Goal: Task Accomplishment & Management: Manage account settings

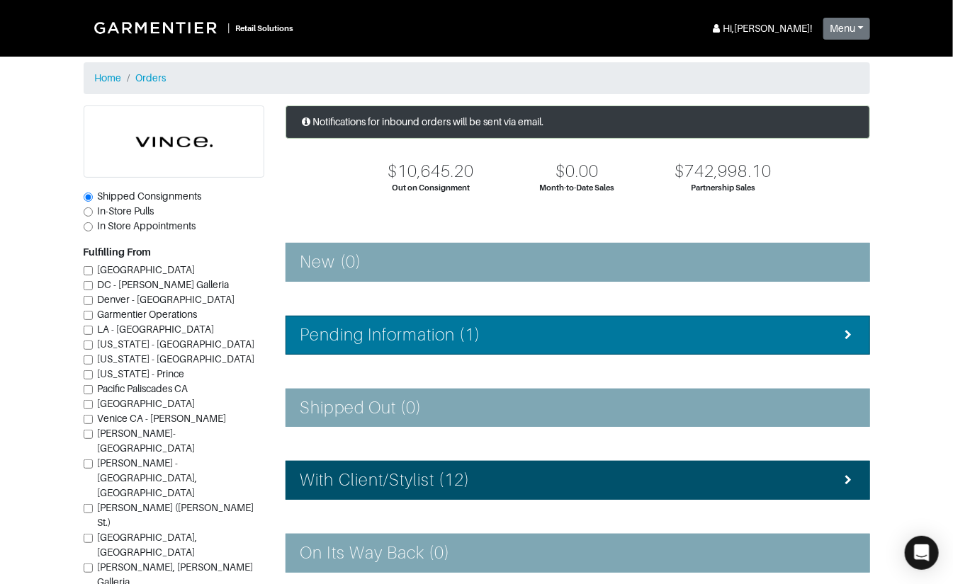
click at [421, 345] on li "Pending Information (1)" at bounding box center [577, 335] width 584 height 39
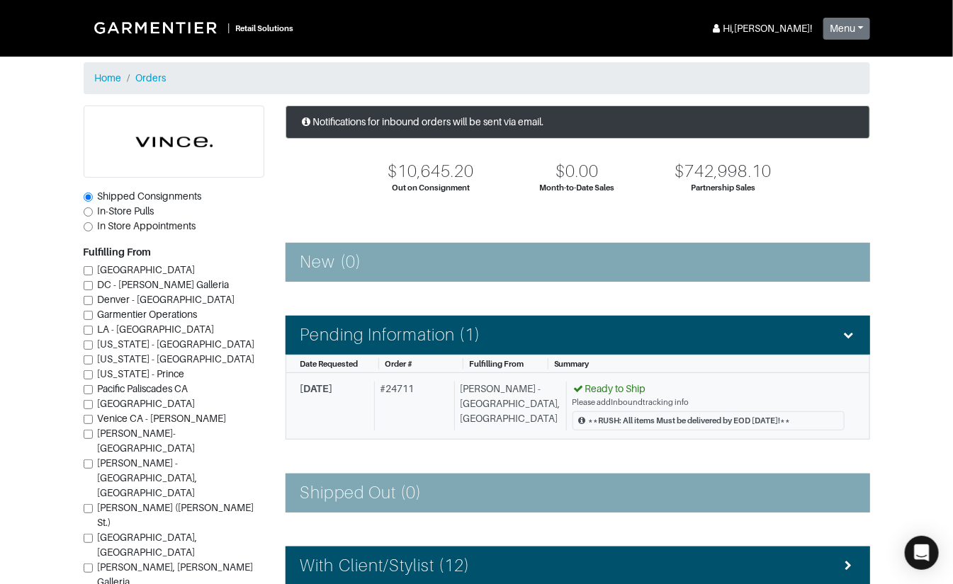
click at [432, 387] on div "# 24711" at bounding box center [411, 406] width 74 height 49
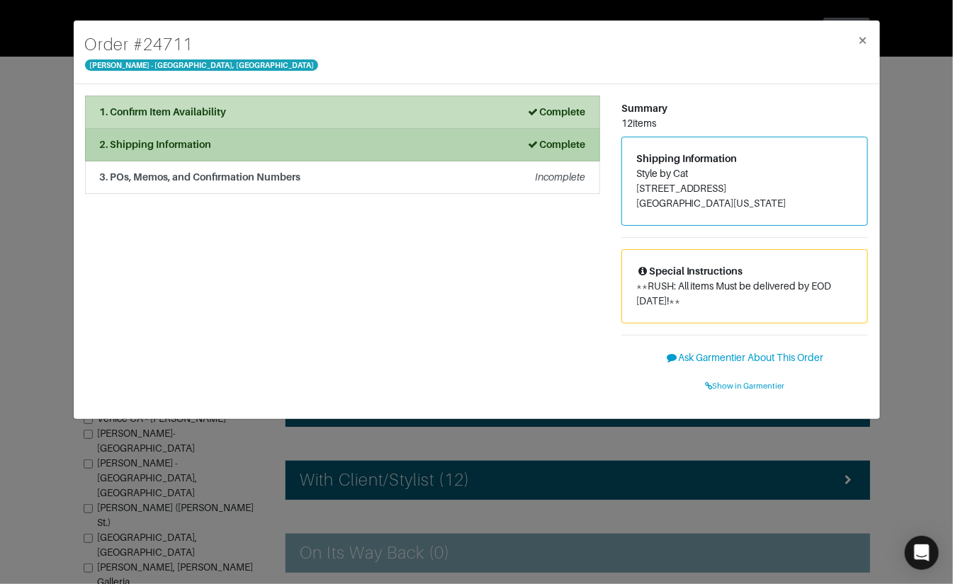
click at [263, 147] on div "2. Shipping Information Complete" at bounding box center [342, 144] width 485 height 15
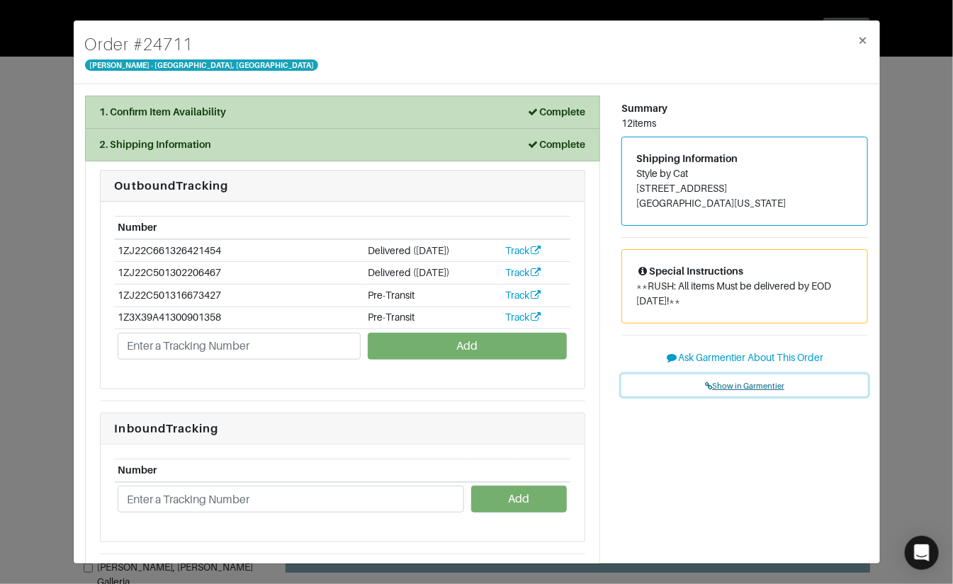
click at [735, 384] on span "Show in Garmentier" at bounding box center [744, 386] width 79 height 8
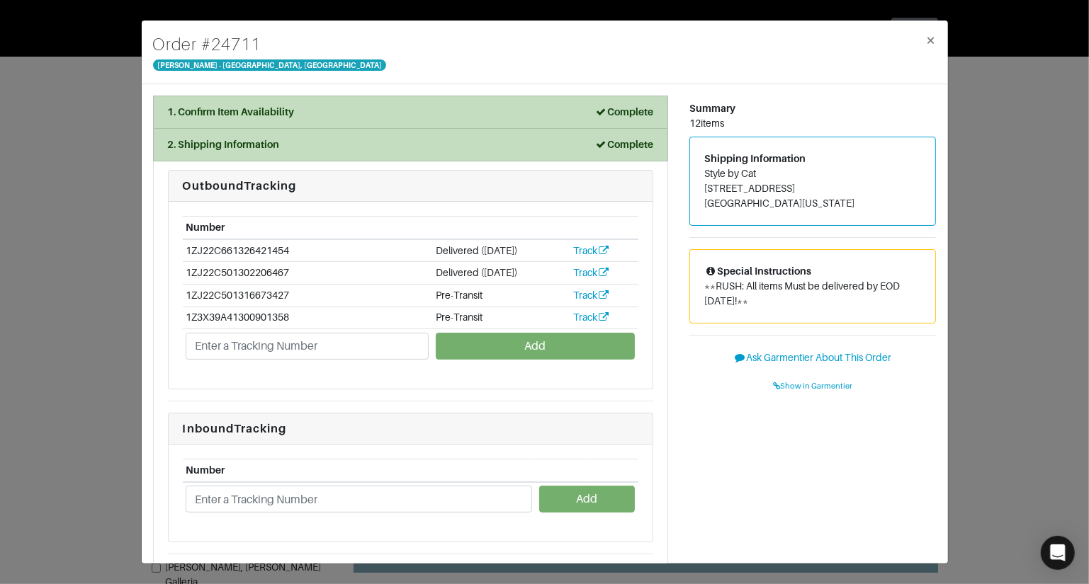
drag, startPoint x: 88, startPoint y: 165, endPoint x: 113, endPoint y: 132, distance: 40.9
click at [89, 163] on div "Order # 24711 Vince - Chicago, Oak Street × 1. Confirm Item Availability Comple…" at bounding box center [544, 292] width 1089 height 584
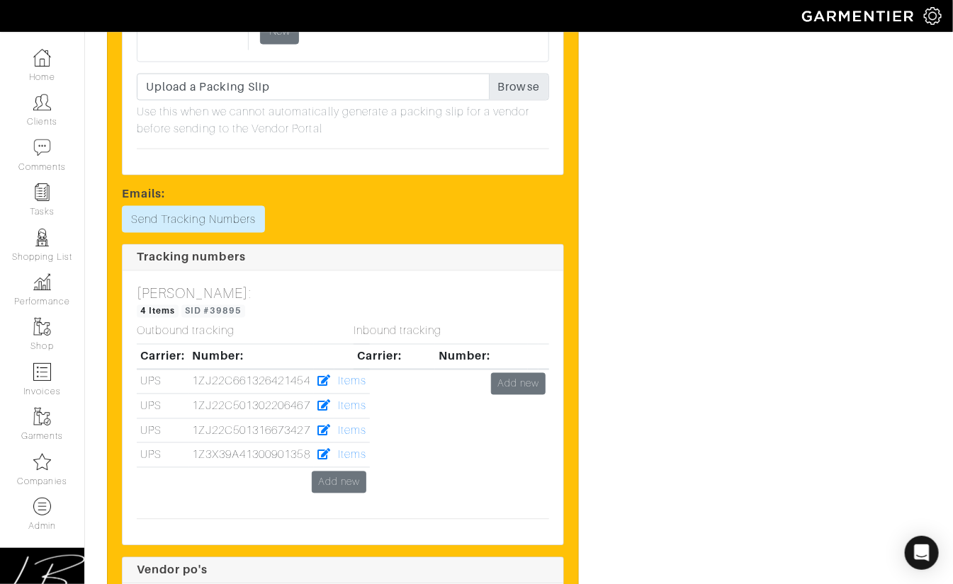
scroll to position [5087, 0]
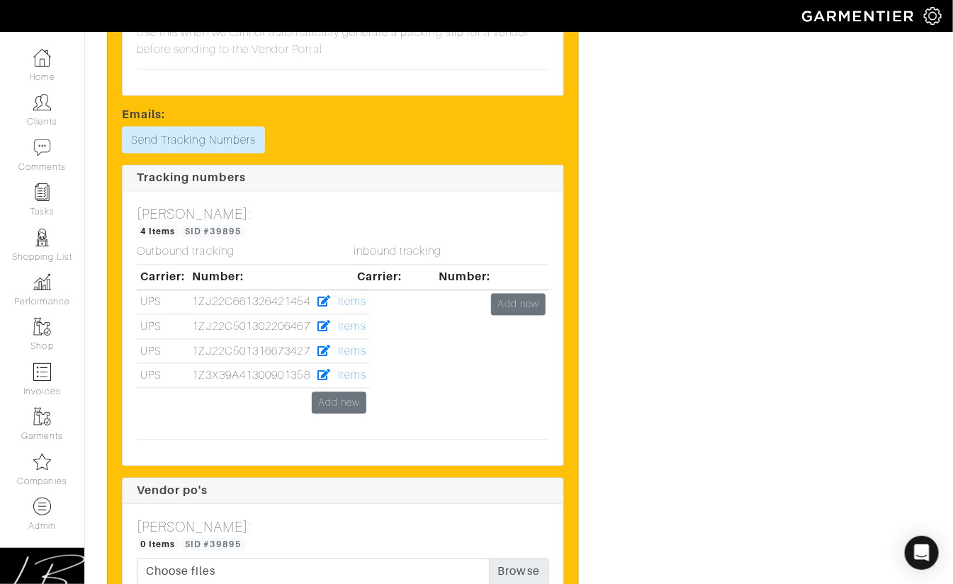
click at [344, 313] on div "Inbound tracking Carrier: Number: Add new" at bounding box center [451, 337] width 217 height 183
click at [354, 312] on div "Inbound tracking Carrier: Number: Add new" at bounding box center [451, 337] width 217 height 183
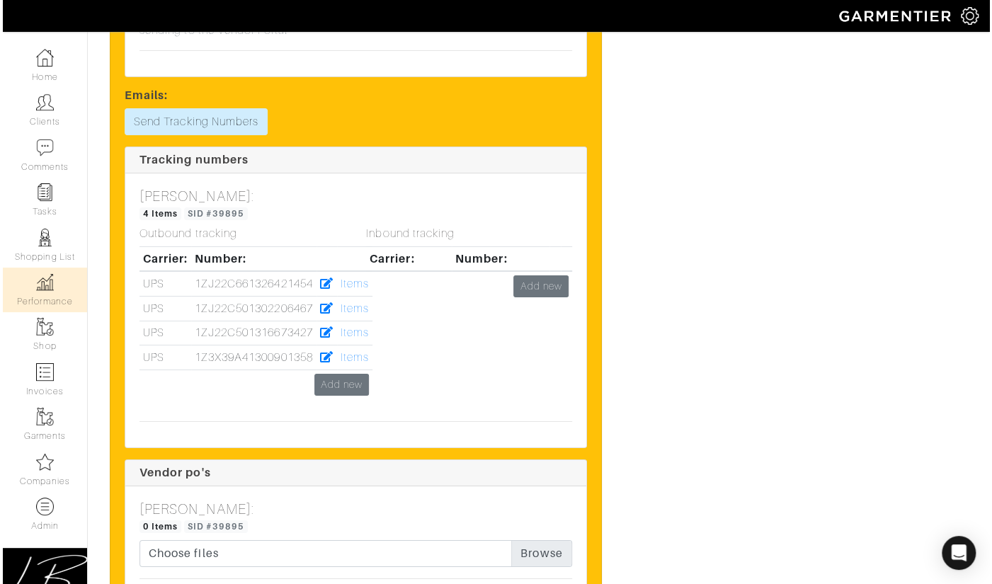
scroll to position [5032, 0]
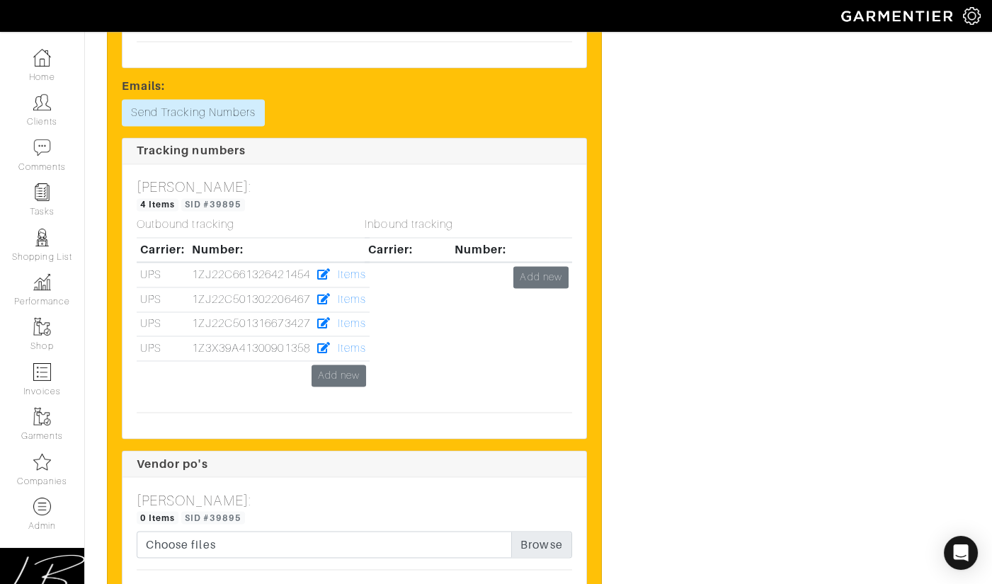
click at [361, 313] on div "Inbound tracking Carrier: Number: Add new" at bounding box center [468, 309] width 228 height 183
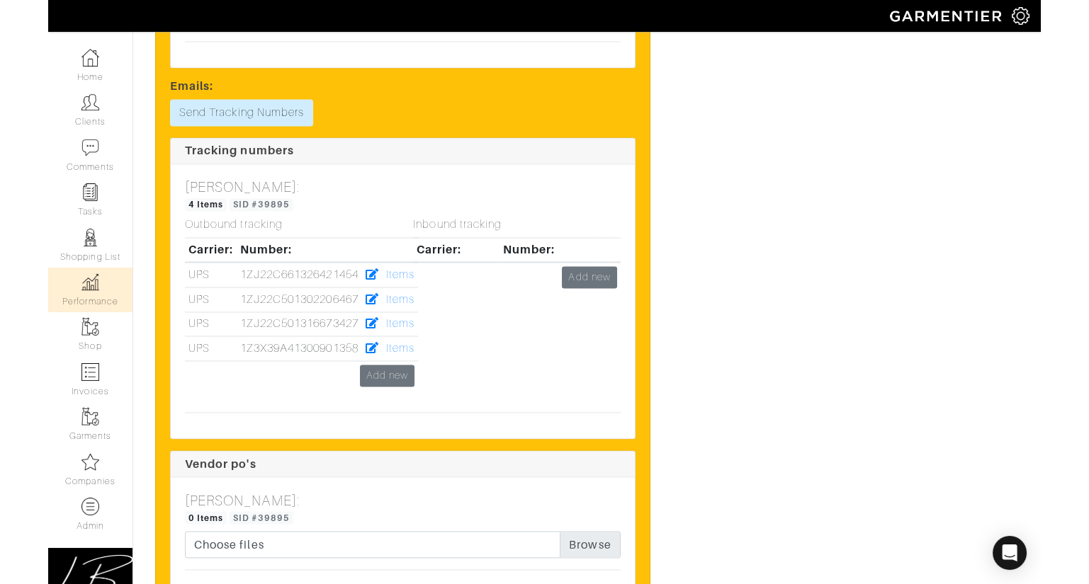
scroll to position [4966, 0]
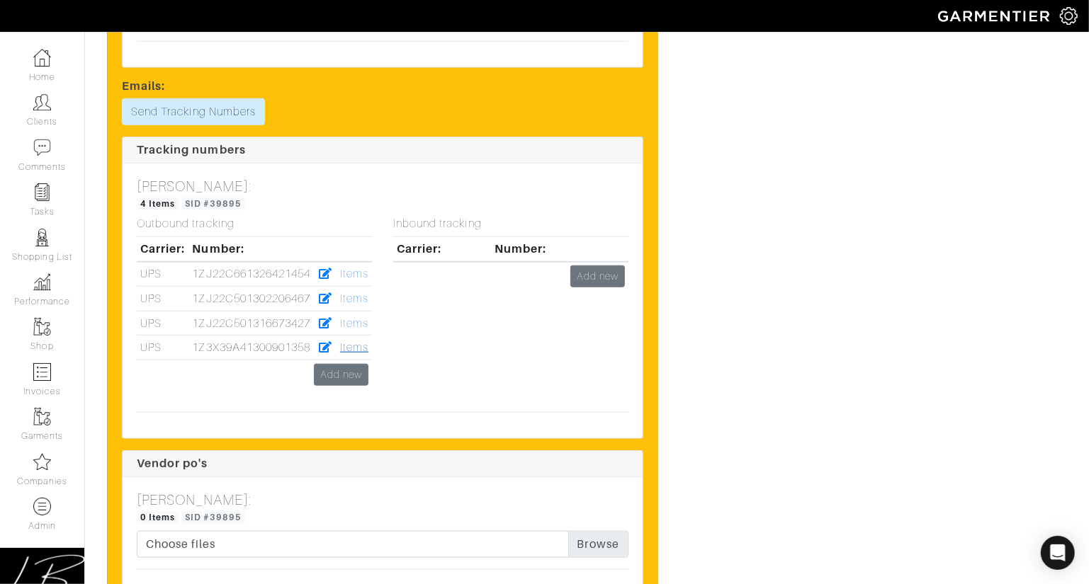
click at [353, 341] on link "Items" at bounding box center [354, 347] width 28 height 13
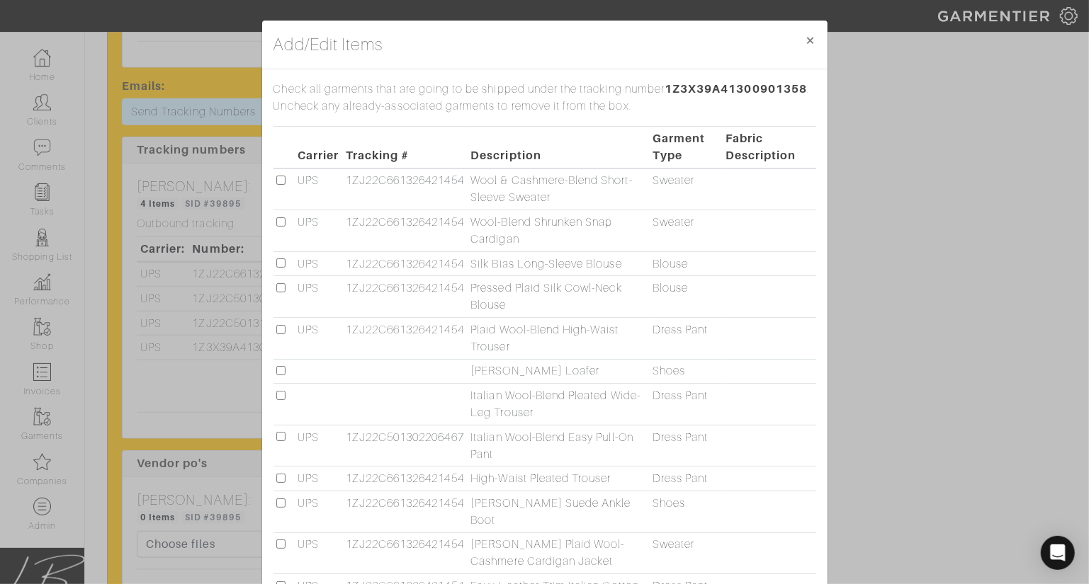
click at [282, 392] on input "checkbox" at bounding box center [280, 395] width 9 height 9
checkbox input "true"
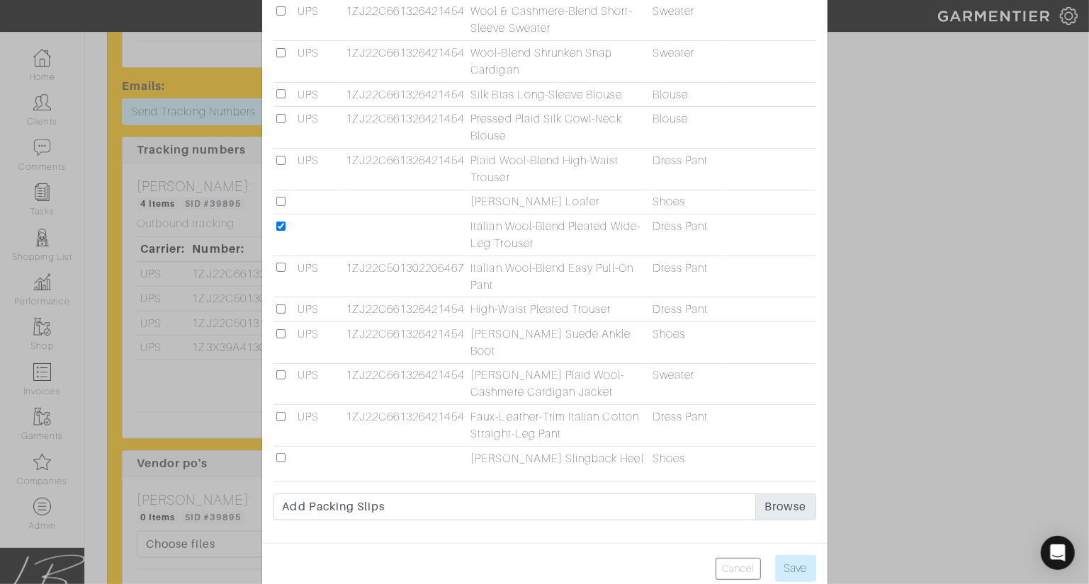
scroll to position [180, 0]
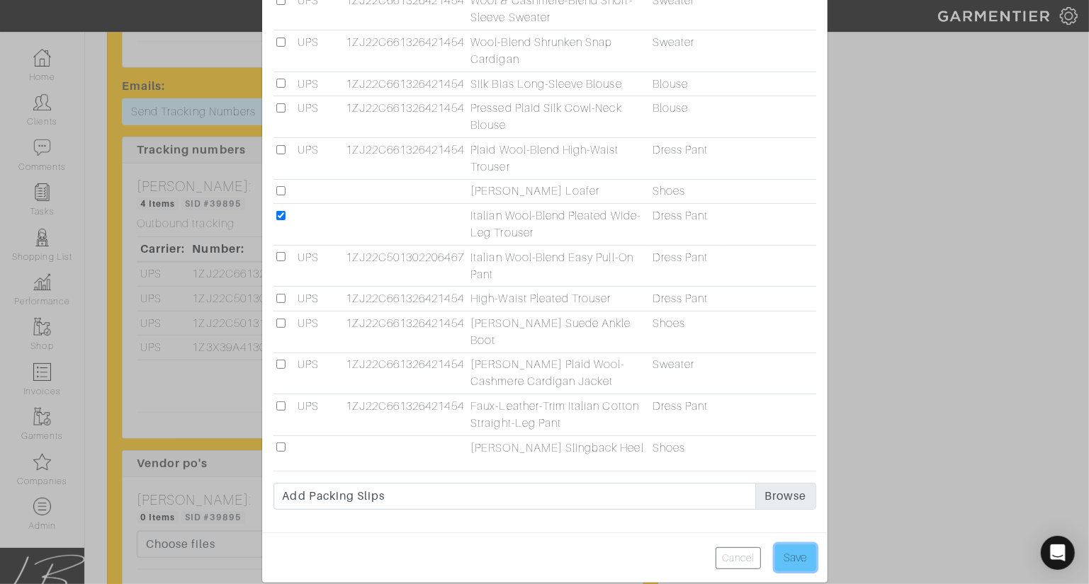
click at [789, 545] on input "Save" at bounding box center [795, 558] width 41 height 27
type input "Save"
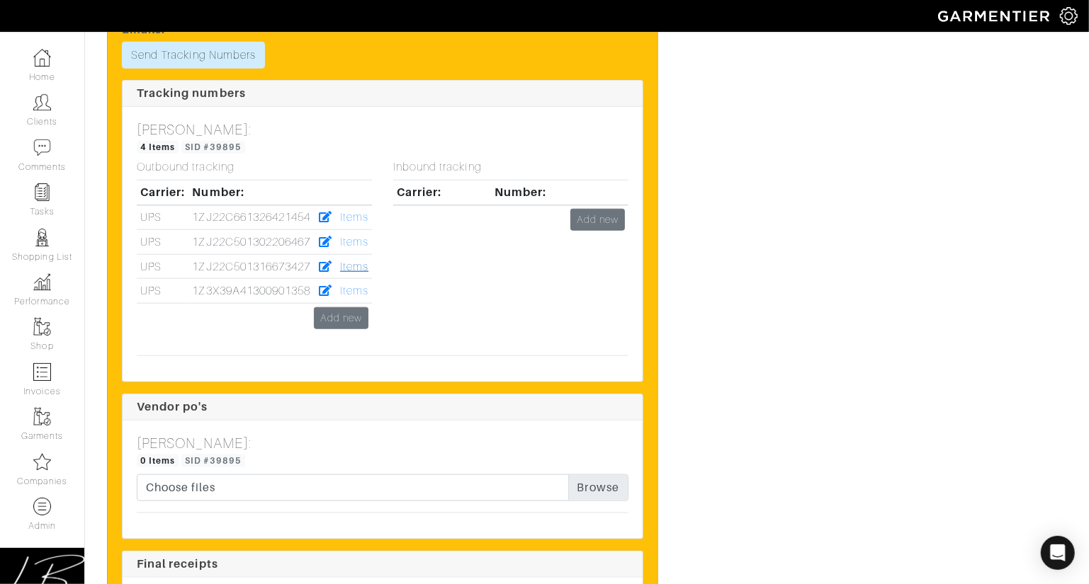
scroll to position [5143, 0]
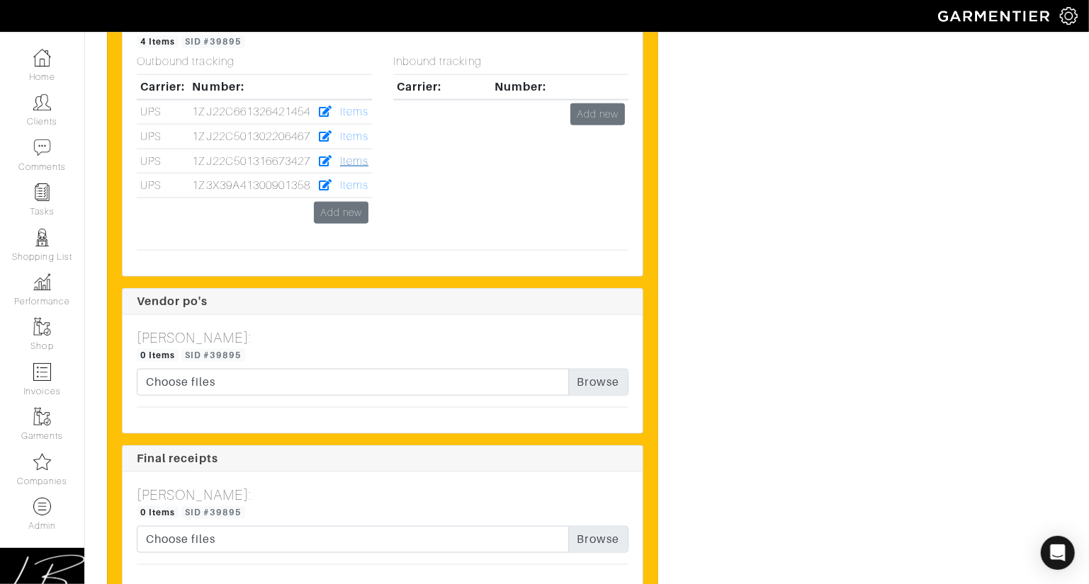
click at [351, 155] on link "Items" at bounding box center [354, 161] width 28 height 13
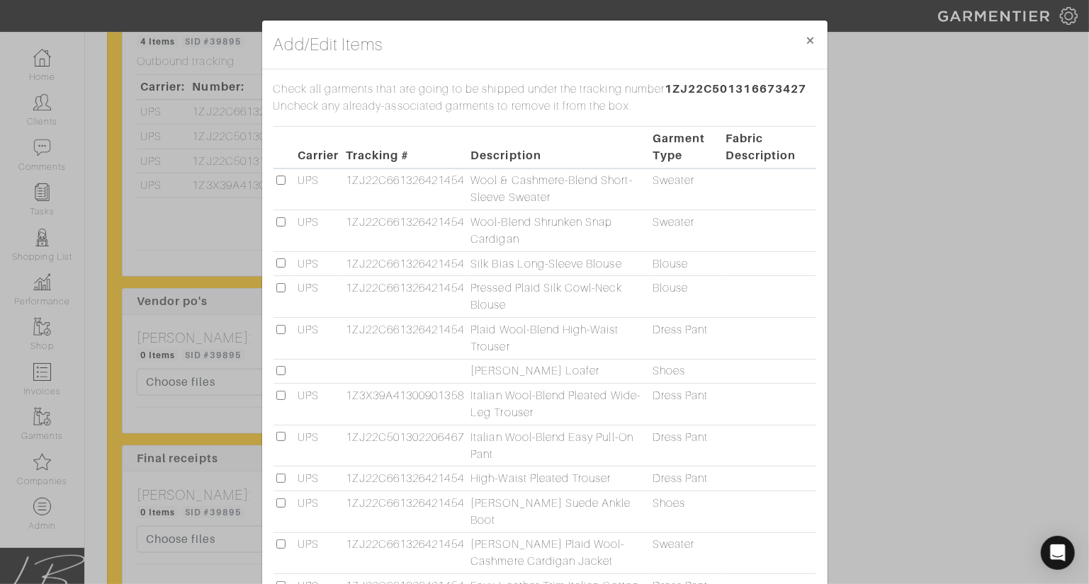
scroll to position [180, 0]
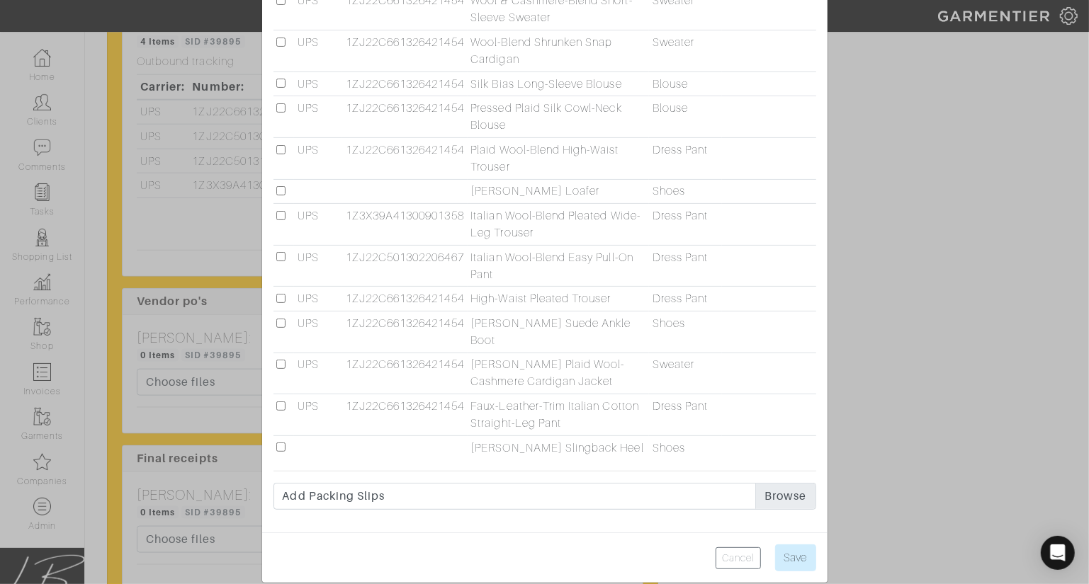
drag, startPoint x: 283, startPoint y: 188, endPoint x: 305, endPoint y: 200, distance: 24.7
click at [283, 188] on input "checkbox" at bounding box center [280, 190] width 9 height 9
checkbox input "true"
click at [784, 547] on input "Save" at bounding box center [795, 558] width 41 height 27
type input "Save"
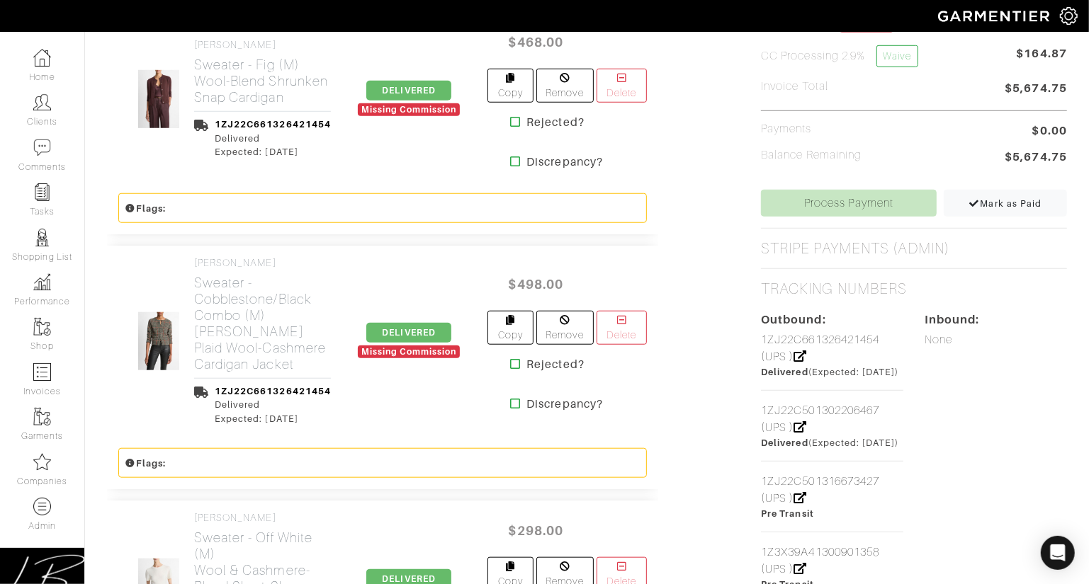
scroll to position [0, 0]
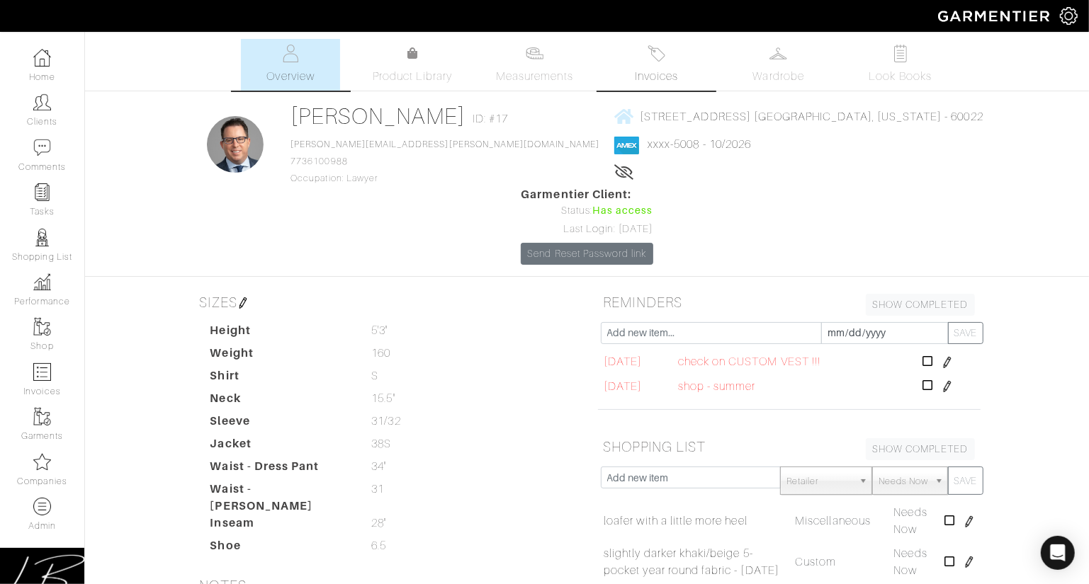
click at [649, 46] on img at bounding box center [656, 54] width 18 height 18
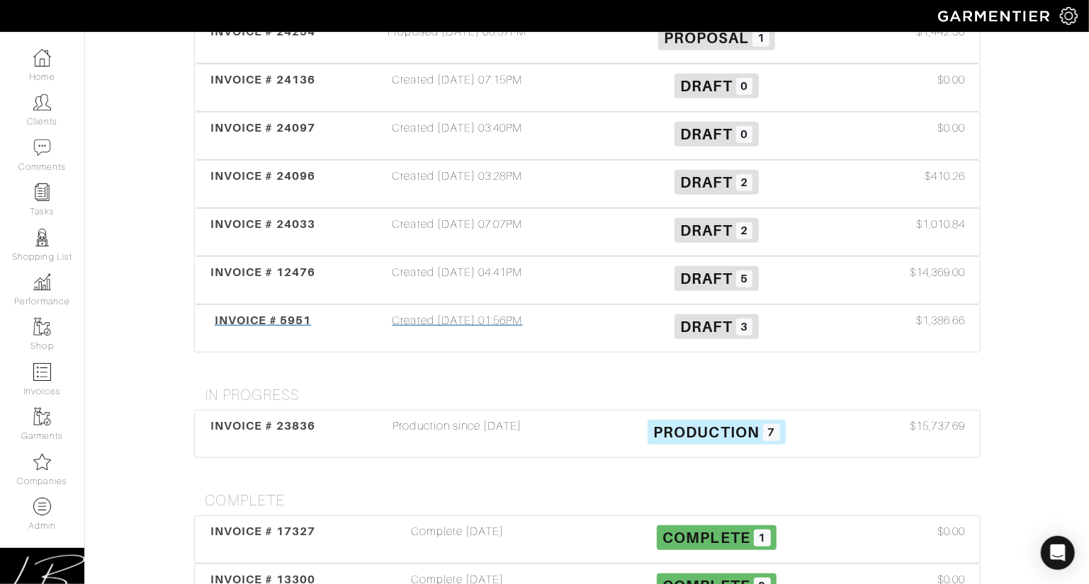
scroll to position [701, 0]
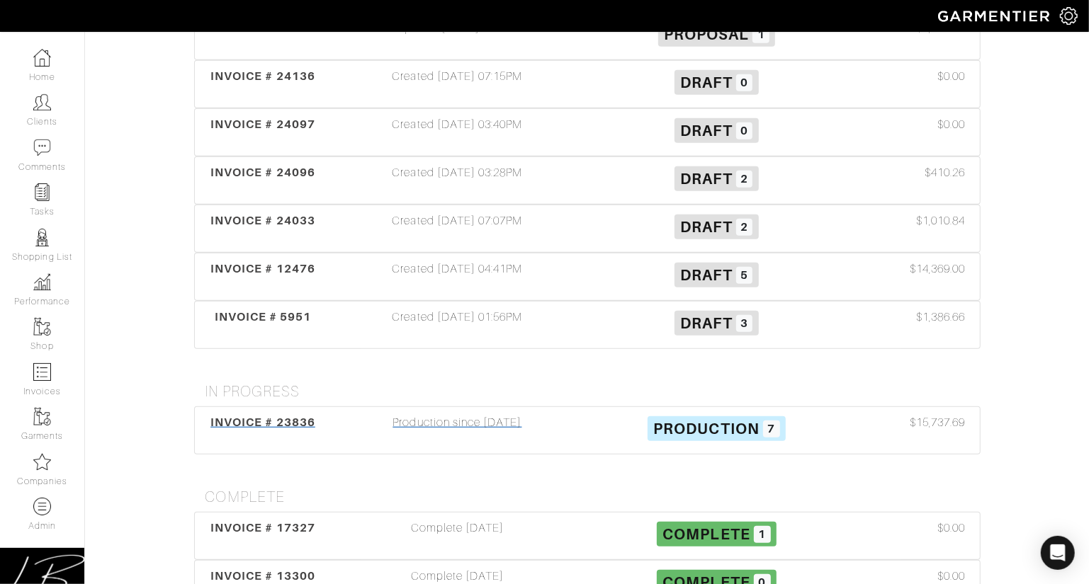
click at [519, 407] on div "INVOICE # 23836 Production since 09/11/25 Production 7 $15,737.69" at bounding box center [587, 430] width 785 height 47
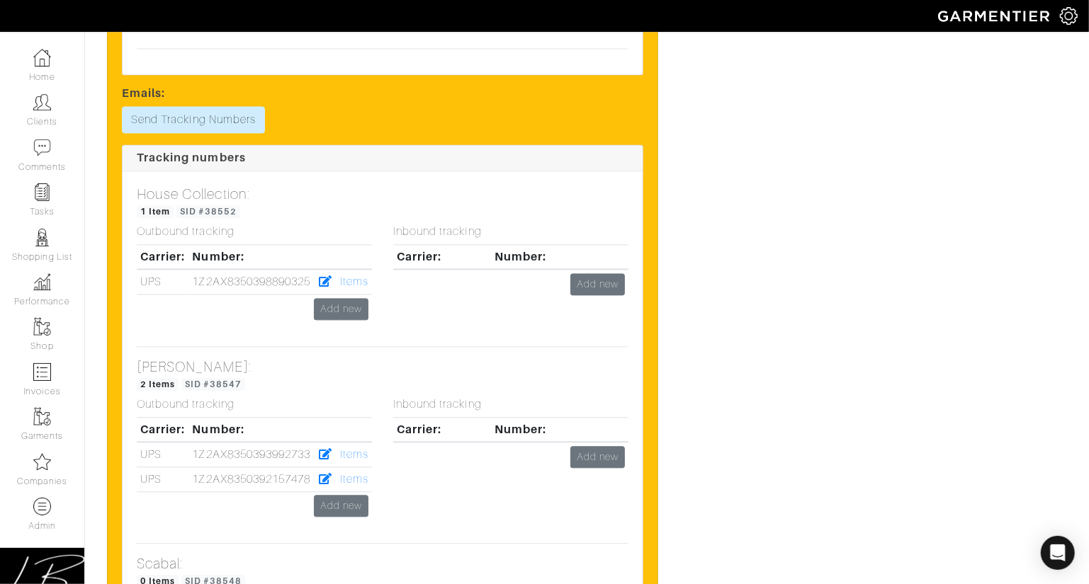
scroll to position [6189, 0]
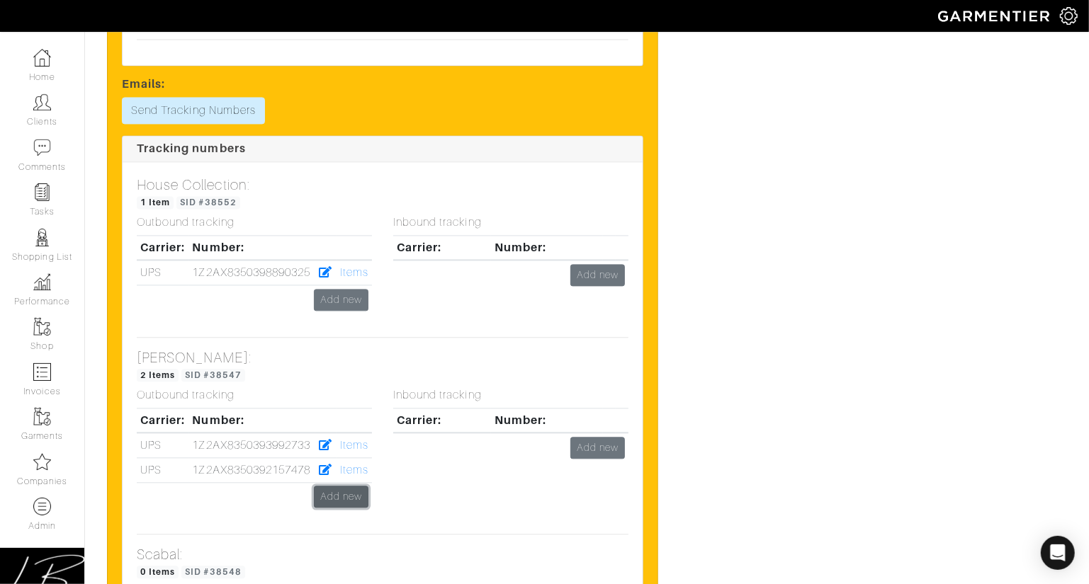
click at [324, 486] on link "Add new" at bounding box center [341, 497] width 55 height 22
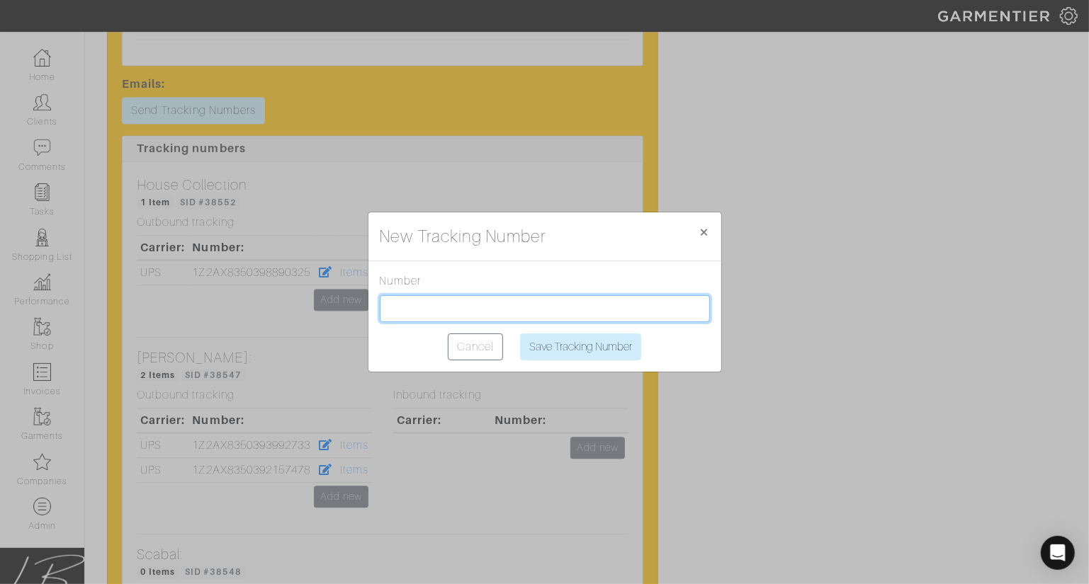
click at [411, 309] on input "text" at bounding box center [545, 308] width 330 height 27
type input "1Z2AX8350151652281"
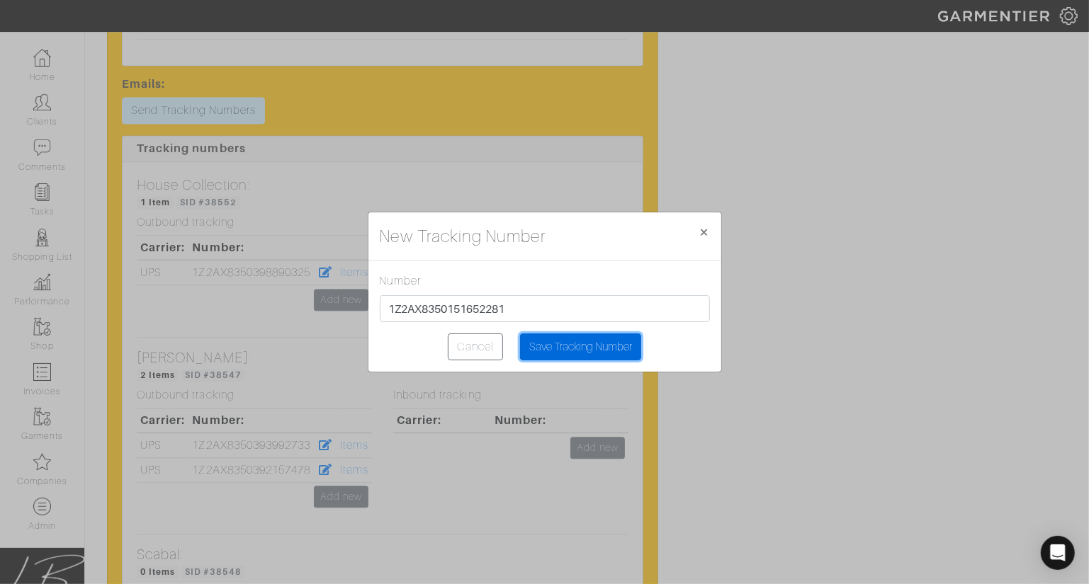
click at [550, 344] on input "Save Tracking Number" at bounding box center [580, 347] width 121 height 27
type input "Saving..."
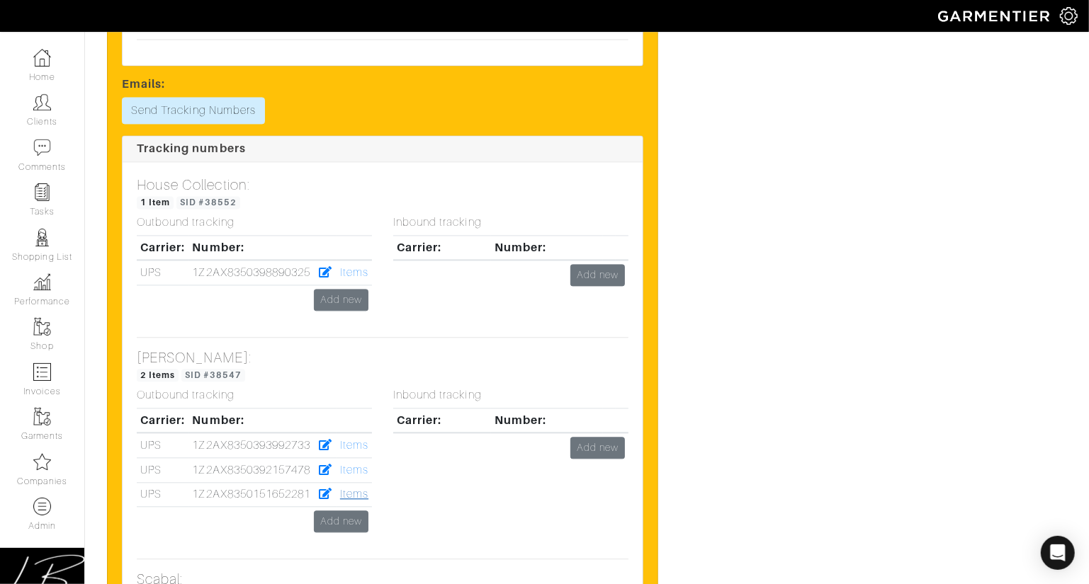
click at [358, 488] on link "Items" at bounding box center [354, 494] width 28 height 13
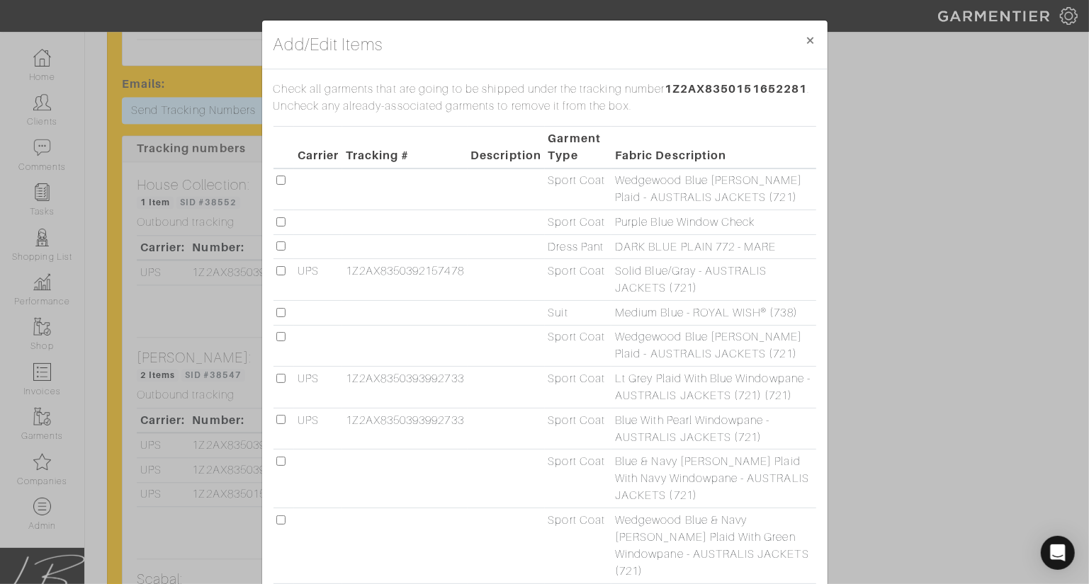
click at [278, 311] on input "checkbox" at bounding box center [280, 312] width 9 height 9
checkbox input "true"
click at [281, 246] on input "checkbox" at bounding box center [280, 246] width 9 height 9
checkbox input "true"
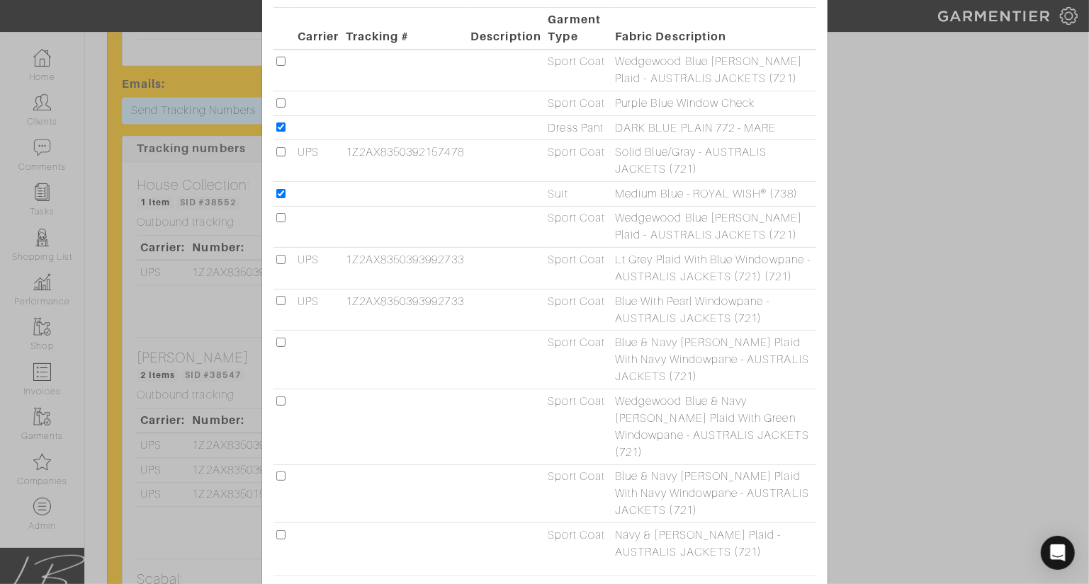
scroll to position [223, 0]
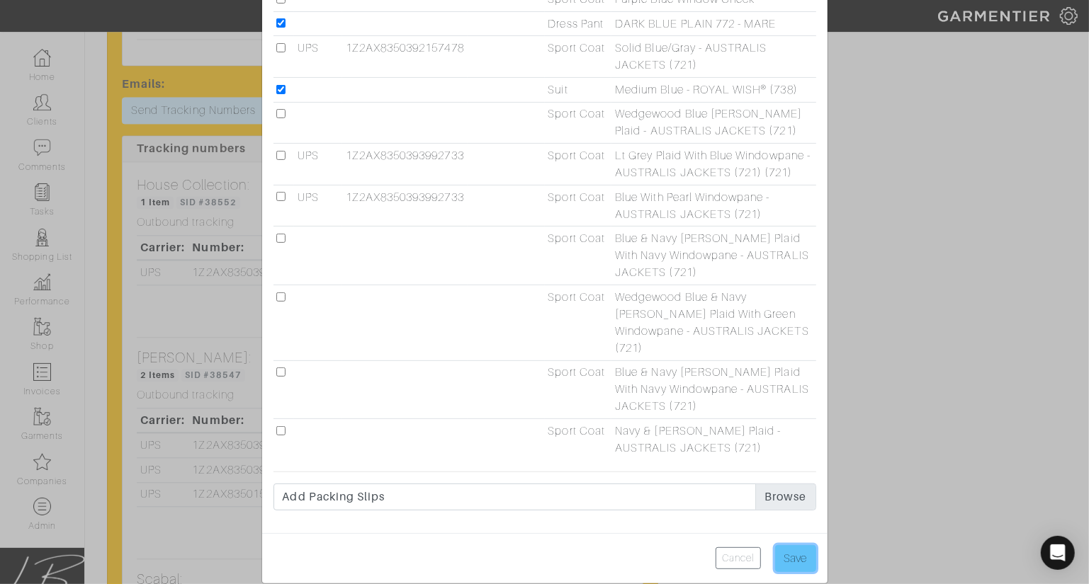
click at [793, 545] on input "Save" at bounding box center [795, 558] width 41 height 27
type input "Save"
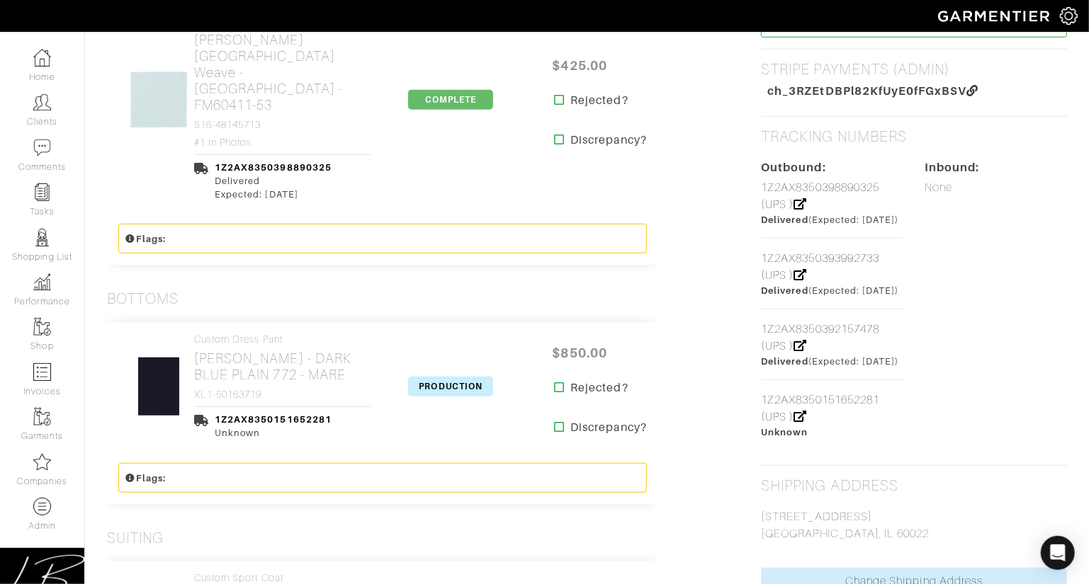
scroll to position [659, 0]
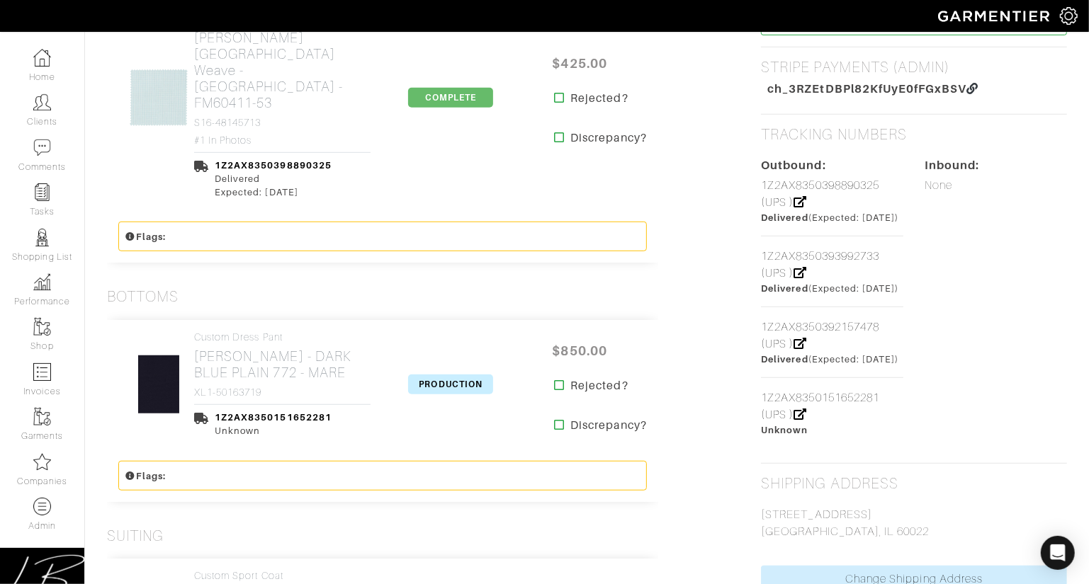
click at [455, 375] on span "PRODUCTION" at bounding box center [450, 385] width 85 height 20
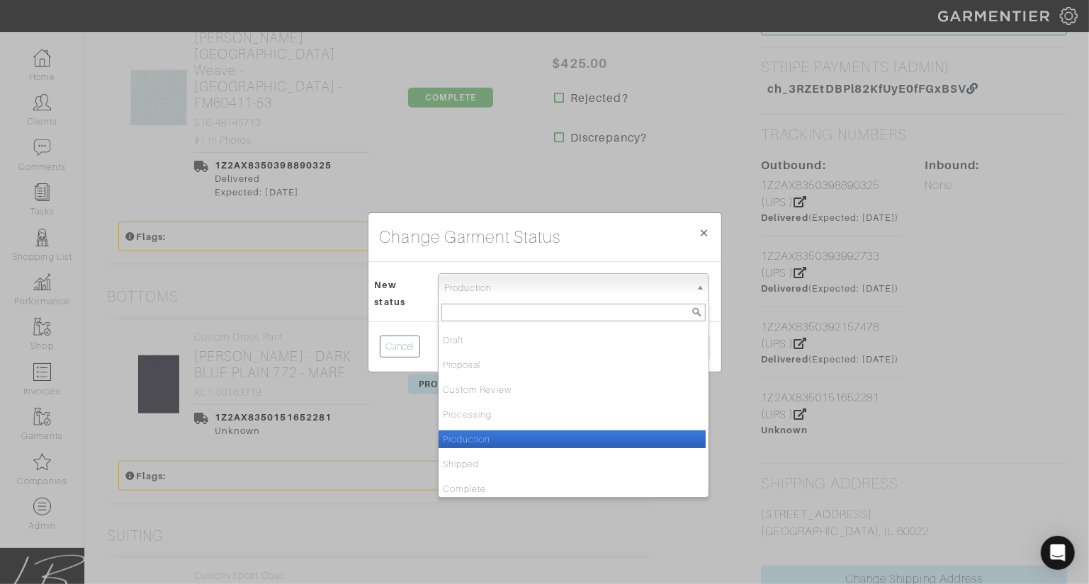
click at [463, 287] on span "Production" at bounding box center [567, 288] width 246 height 28
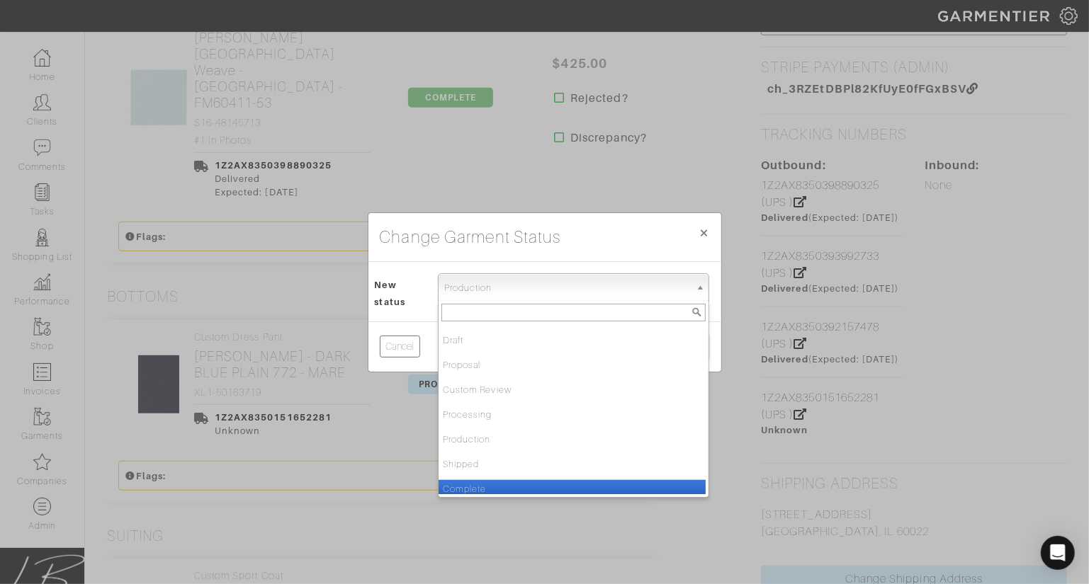
drag, startPoint x: 501, startPoint y: 486, endPoint x: 510, endPoint y: 477, distance: 13.0
click at [501, 486] on li "Complete" at bounding box center [571, 489] width 267 height 18
select select "Complete"
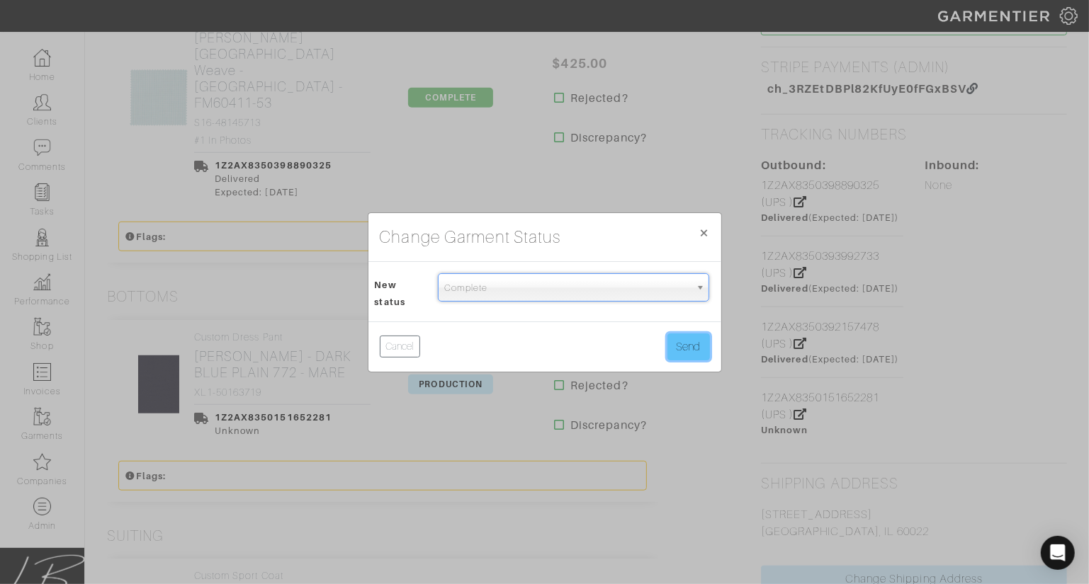
click at [684, 346] on button "Send" at bounding box center [688, 347] width 42 height 27
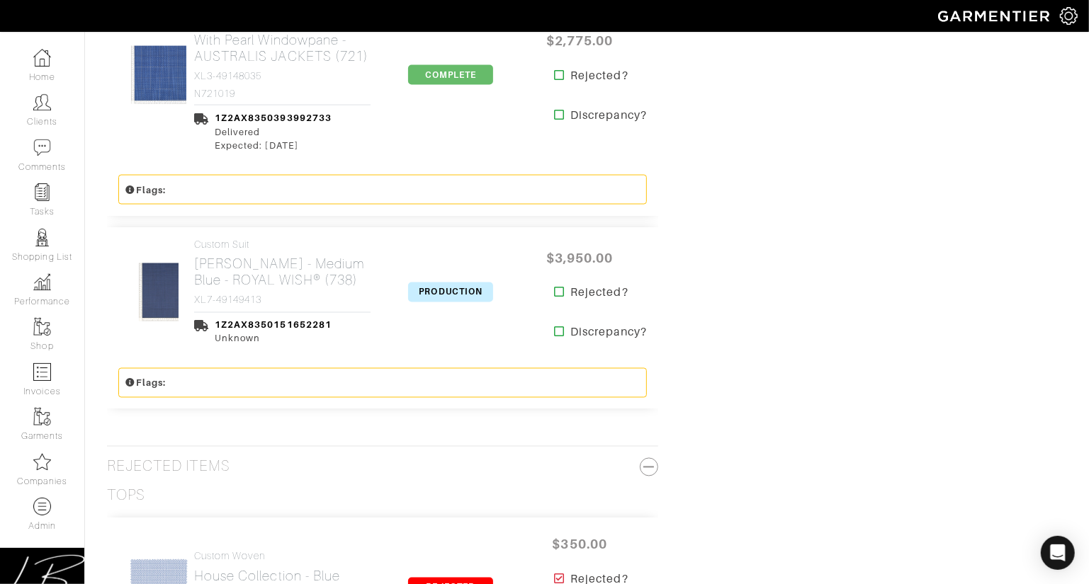
scroll to position [1833, 0]
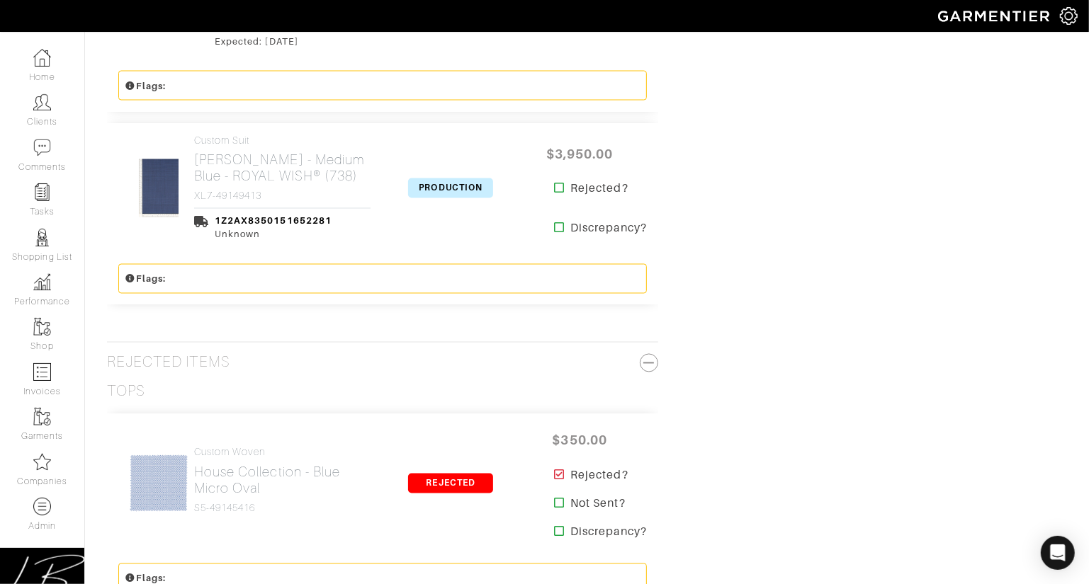
click at [443, 178] on span "PRODUCTION" at bounding box center [450, 188] width 85 height 20
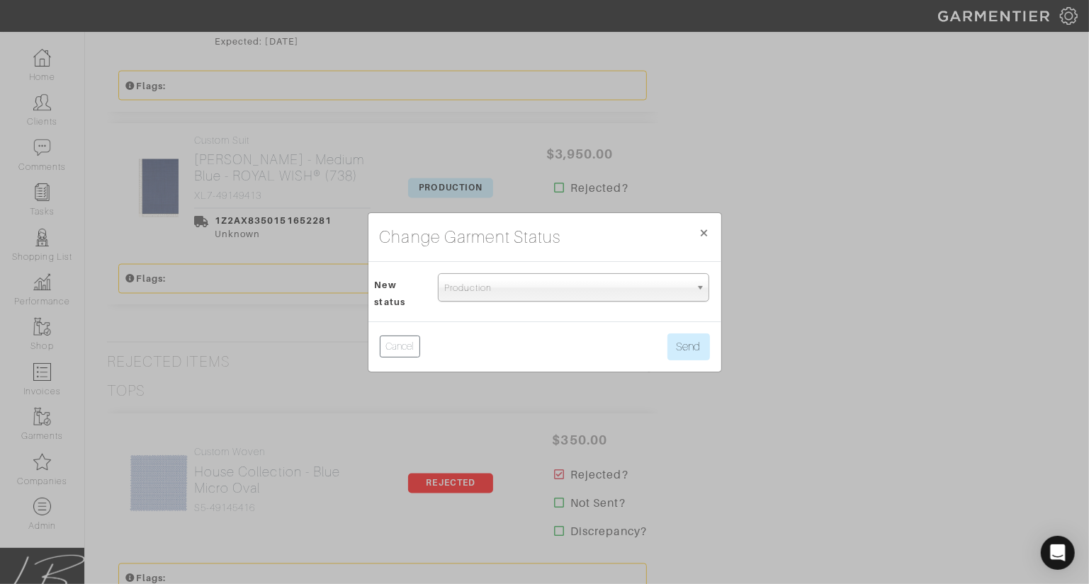
click at [476, 277] on span "Production" at bounding box center [567, 288] width 246 height 28
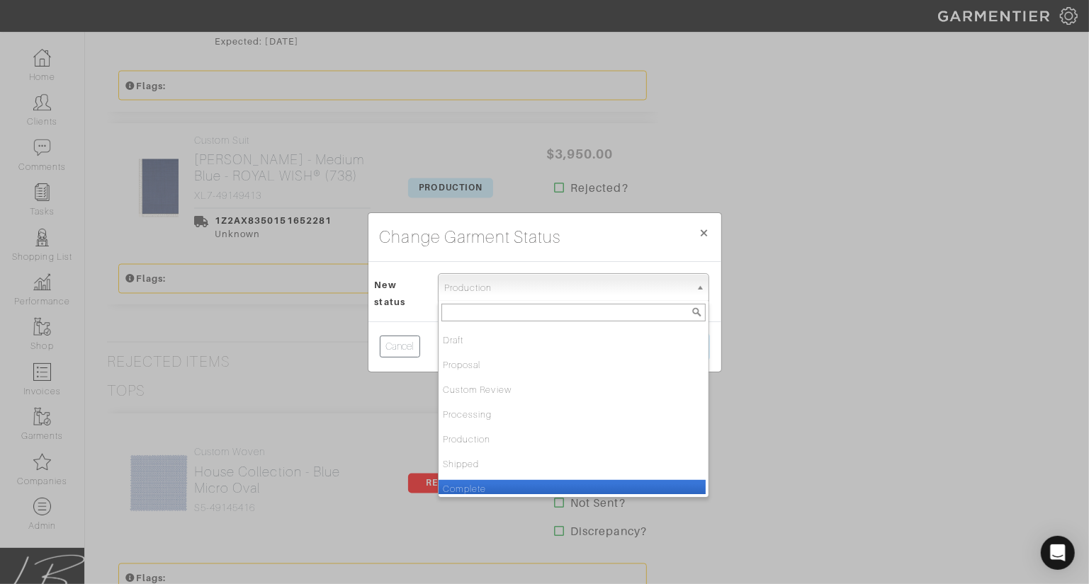
click at [492, 488] on li "Complete" at bounding box center [571, 489] width 267 height 18
select select "Complete"
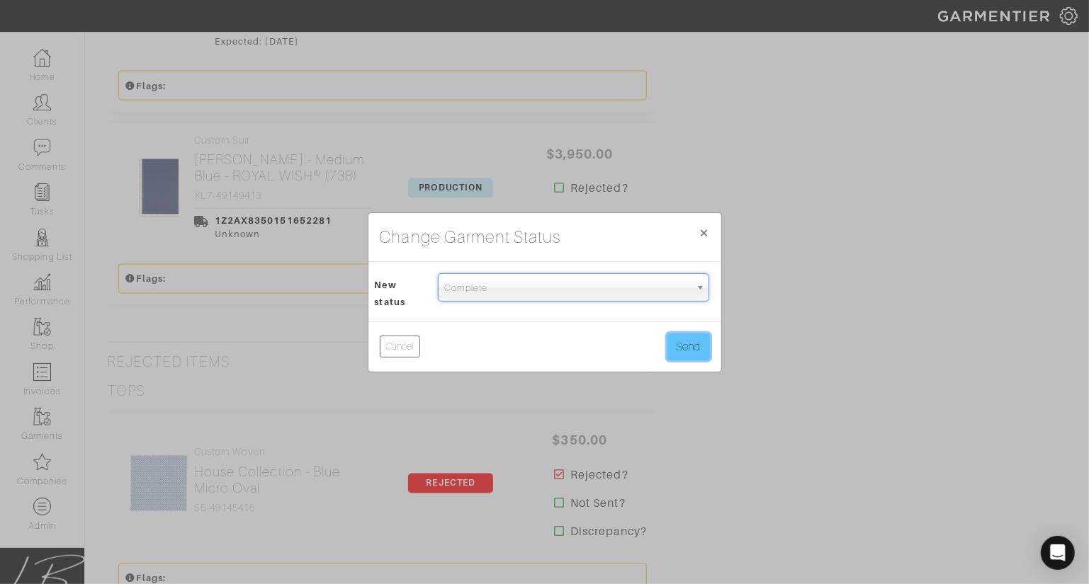
click at [694, 339] on button "Send" at bounding box center [688, 347] width 42 height 27
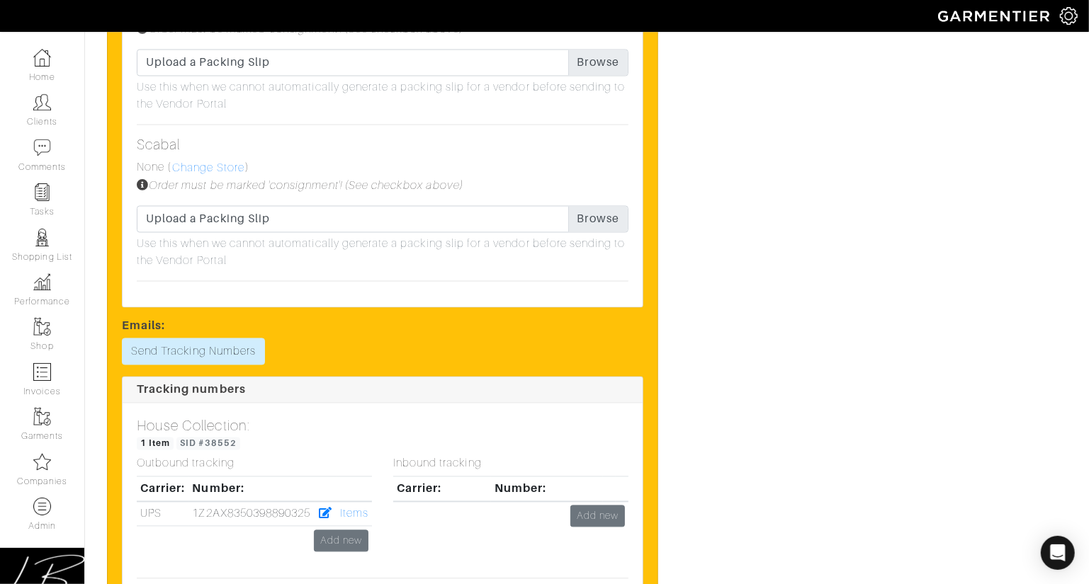
scroll to position [5961, 0]
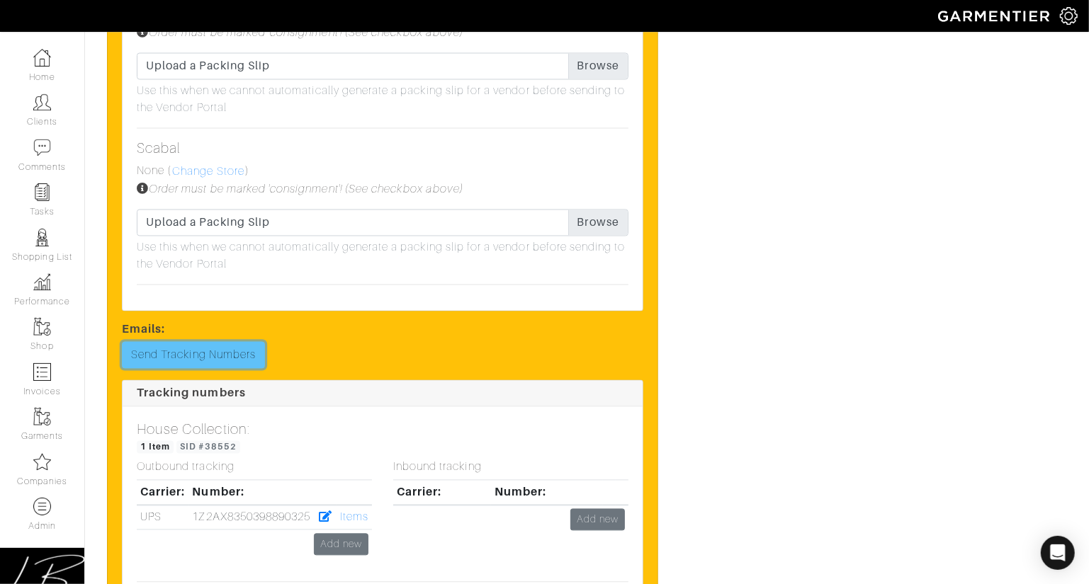
click at [203, 342] on link "Send Tracking Numbers" at bounding box center [193, 355] width 143 height 27
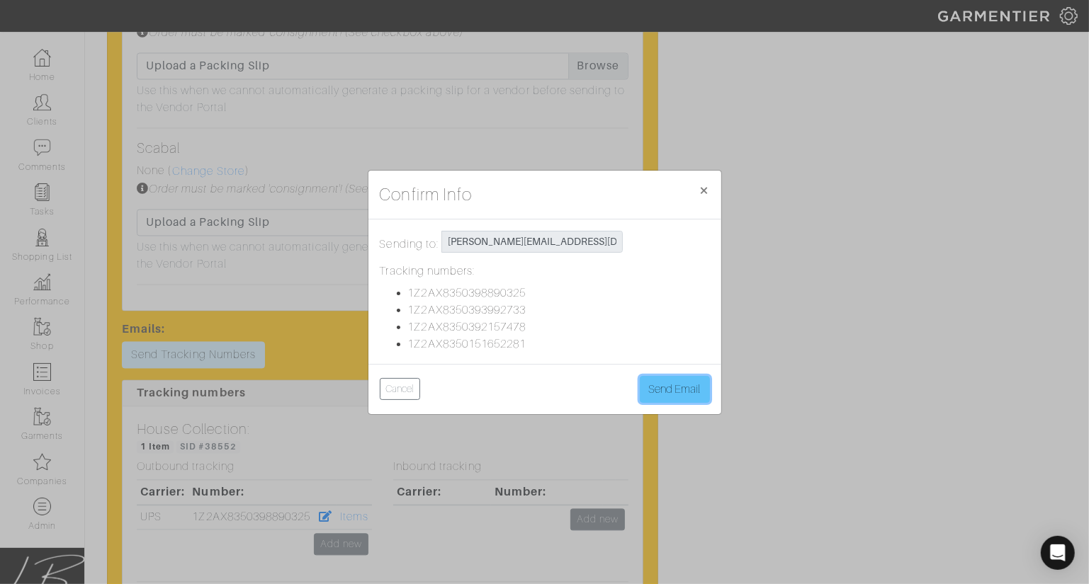
click at [684, 386] on button "Send Email" at bounding box center [675, 389] width 70 height 27
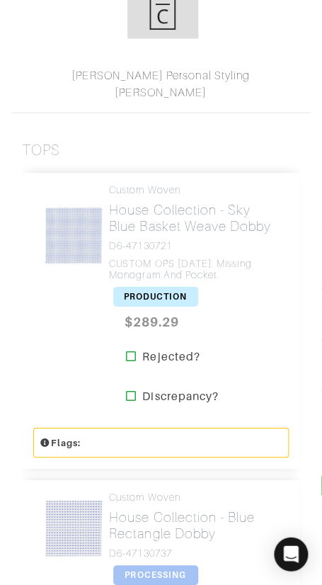
scroll to position [351, 0]
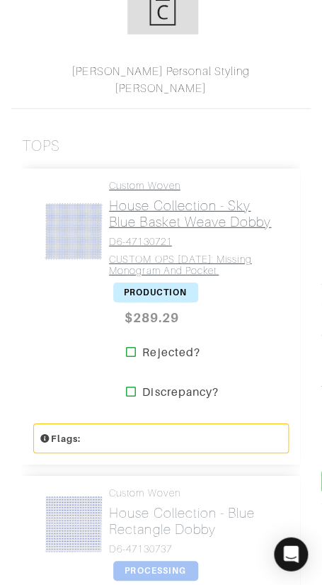
click at [188, 201] on h2 "House Collection - Sky Blue Basket Weave Dobby" at bounding box center [193, 213] width 169 height 33
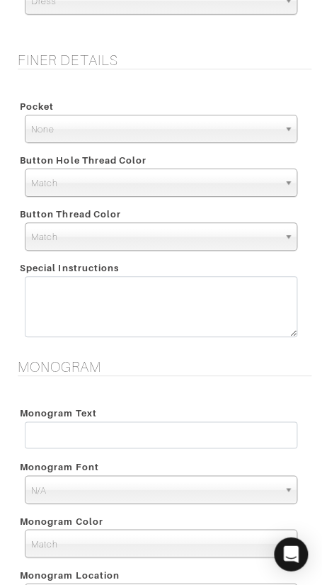
scroll to position [1289, 0]
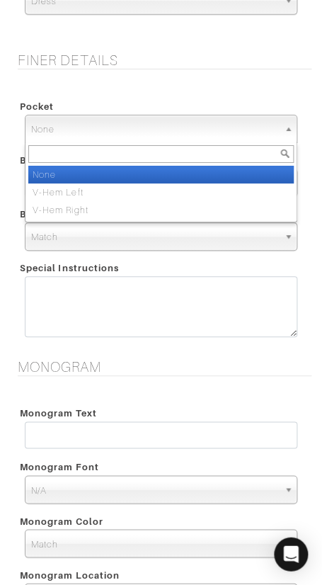
click at [142, 130] on span "None" at bounding box center [154, 129] width 247 height 28
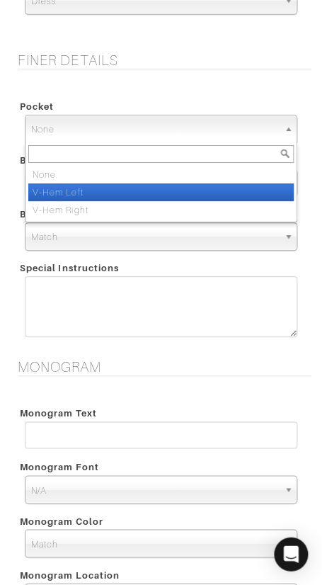
click at [136, 183] on li "V-Hem Left" at bounding box center [161, 192] width 266 height 18
select select "V-Hem Left"
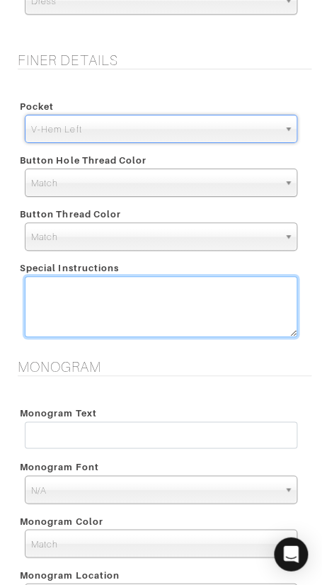
click at [165, 293] on textarea at bounding box center [161, 306] width 273 height 61
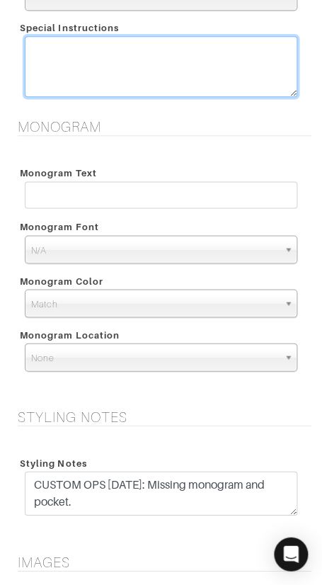
scroll to position [1530, 0]
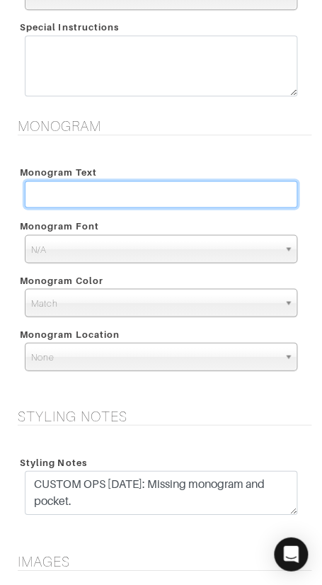
click at [105, 186] on input "text" at bounding box center [161, 194] width 273 height 27
drag, startPoint x: 103, startPoint y: 188, endPoint x: 104, endPoint y: 179, distance: 8.5
click at [104, 181] on input "bar" at bounding box center [161, 194] width 273 height 27
type input "N"
type input "BAR"
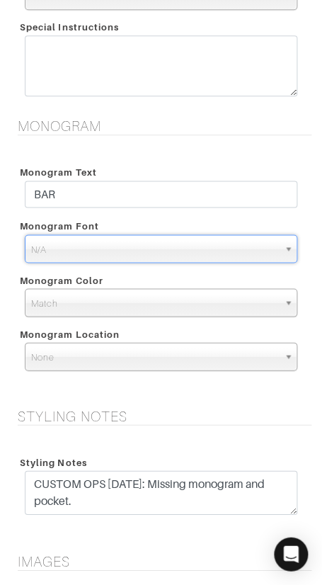
type input "B"
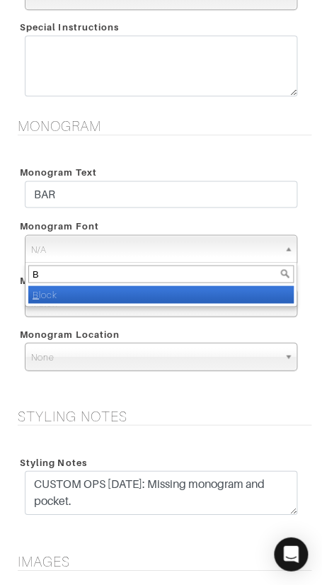
select select "Block"
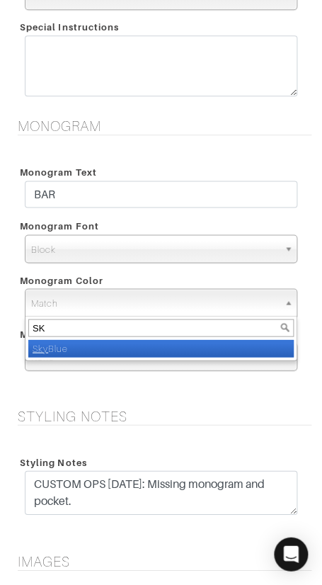
type input "S"
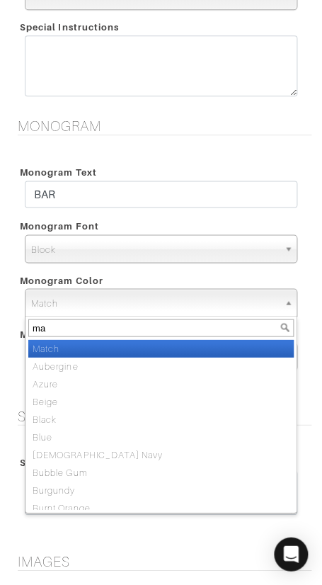
type input "mat"
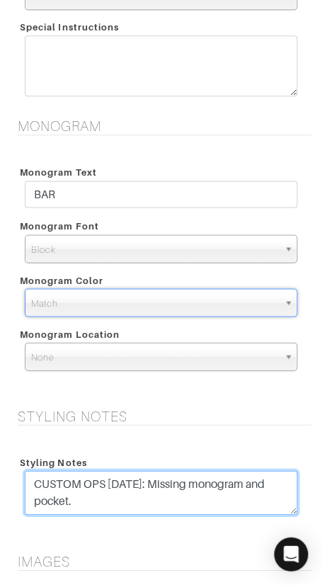
click at [175, 497] on textarea "CUSTOM OPS 10/1/25: Missing monogram and pocket." at bounding box center [161, 492] width 273 height 44
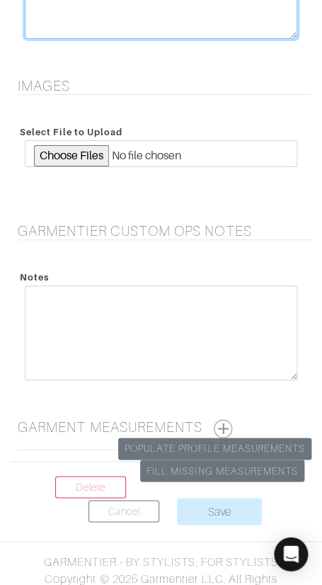
scroll to position [2026, 0]
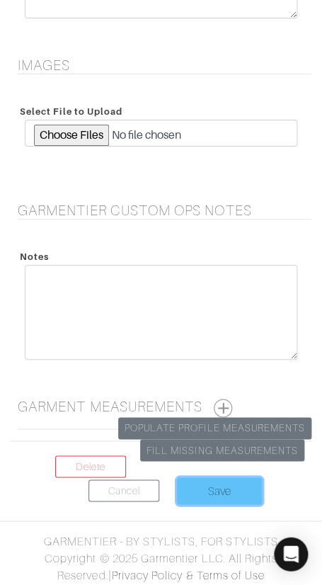
click at [229, 487] on input "Save" at bounding box center [219, 490] width 85 height 27
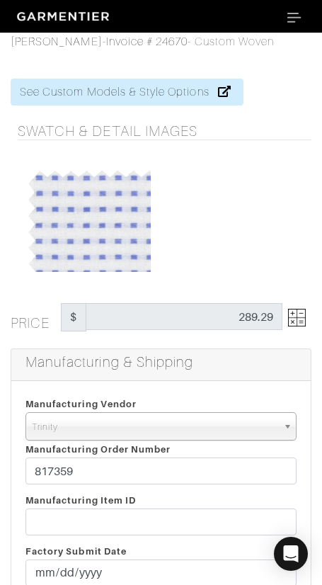
select select "1"
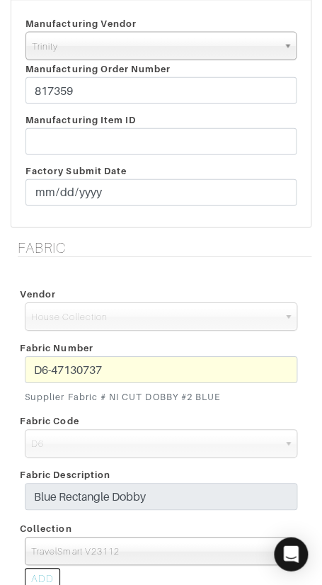
scroll to position [379, 0]
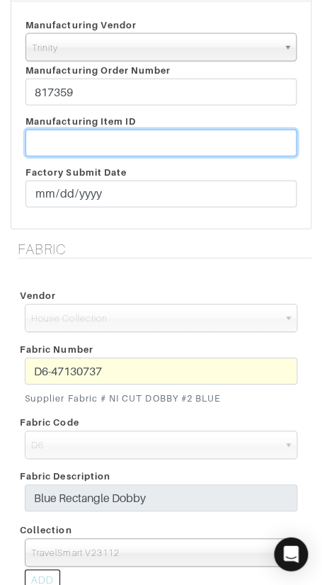
click at [84, 145] on input "text" at bounding box center [160, 143] width 271 height 27
paste input "T2-1790940"
type input "T2-1790940"
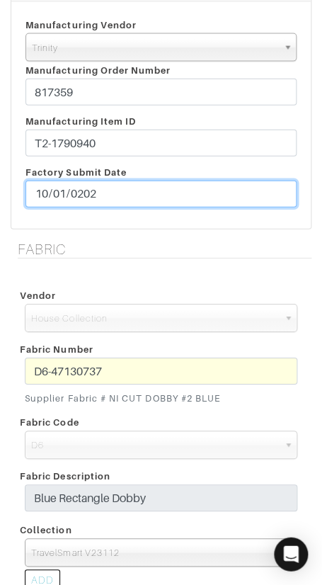
type input "[DATE]"
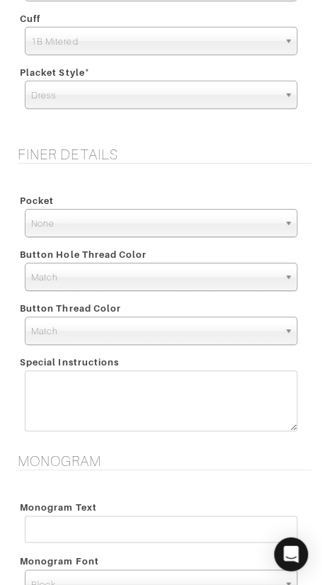
scroll to position [1213, 0]
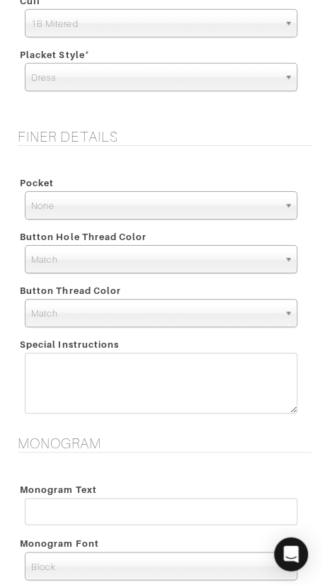
click at [164, 207] on span "None" at bounding box center [154, 206] width 247 height 28
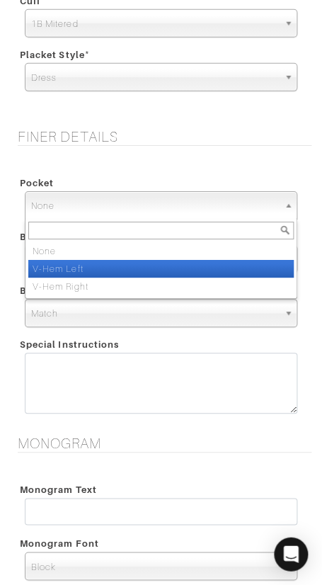
drag, startPoint x: 165, startPoint y: 259, endPoint x: 168, endPoint y: 246, distance: 13.1
click at [165, 260] on li "V-Hem Left" at bounding box center [161, 269] width 266 height 18
select select "V-Hem Left"
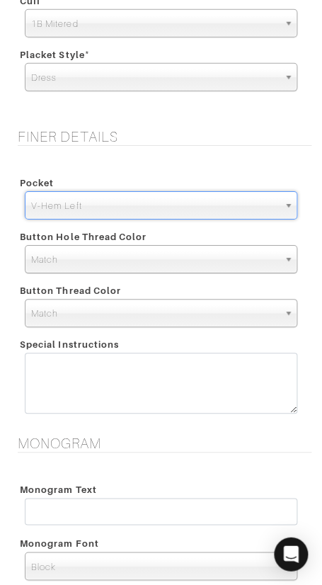
click at [166, 164] on div "Pocket None V-Hem Left V-Hem Right V-Hem Left None V-Hem Left V-Hem Right Butto…" at bounding box center [161, 296] width 301 height 278
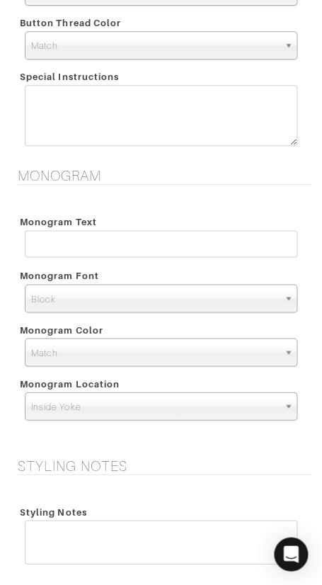
scroll to position [1483, 0]
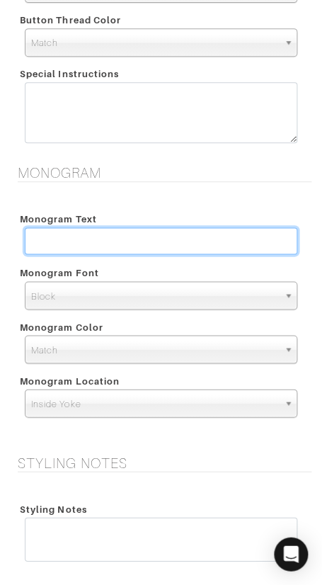
click at [64, 237] on input "text" at bounding box center [161, 240] width 273 height 27
type input "BAR"
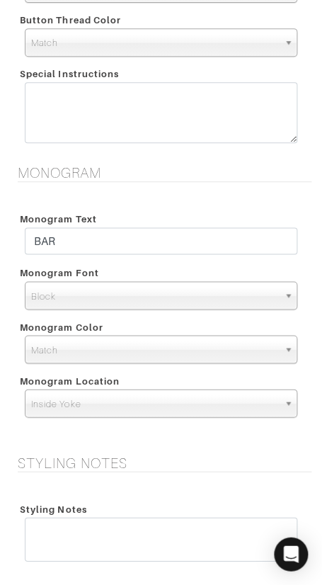
click at [134, 202] on div "Monogram Text BAR Monogram Font N/A Script Calligraphy Times Roman Block Block …" at bounding box center [161, 315] width 301 height 244
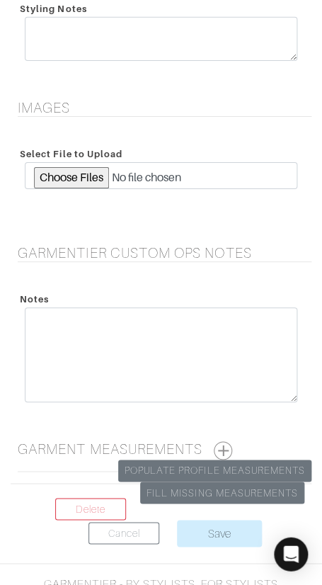
scroll to position [2005, 0]
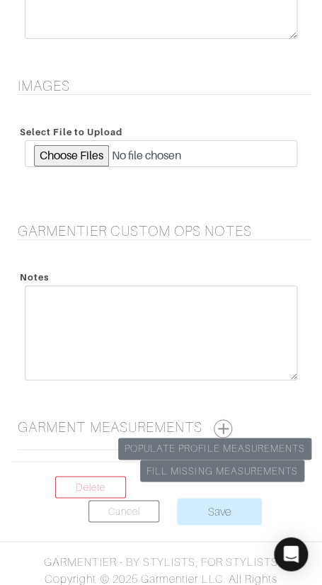
click at [223, 422] on button "button" at bounding box center [223, 428] width 18 height 18
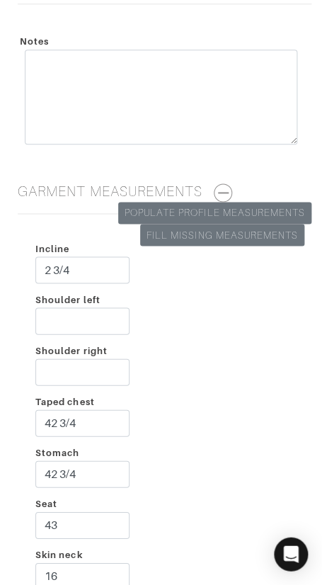
scroll to position [2253, 0]
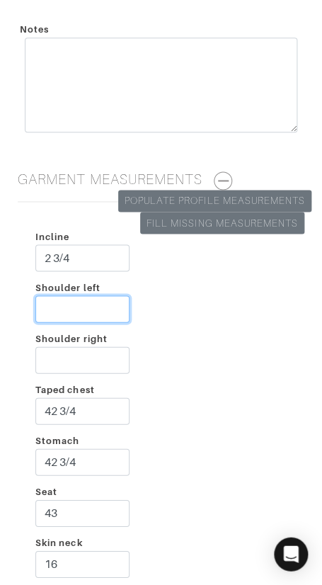
click at [80, 312] on input "Shoulder left" at bounding box center [82, 308] width 94 height 27
type input "2 3/4"
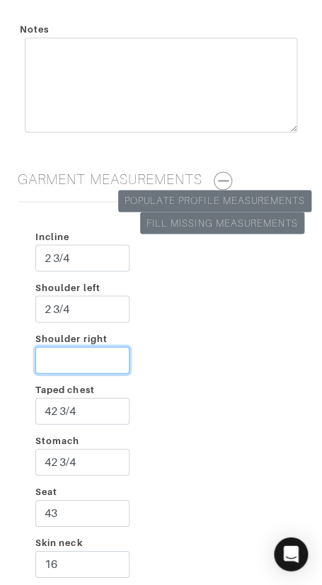
click at [86, 348] on input "Shoulder right" at bounding box center [82, 359] width 94 height 27
type input "2 3/4"
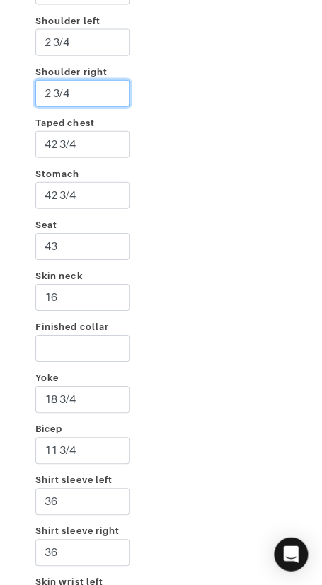
scroll to position [2524, 0]
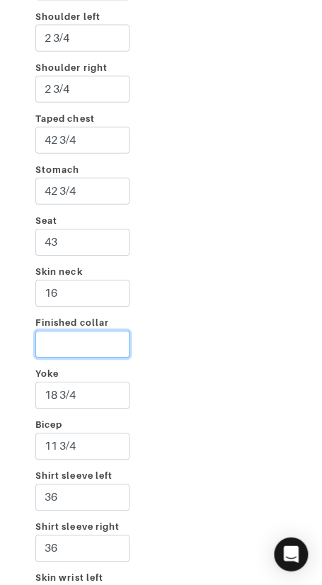
click at [86, 342] on input "Finished collar" at bounding box center [82, 344] width 94 height 27
type input "17"
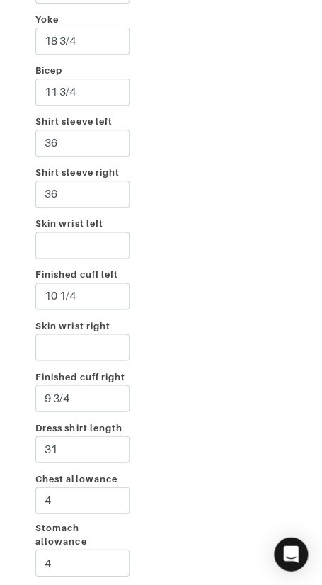
scroll to position [3072, 0]
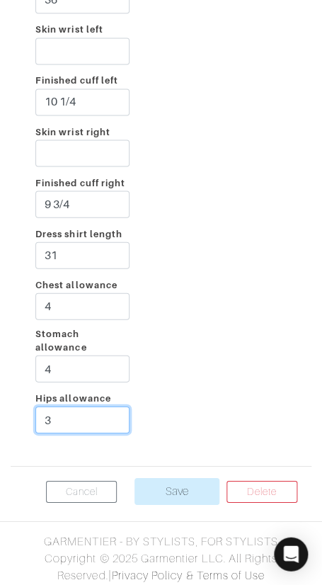
type input "3"
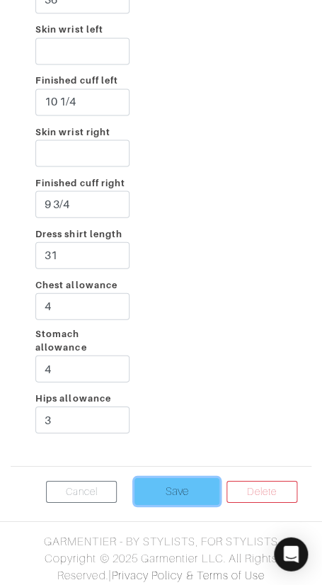
click at [194, 481] on input "Save" at bounding box center [177, 490] width 85 height 27
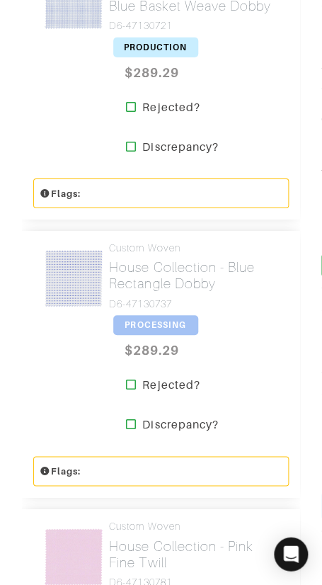
scroll to position [650, 0]
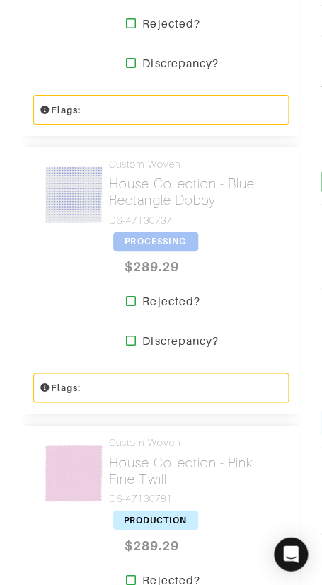
click at [172, 242] on span "PROCESSING" at bounding box center [155, 242] width 85 height 20
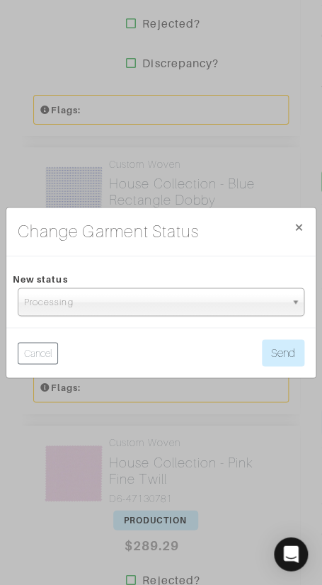
click at [176, 302] on span "Processing" at bounding box center [154, 302] width 261 height 28
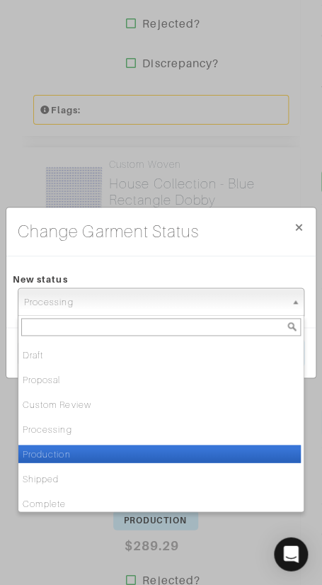
click at [169, 450] on li "Production" at bounding box center [159, 454] width 283 height 18
select select "Production"
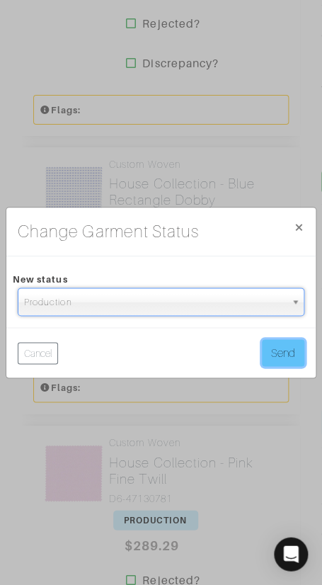
click at [277, 359] on button "Send" at bounding box center [283, 352] width 42 height 27
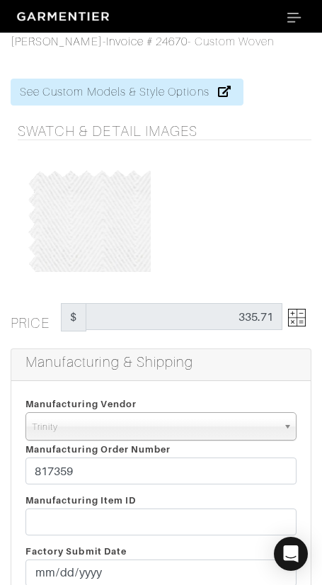
select select "1"
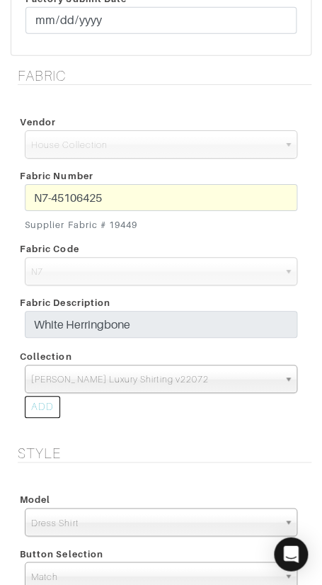
scroll to position [557, 0]
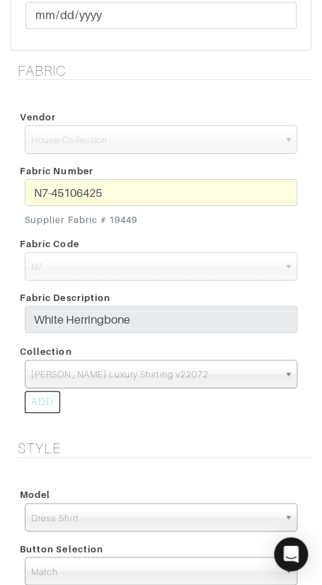
click at [19, 191] on div "N7-45106425 Supplier Fabric # 19449" at bounding box center [161, 205] width 294 height 53
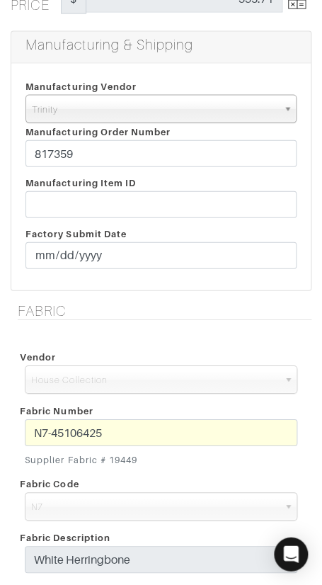
scroll to position [306, 0]
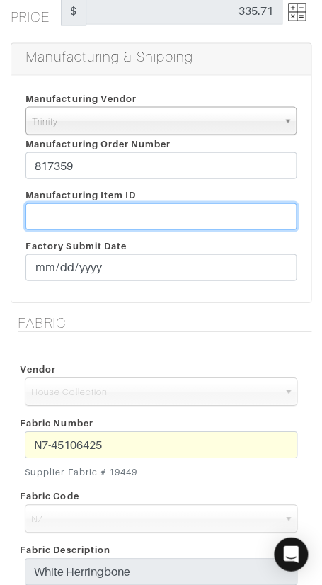
click at [206, 220] on input "text" at bounding box center [160, 216] width 271 height 27
paste input "T2-1790941"
type input "T2-1790941"
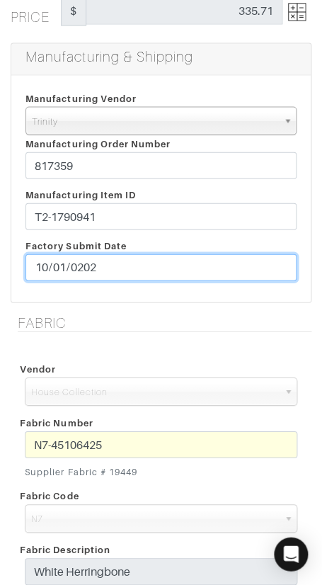
type input "[DATE]"
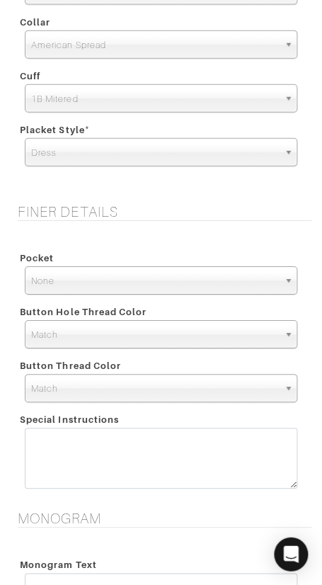
scroll to position [1142, 0]
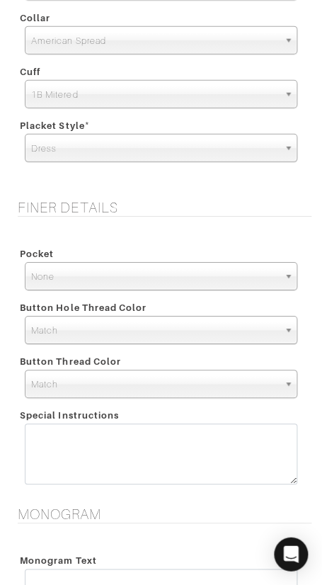
click at [102, 276] on span "None" at bounding box center [154, 277] width 247 height 28
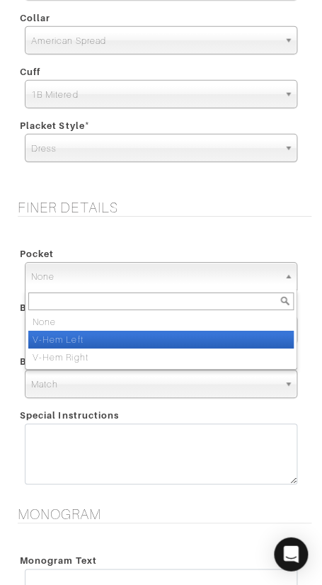
click at [102, 336] on li "V-Hem Left" at bounding box center [161, 340] width 266 height 18
select select "V-Hem Left"
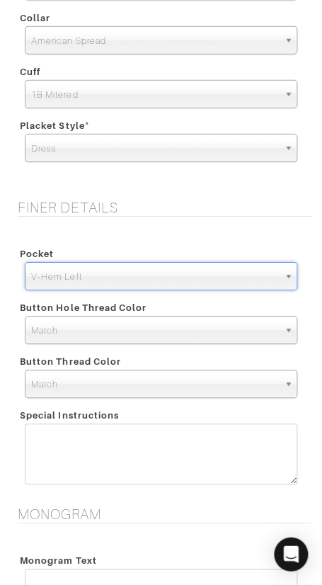
drag, startPoint x: 121, startPoint y: 227, endPoint x: 101, endPoint y: 365, distance: 139.6
click at [121, 228] on div "Pocket None V-Hem Left V-Hem Right V-Hem Left None V-Hem Left V-Hem Right Butto…" at bounding box center [161, 367] width 301 height 278
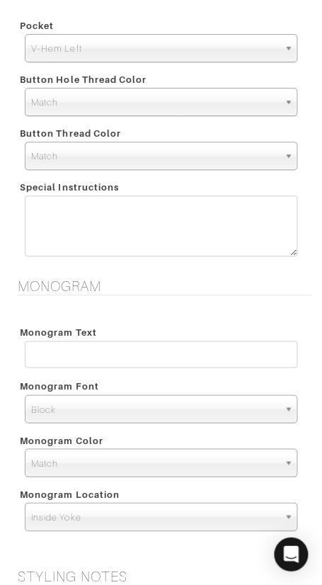
scroll to position [1425, 0]
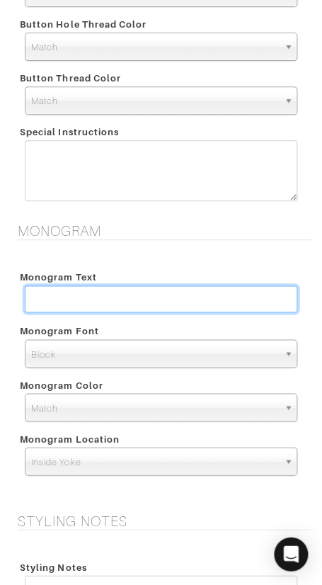
click at [86, 300] on input "text" at bounding box center [161, 298] width 273 height 27
type input "BAR"
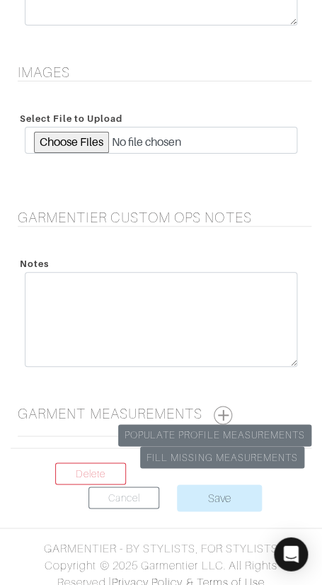
scroll to position [2026, 0]
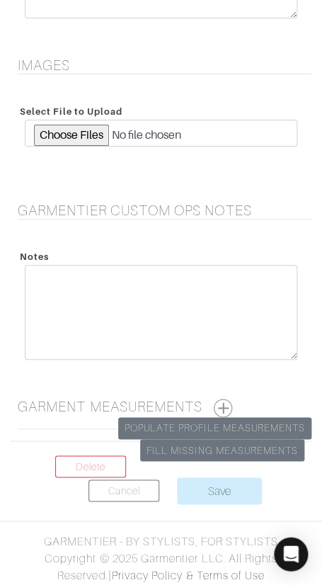
click at [223, 403] on button "button" at bounding box center [223, 408] width 18 height 18
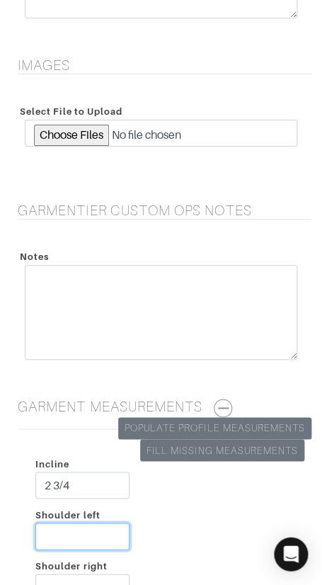
click at [65, 523] on input "Shoulder left" at bounding box center [82, 536] width 94 height 27
type input "2 3/4"
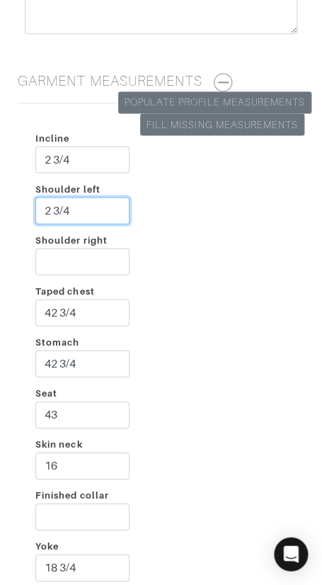
scroll to position [2352, 0]
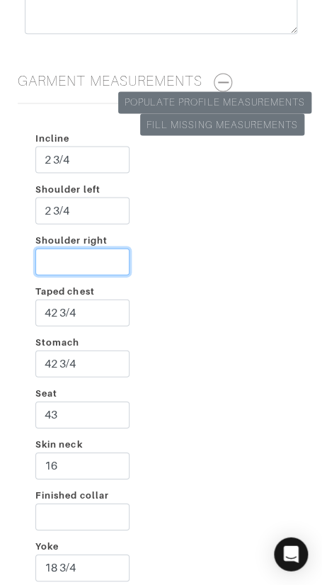
click at [106, 256] on input "Shoulder right" at bounding box center [82, 261] width 94 height 27
type input "2 3/4"
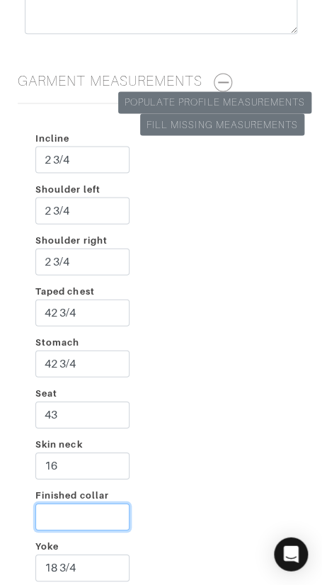
click at [68, 504] on input "Finished collar" at bounding box center [82, 516] width 94 height 27
type input "17"
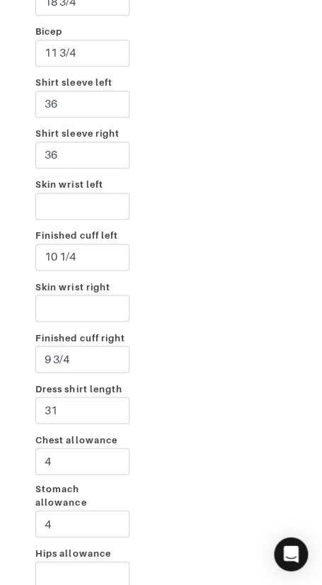
scroll to position [3072, 0]
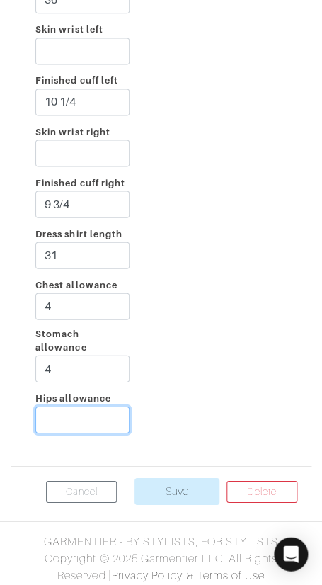
click at [64, 414] on input "Hips allowance" at bounding box center [82, 419] width 94 height 27
type input "3"
drag, startPoint x: 200, startPoint y: 412, endPoint x: 195, endPoint y: 452, distance: 40.7
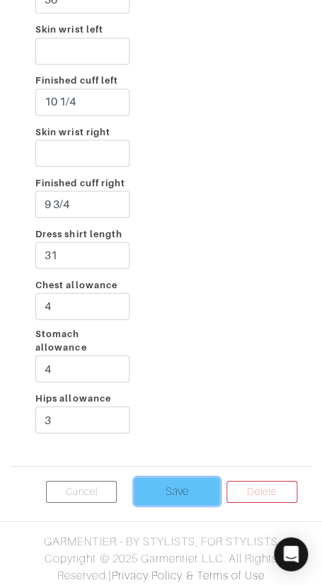
click at [182, 488] on input "Save" at bounding box center [177, 490] width 85 height 27
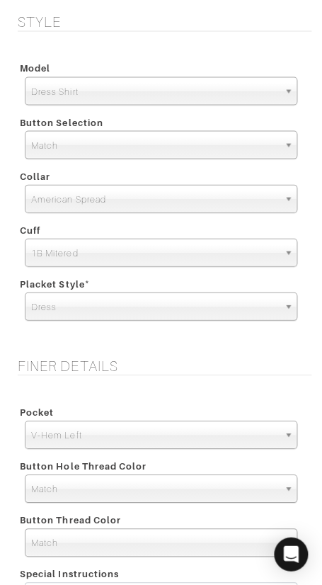
scroll to position [0, 0]
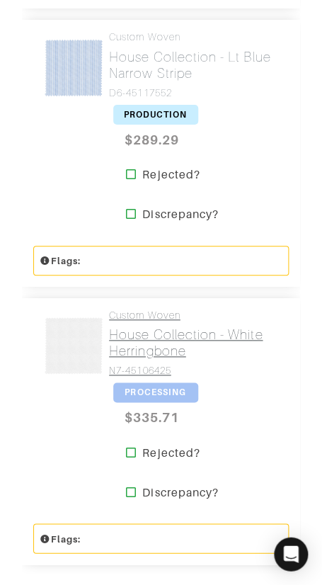
scroll to position [1444, 0]
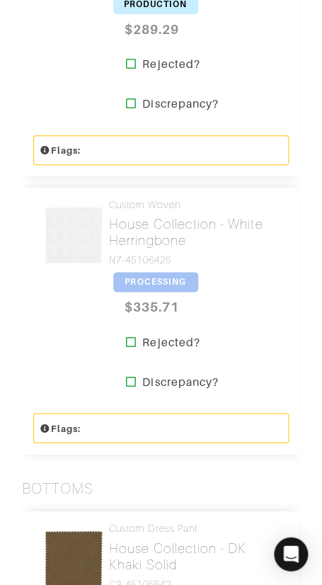
click at [151, 280] on span "PROCESSING" at bounding box center [155, 282] width 85 height 20
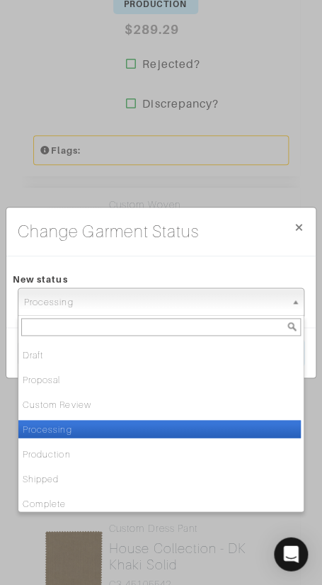
click at [159, 299] on span "Processing" at bounding box center [154, 302] width 261 height 28
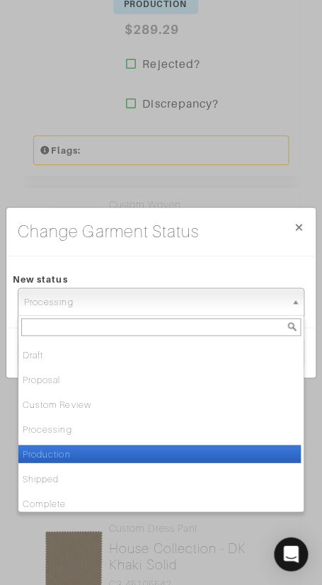
click at [145, 448] on li "Production" at bounding box center [159, 454] width 283 height 18
select select "Production"
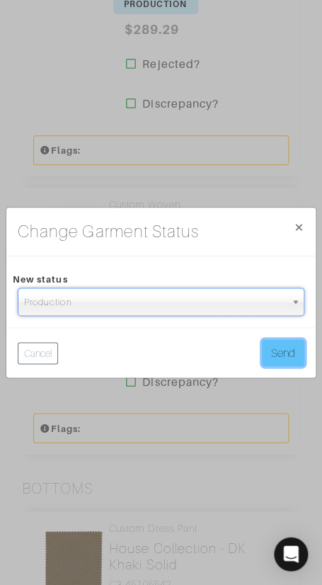
click at [273, 350] on button "Send" at bounding box center [283, 352] width 42 height 27
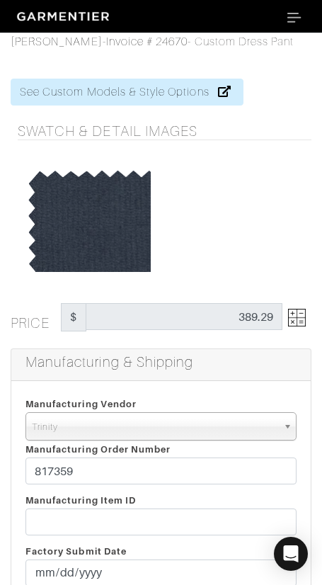
select select "1"
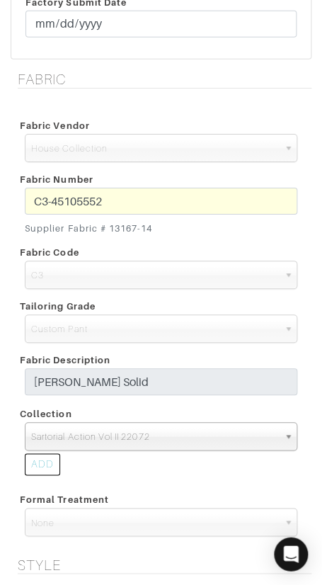
scroll to position [548, 0]
click at [23, 204] on div "C3-45105552 Supplier Fabric # 13167-14" at bounding box center [161, 214] width 294 height 53
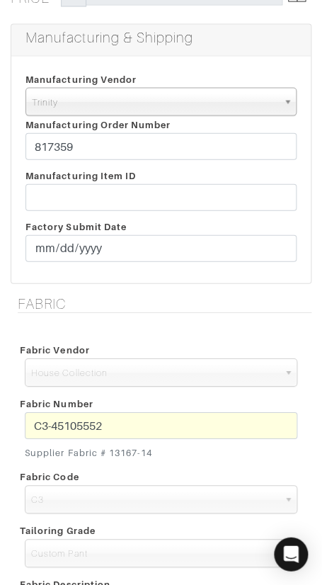
scroll to position [319, 0]
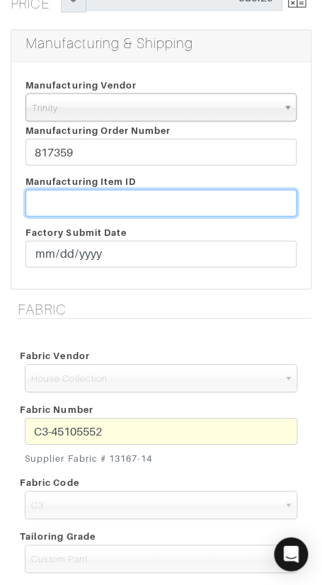
click at [87, 196] on input "text" at bounding box center [160, 202] width 271 height 27
paste input "T2-1790942"
type input "T2-1790942"
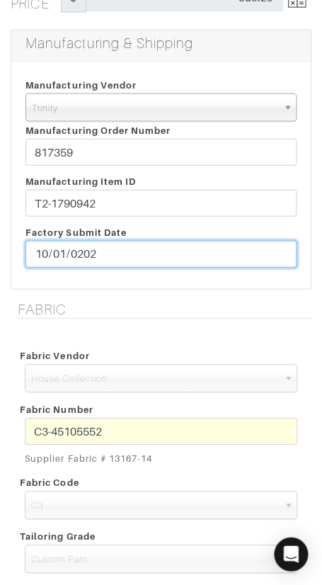
type input "[DATE]"
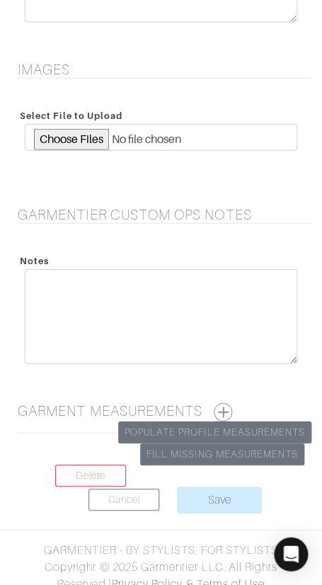
scroll to position [1796, 0]
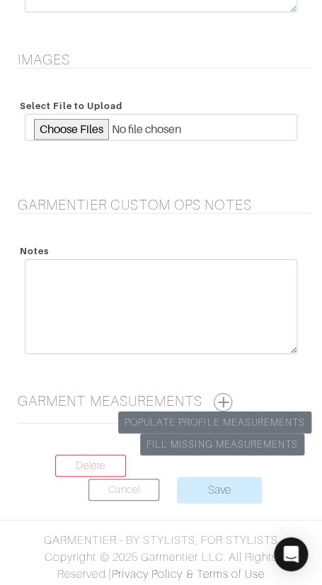
click at [223, 397] on button "button" at bounding box center [223, 402] width 18 height 18
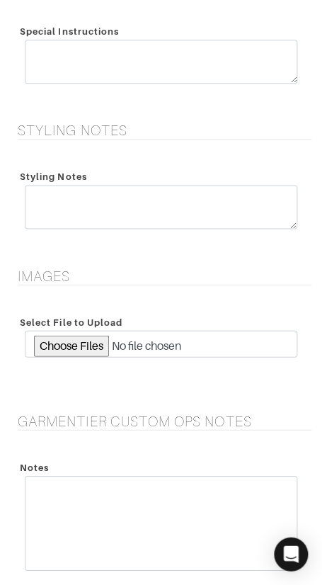
scroll to position [2371, 0]
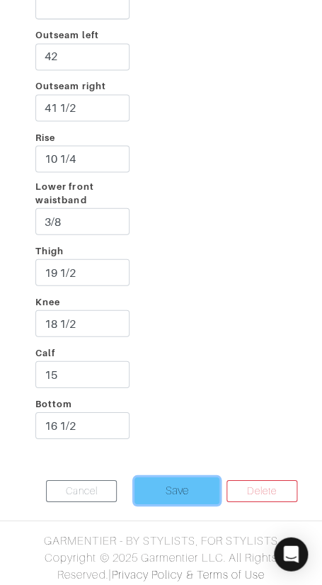
click at [174, 483] on input "Save" at bounding box center [177, 490] width 85 height 27
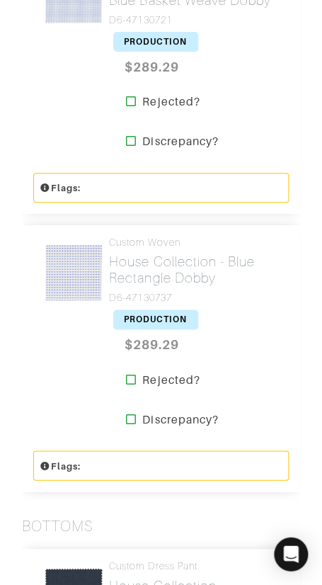
scroll to position [1729, 0]
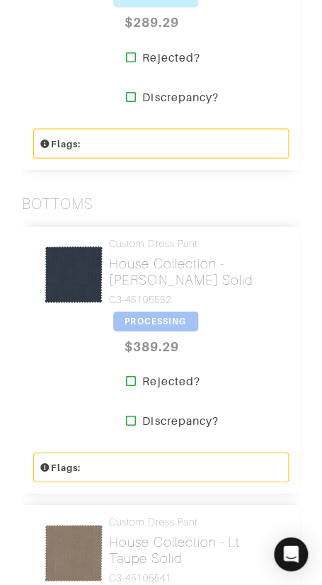
click at [166, 319] on span "PROCESSING" at bounding box center [155, 321] width 85 height 20
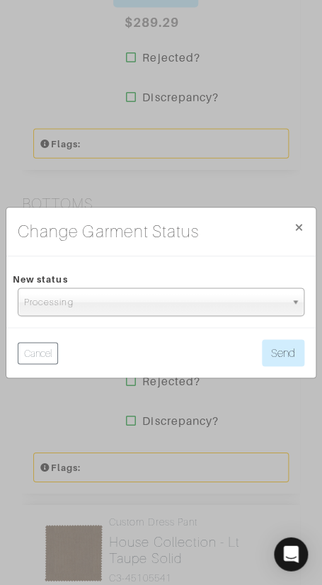
click at [176, 305] on span "Processing" at bounding box center [154, 302] width 261 height 28
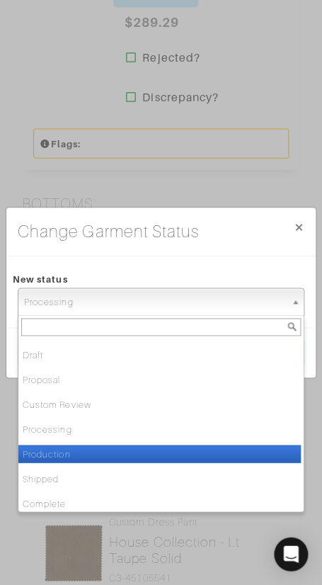
click at [136, 449] on li "Production" at bounding box center [159, 454] width 283 height 18
select select "Production"
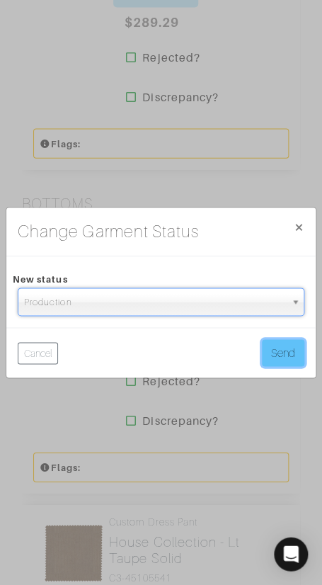
click at [277, 353] on button "Send" at bounding box center [283, 352] width 42 height 27
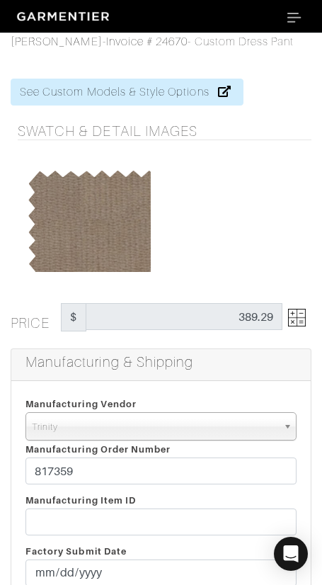
select select "1"
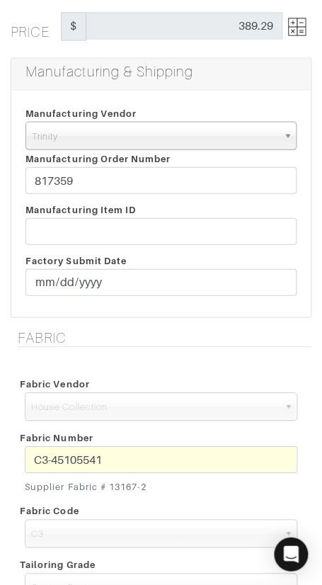
scroll to position [295, 0]
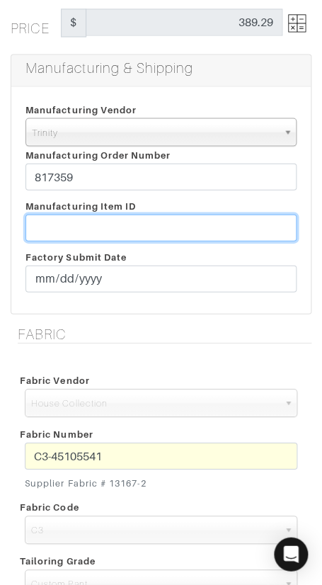
click at [152, 221] on input "text" at bounding box center [160, 227] width 271 height 27
paste input "T2-1790943"
type input "T2-1790943"
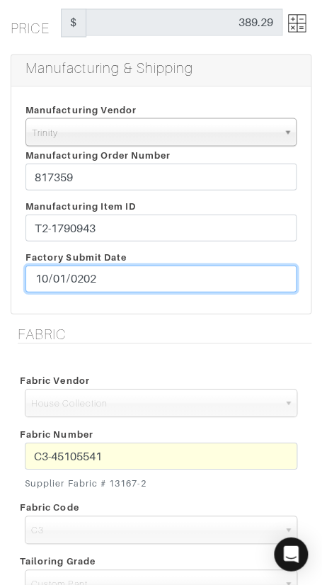
type input "[DATE]"
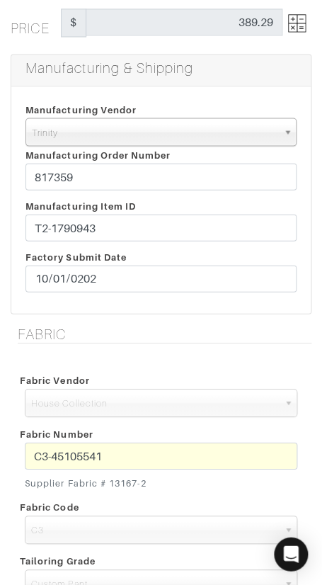
click at [186, 329] on h5 "Fabric" at bounding box center [165, 333] width 294 height 17
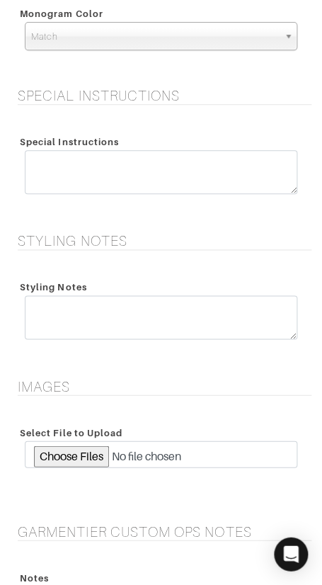
scroll to position [1796, 0]
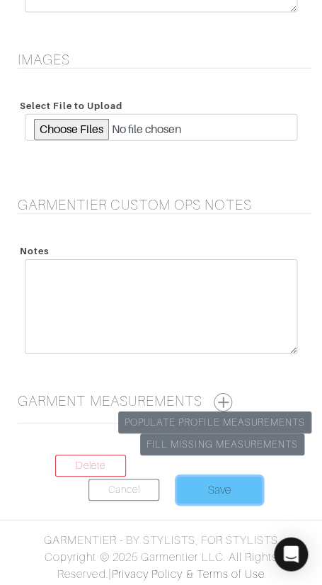
click at [230, 480] on input "Save" at bounding box center [219, 490] width 85 height 27
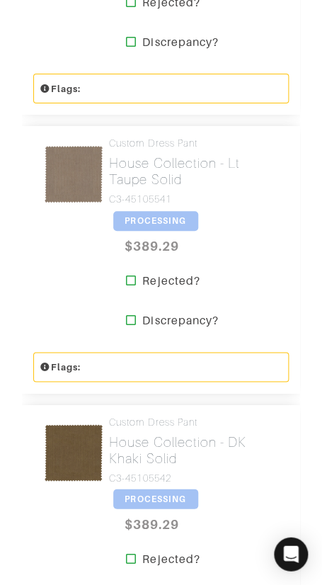
scroll to position [2109, 0]
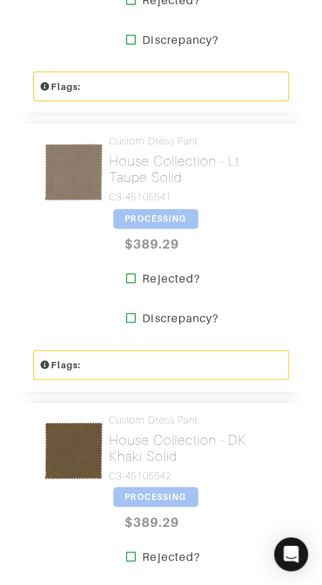
click at [149, 216] on span "PROCESSING" at bounding box center [155, 219] width 85 height 20
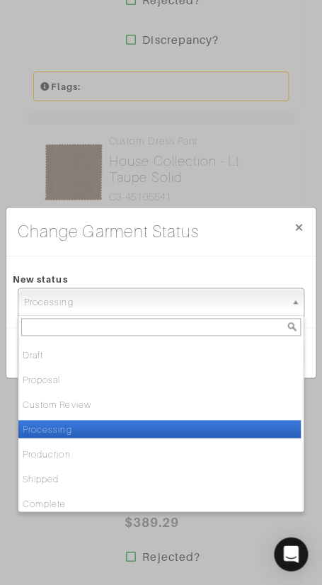
click at [169, 307] on span "Processing" at bounding box center [154, 302] width 261 height 28
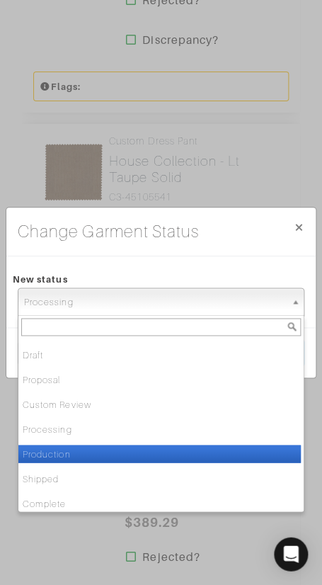
click at [157, 446] on li "Production" at bounding box center [159, 454] width 283 height 18
select select "Production"
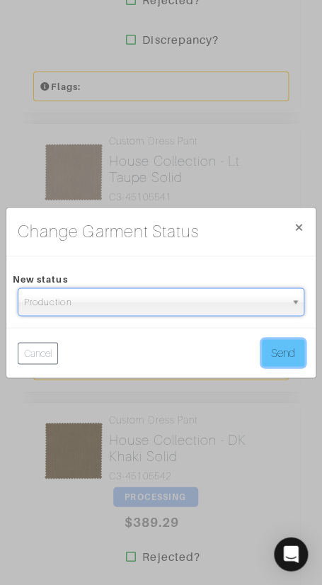
click at [273, 351] on button "Send" at bounding box center [283, 352] width 42 height 27
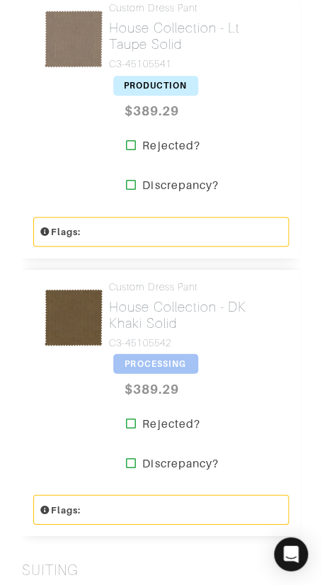
scroll to position [2245, 0]
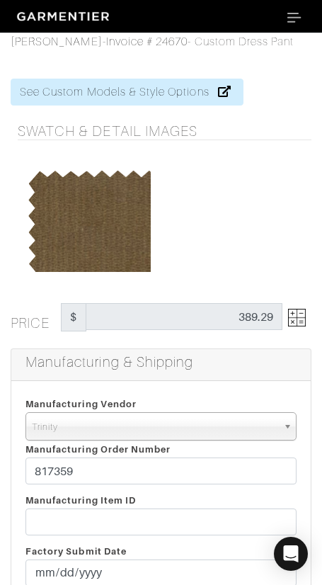
select select "1"
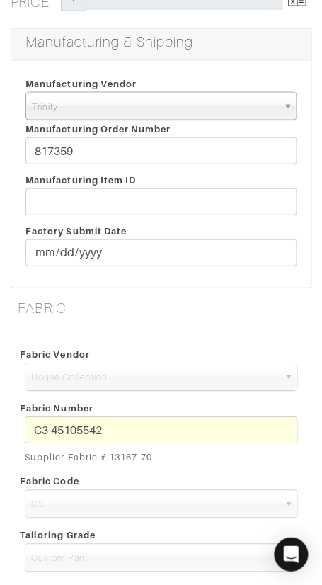
scroll to position [322, 0]
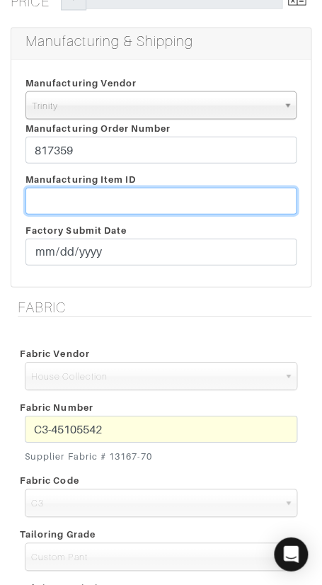
click at [170, 197] on input "text" at bounding box center [160, 200] width 271 height 27
paste input "T2-1790944"
type input "T2-1790944"
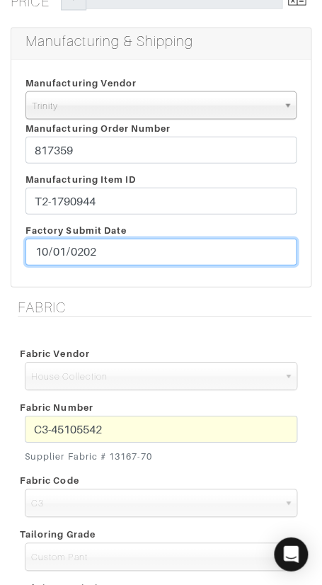
type input "[DATE]"
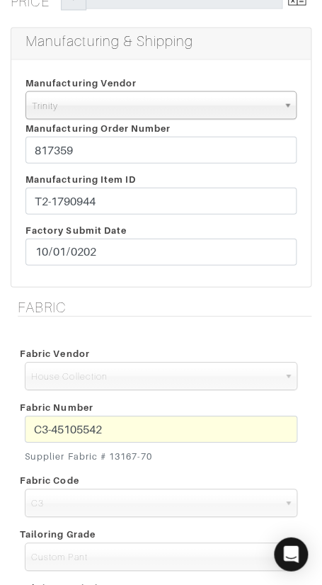
click at [217, 301] on h5 "Fabric" at bounding box center [165, 306] width 294 height 17
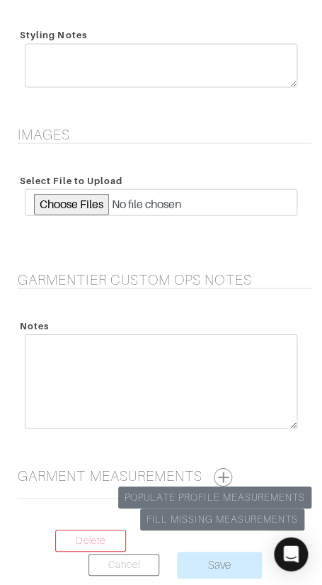
scroll to position [1796, 0]
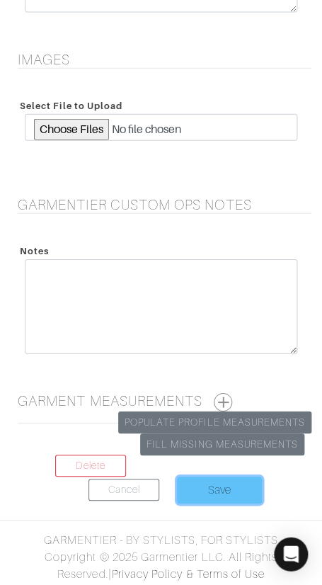
click at [195, 484] on input "Save" at bounding box center [219, 490] width 85 height 27
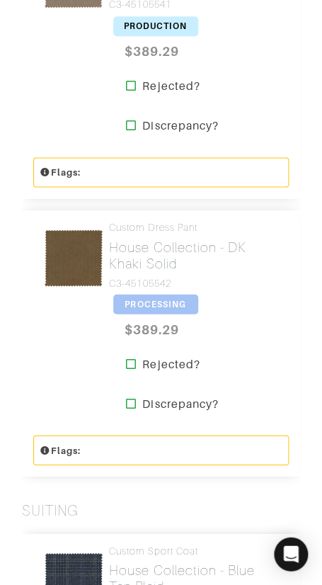
scroll to position [2302, 0]
click at [157, 300] on span "PROCESSING" at bounding box center [155, 304] width 85 height 20
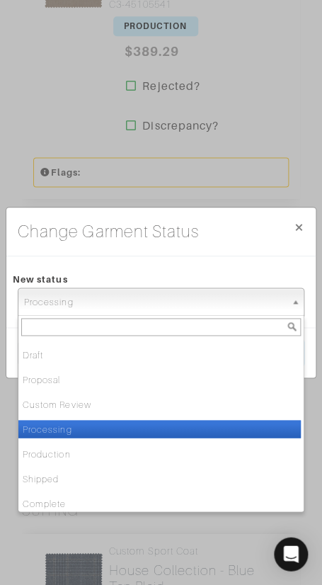
click at [178, 288] on span "Processing" at bounding box center [154, 302] width 261 height 28
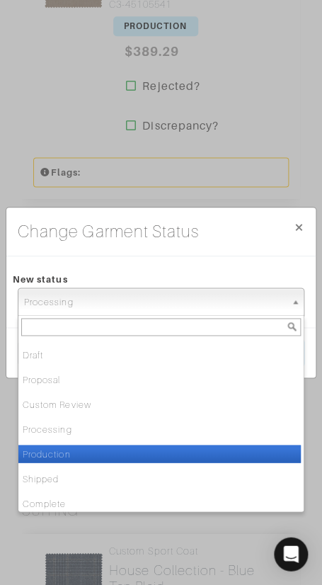
click at [153, 446] on li "Production" at bounding box center [159, 454] width 283 height 18
select select "Production"
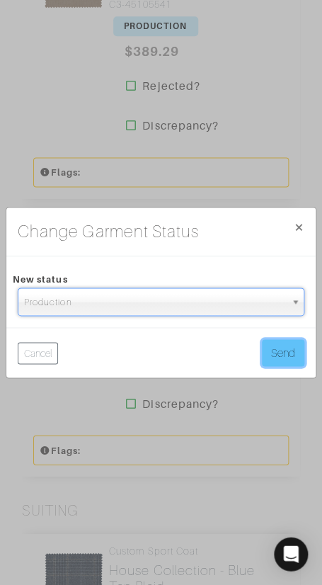
click at [268, 353] on button "Send" at bounding box center [283, 352] width 42 height 27
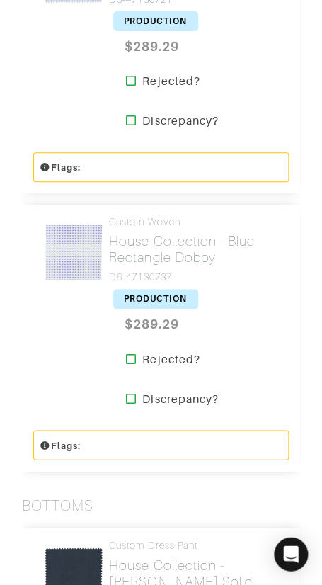
scroll to position [1396, 0]
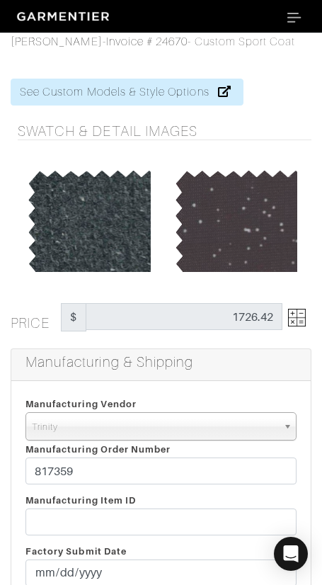
select select "1"
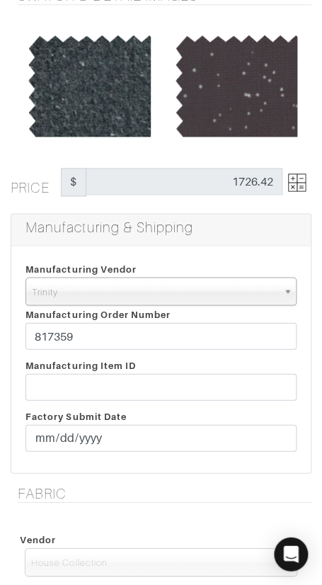
scroll to position [156, 0]
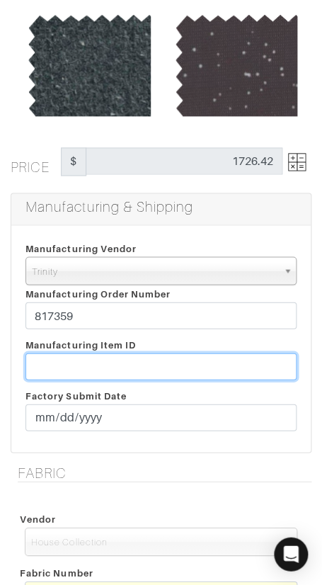
click at [86, 363] on input "text" at bounding box center [160, 366] width 271 height 27
paste input "T2-1790945."
type input "T2-1790945"
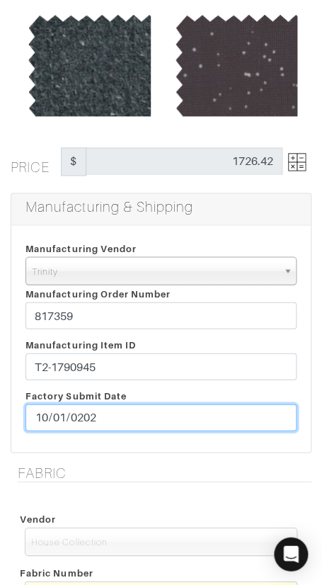
type input "[DATE]"
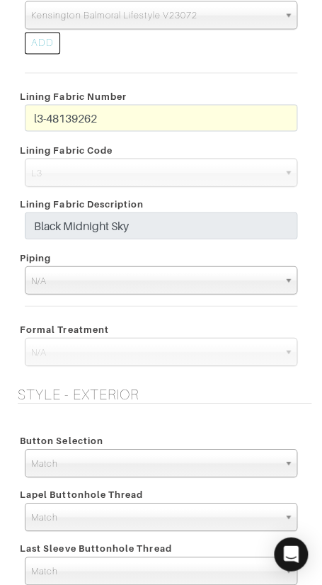
scroll to position [973, 0]
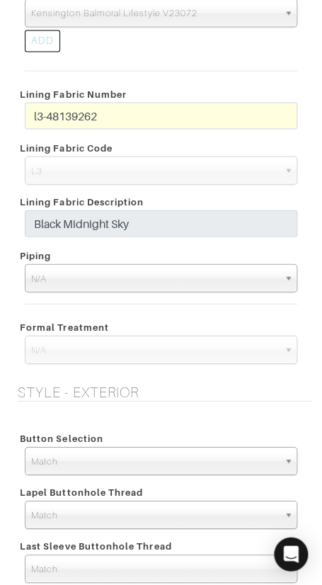
click at [21, 115] on div "l3-48139262" at bounding box center [161, 119] width 294 height 34
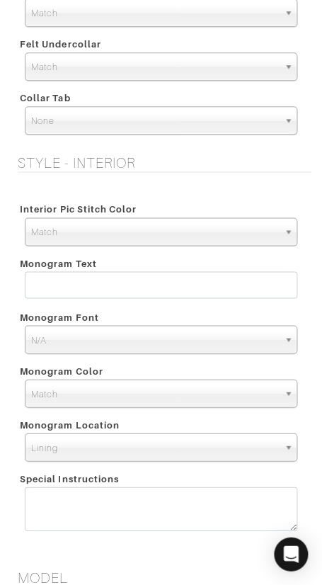
scroll to position [1534, 0]
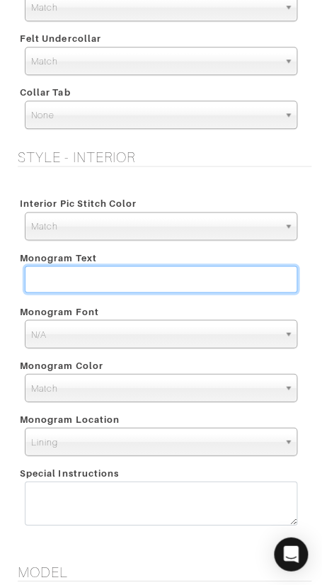
click at [198, 274] on input "text" at bounding box center [161, 279] width 273 height 27
type input "ç"
paste input "BAR"
type input "BAR"
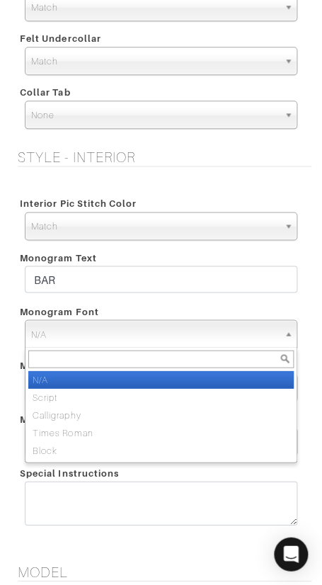
click at [219, 330] on span "N/A" at bounding box center [154, 334] width 247 height 28
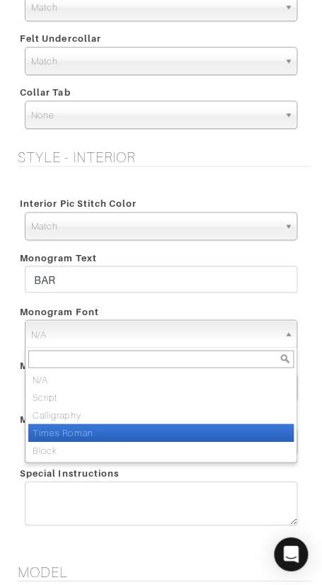
click at [198, 424] on li "Times Roman" at bounding box center [161, 433] width 266 height 18
click at [197, 331] on span "Times Roman" at bounding box center [154, 334] width 247 height 28
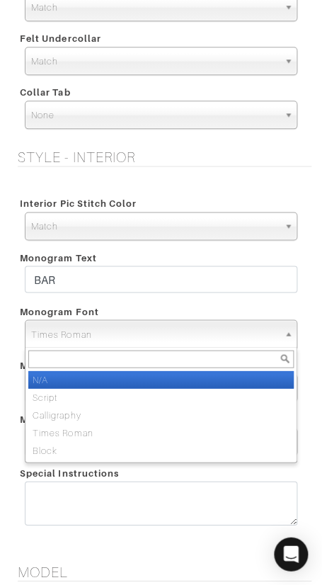
click at [191, 383] on ul "N/A Script Calligraphy Times Roman Block" at bounding box center [159, 414] width 268 height 89
select select "N/A"
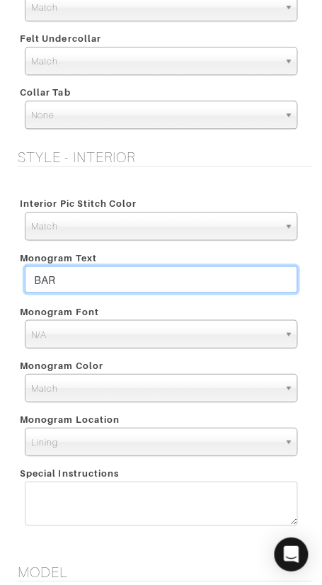
drag, startPoint x: 186, startPoint y: 278, endPoint x: 186, endPoint y: 263, distance: 14.9
click at [186, 266] on input "BAR" at bounding box center [161, 279] width 273 height 27
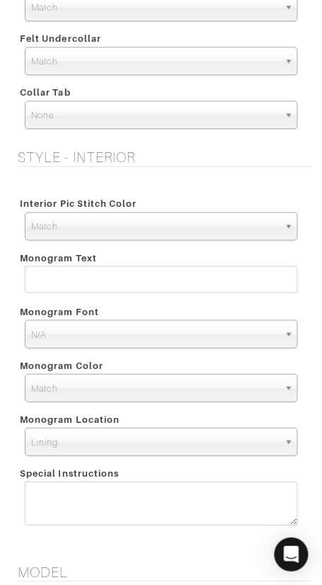
scroll to position [1532, 0]
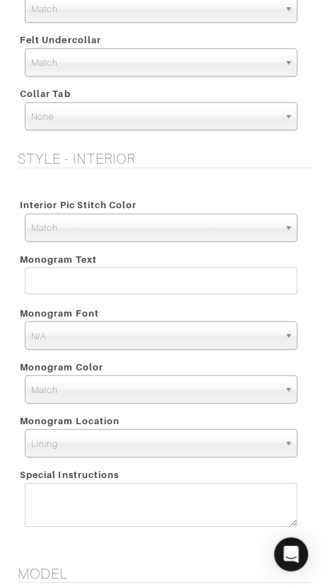
click at [212, 169] on div "Style - Exterior Button Selection Match Formal - Fabric Covered with Formal Tre…" at bounding box center [161, 186] width 322 height 724
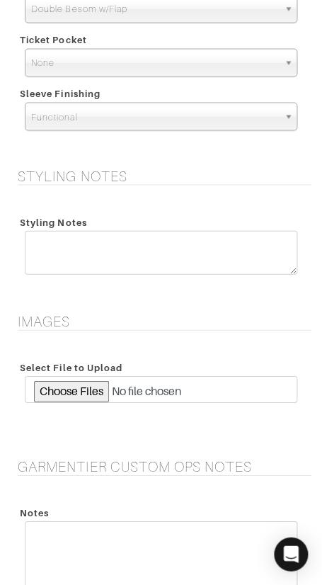
scroll to position [2388, 0]
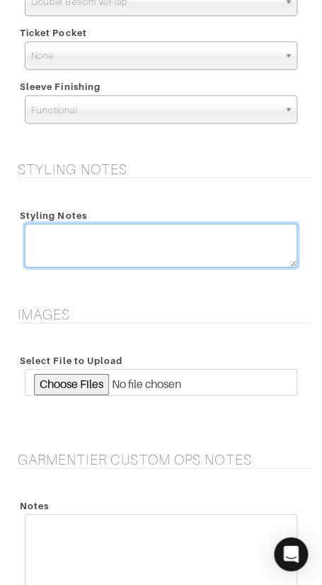
click at [169, 242] on textarea at bounding box center [161, 245] width 273 height 44
type textarea "CUSTOM OPS 10/1: No monogram specified."
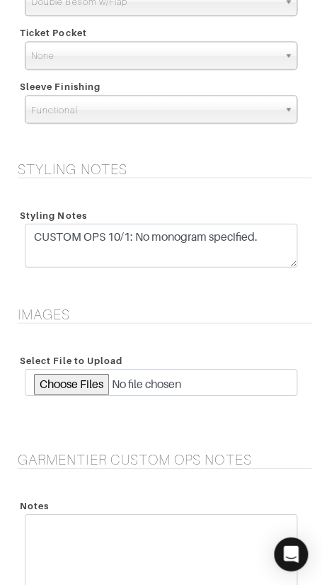
click at [239, 169] on h5 "Styling Notes" at bounding box center [165, 168] width 294 height 17
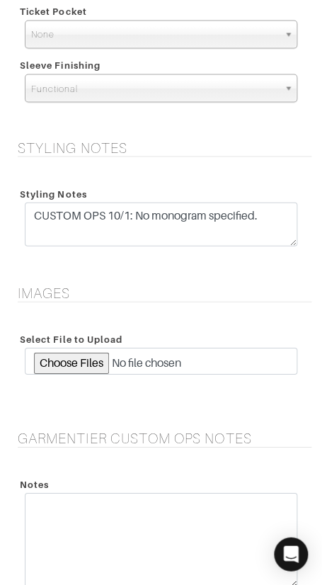
scroll to position [2636, 0]
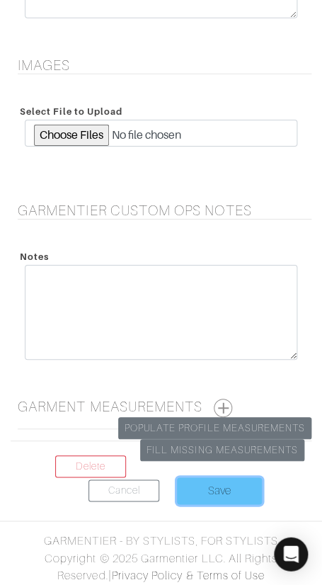
click at [226, 487] on input "Save" at bounding box center [219, 490] width 85 height 27
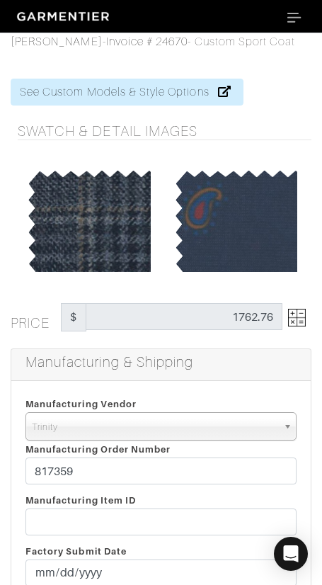
select select "1"
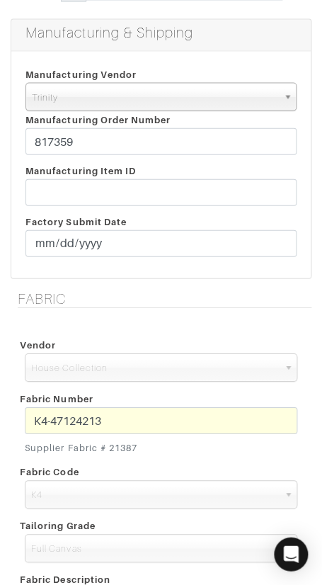
scroll to position [329, 0]
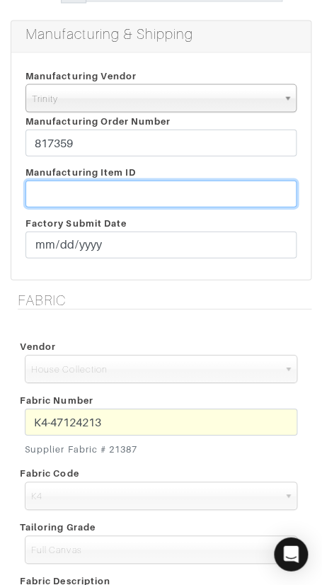
click at [109, 193] on input "text" at bounding box center [160, 193] width 271 height 27
paste input "T2-1790946"
type input "T2-1790946"
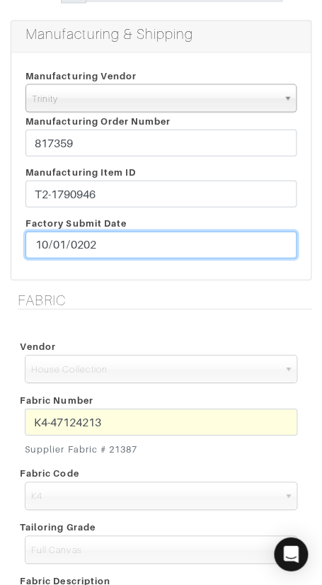
type input "[DATE]"
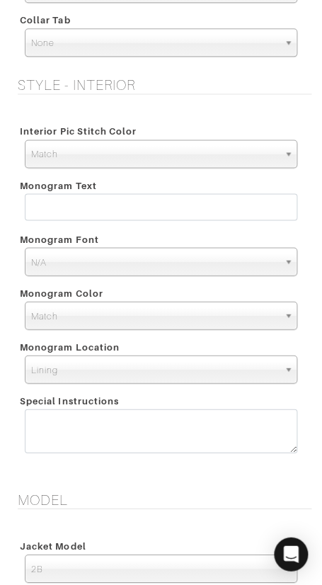
scroll to position [1609, 0]
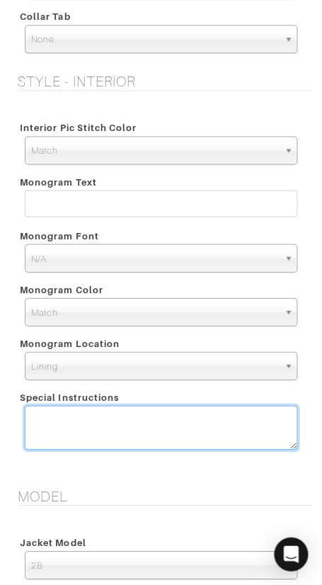
click at [152, 424] on textarea at bounding box center [161, 427] width 273 height 44
type textarea "CUSTOM OPS 10/1: No monogram specified."
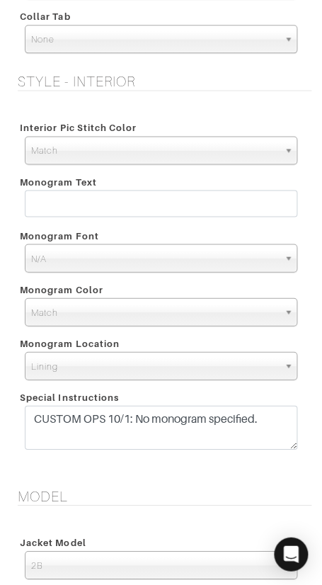
drag, startPoint x: 226, startPoint y: 475, endPoint x: 220, endPoint y: 456, distance: 19.3
click at [225, 475] on form "See Custom Models & Style Options Swatch & Detail Images Price $ 1762.76 Manufa…" at bounding box center [161, 0] width 301 height 3096
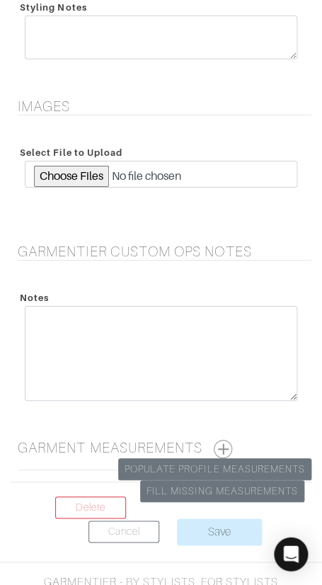
scroll to position [2636, 0]
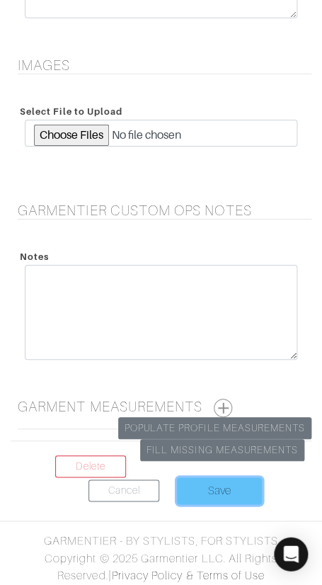
click at [224, 487] on input "Save" at bounding box center [219, 490] width 85 height 27
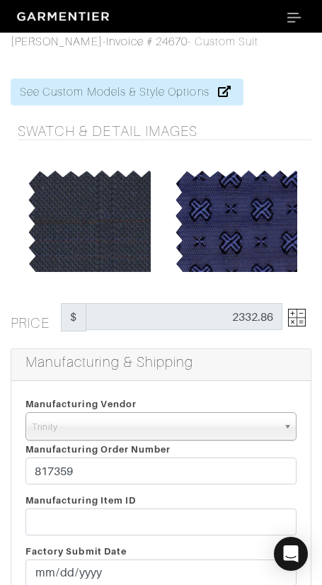
select select "1"
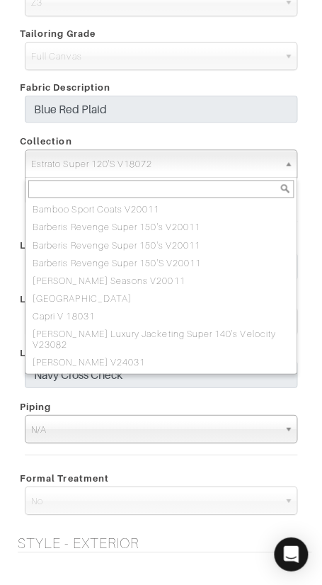
scroll to position [931, 0]
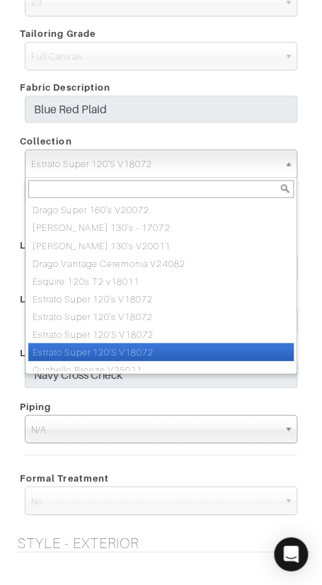
click at [176, 162] on span "Estrato Super 120'S V18072" at bounding box center [154, 164] width 247 height 28
paste input "Estrato Super 120's V22072"
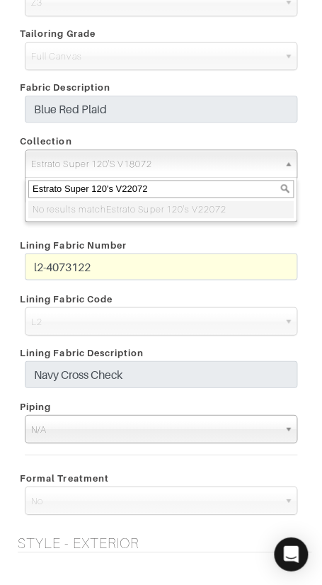
type input "Estrato Super 120's V22072"
drag, startPoint x: 178, startPoint y: 240, endPoint x: 171, endPoint y: 235, distance: 9.2
click at [177, 239] on div "Lining Fabric Number" at bounding box center [161, 244] width 294 height 17
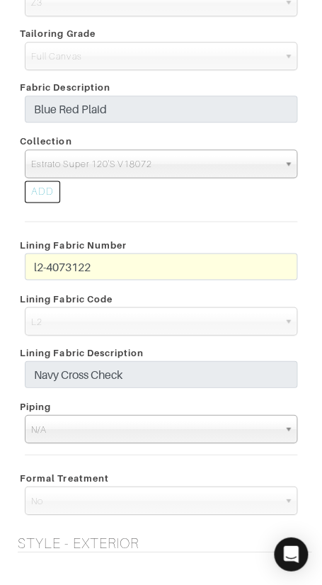
click at [31, 192] on div "ADD" at bounding box center [42, 192] width 35 height 22
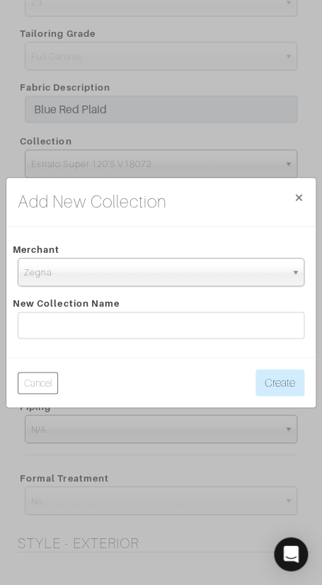
click at [156, 272] on span "Zegna" at bounding box center [154, 273] width 261 height 28
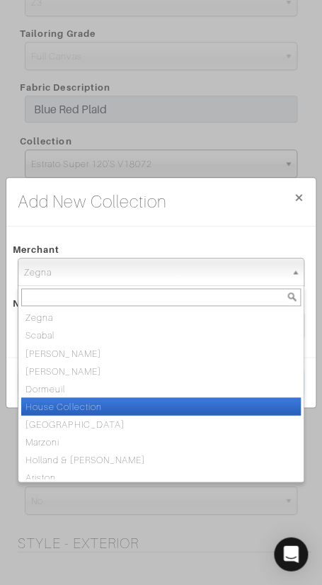
drag, startPoint x: 155, startPoint y: 406, endPoint x: 159, endPoint y: 373, distance: 32.8
click at [155, 406] on li "House Collection" at bounding box center [161, 406] width 280 height 18
select select "75"
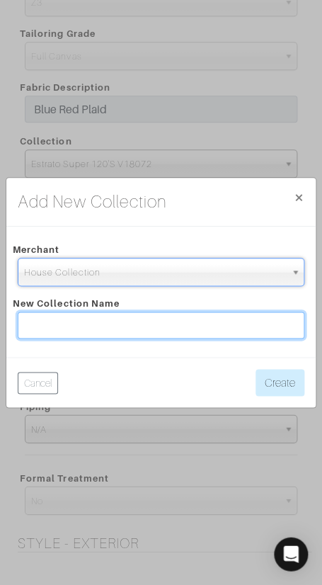
click at [161, 315] on input "text" at bounding box center [161, 325] width 287 height 27
paste input "Estrato Super 120's V22072"
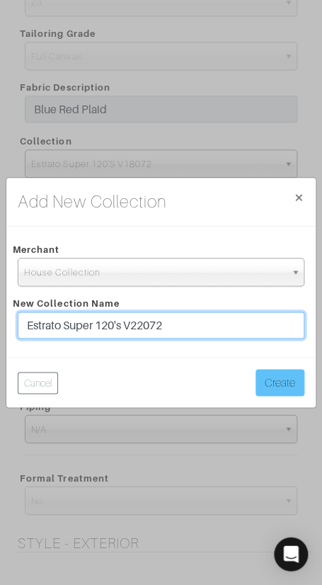
type input "Estrato Super 120's V22072"
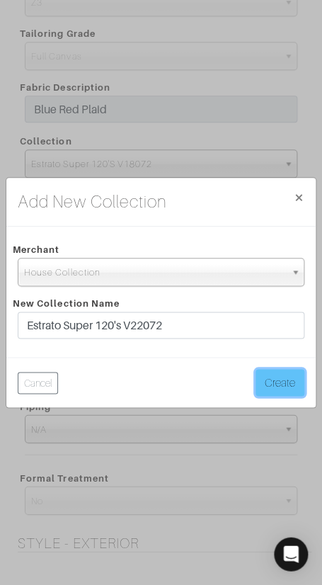
click at [299, 389] on button "Create" at bounding box center [280, 382] width 49 height 27
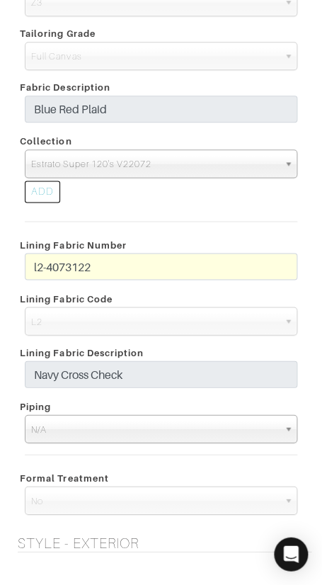
click at [154, 192] on div "ADD" at bounding box center [161, 194] width 294 height 32
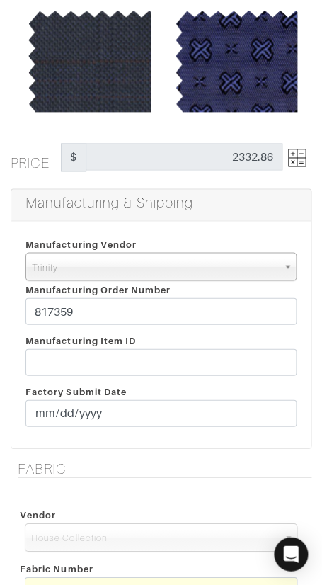
scroll to position [149, 0]
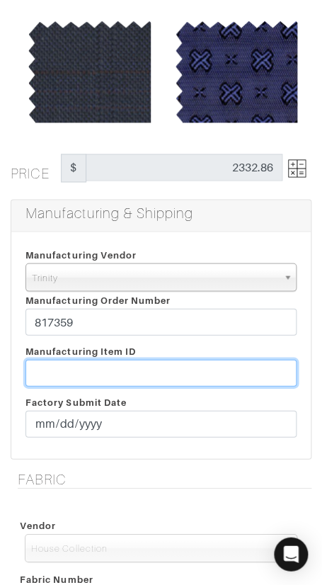
click at [159, 365] on input "text" at bounding box center [160, 372] width 271 height 27
paste input "T2-1790947."
type input "T2-1790947"
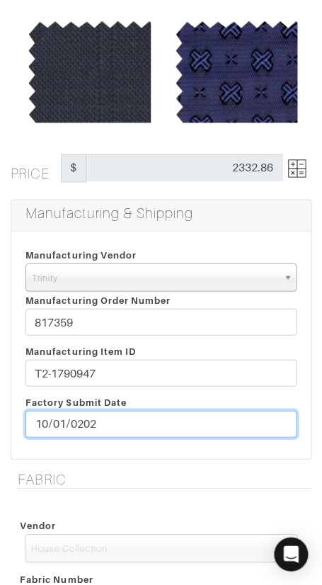
type input "[DATE]"
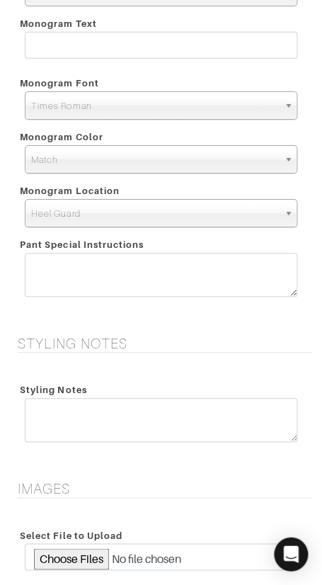
scroll to position [2680, 0]
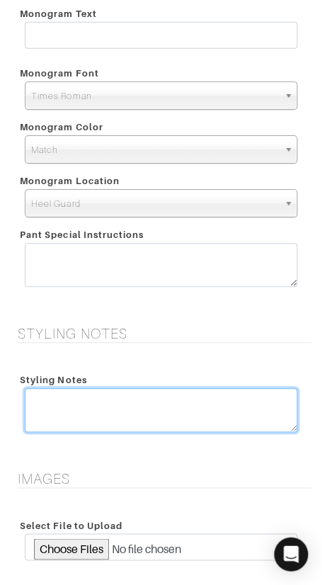
click at [174, 407] on textarea at bounding box center [161, 410] width 273 height 44
type textarea "CUSTOM OPS 10/1: No monogram specified."
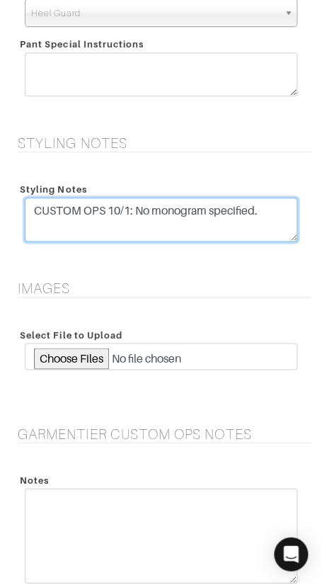
scroll to position [3093, 0]
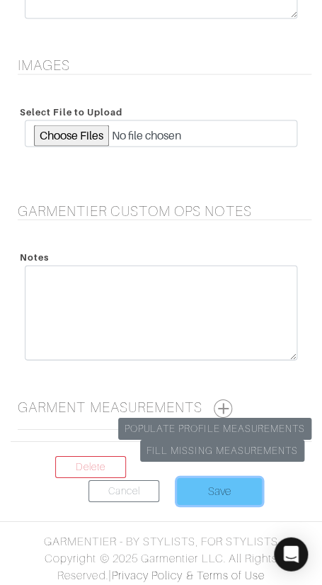
click at [225, 482] on input "Save" at bounding box center [219, 490] width 85 height 27
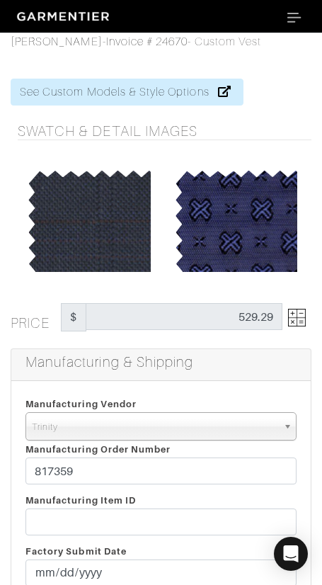
select select "1"
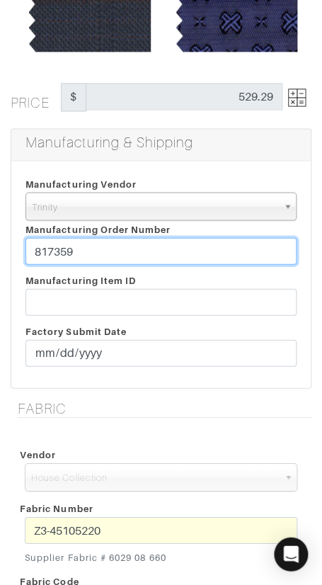
scroll to position [220, 0]
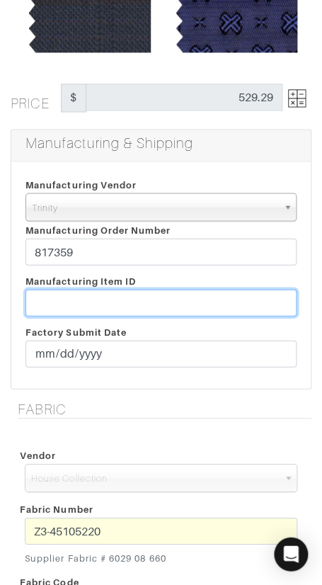
click at [175, 297] on input "text" at bounding box center [160, 302] width 271 height 27
paste input "T2-1790947"
type input "T2-1790947"
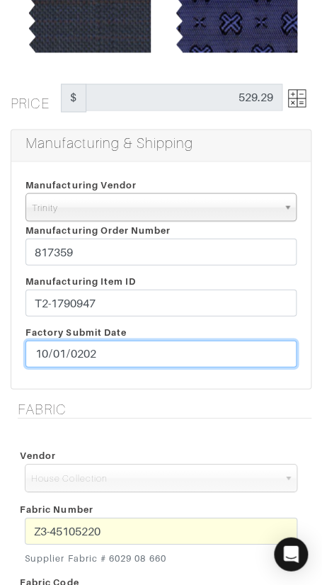
type input "[DATE]"
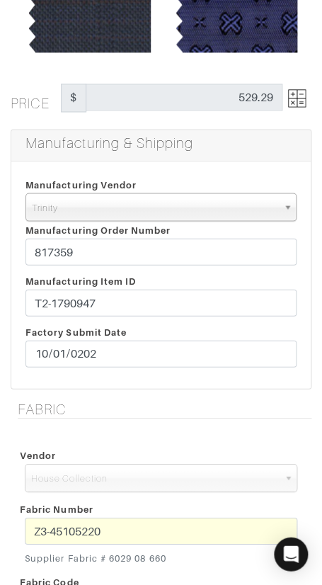
drag, startPoint x: 220, startPoint y: 385, endPoint x: 220, endPoint y: 375, distance: 10.6
click at [222, 382] on div "Manufacturing Vendor Trinity London UMS W. Kleinberg Trands YZ Red Collar Other…" at bounding box center [161, 274] width 300 height 227
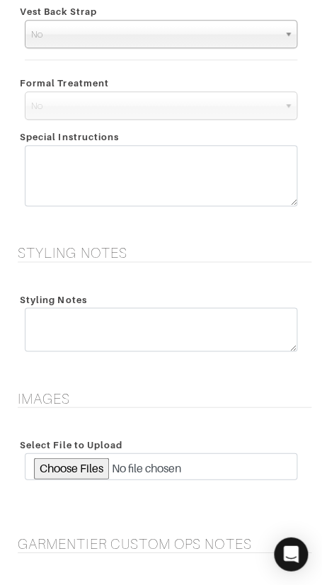
scroll to position [1491, 0]
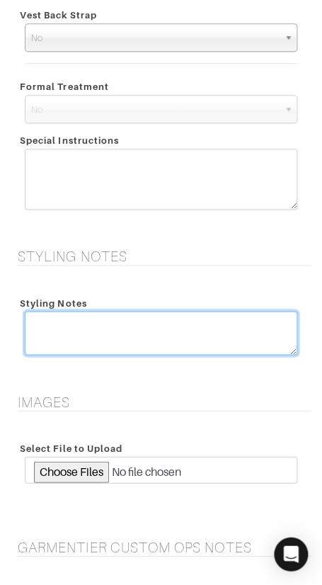
click at [160, 341] on textarea at bounding box center [161, 333] width 273 height 44
paste textarea "CUSTOM OPS 10/1: No monogram specified."
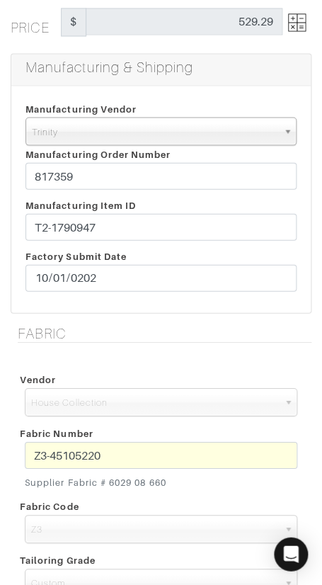
scroll to position [0, 0]
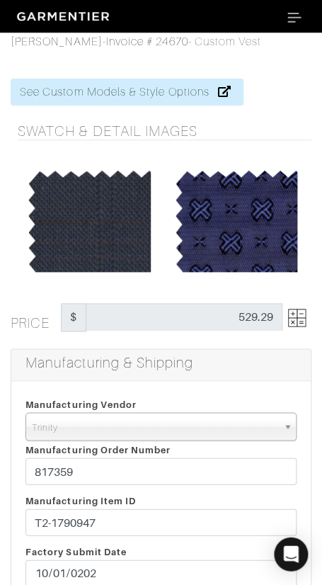
type textarea "CUSTOM OPS 10/1: No monogram specified."
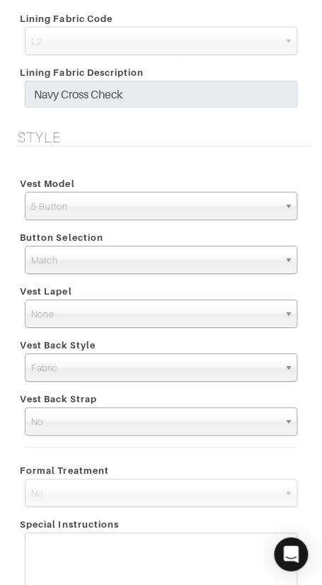
scroll to position [1240, 0]
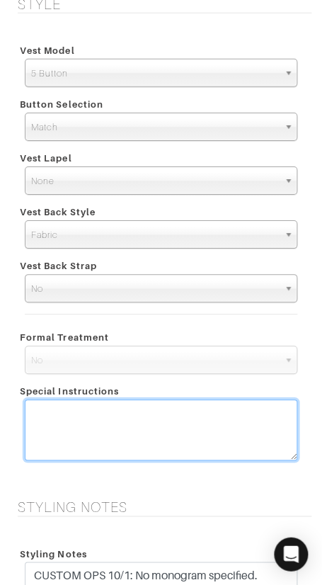
click at [174, 408] on textarea at bounding box center [161, 429] width 273 height 61
paste textarea "CUSTOM OPS 10/1: No monogram specified."
type textarea "CUSTOM OPS 10/1: No monogram specified."
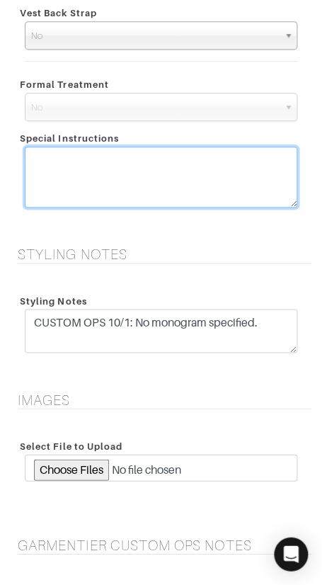
scroll to position [1827, 0]
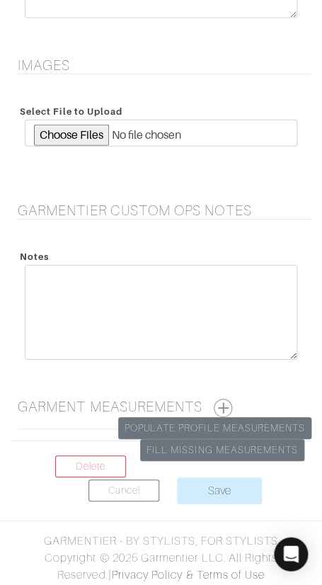
click at [230, 402] on button "button" at bounding box center [223, 408] width 18 height 18
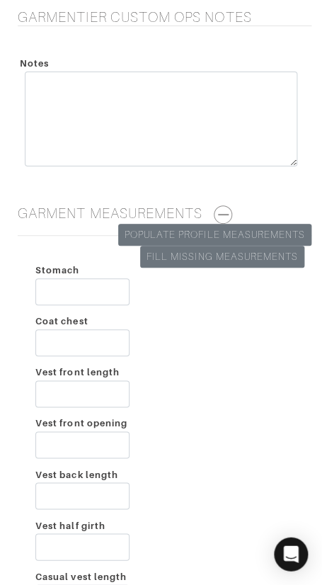
scroll to position [2031, 0]
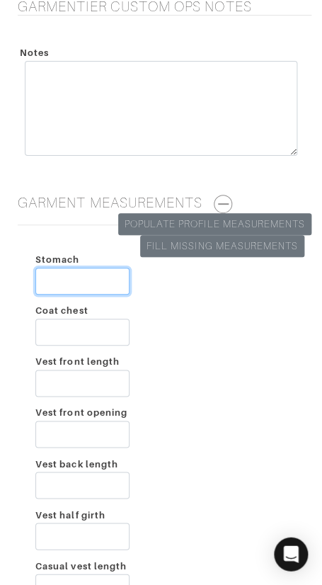
click at [83, 273] on input "Stomach" at bounding box center [82, 281] width 94 height 27
type input "42 3/4"
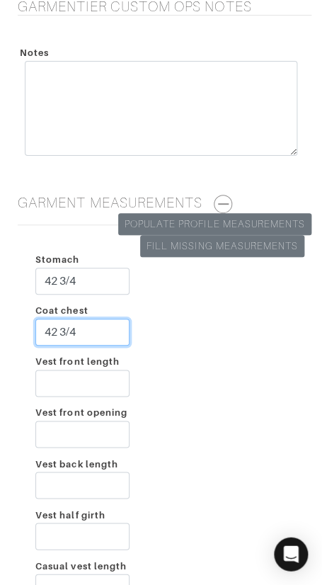
type input "42 3/4"
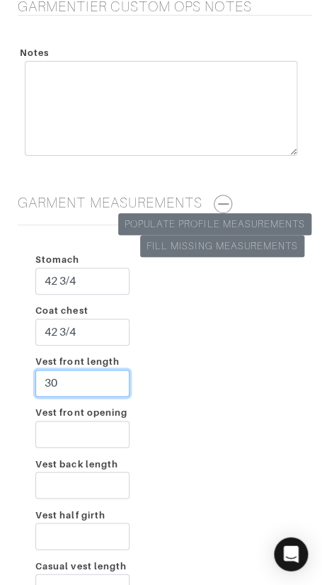
type input "30"
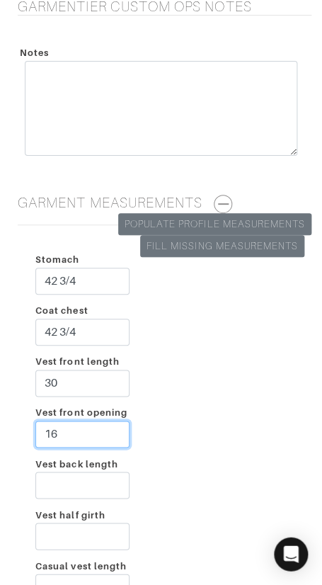
type input "16"
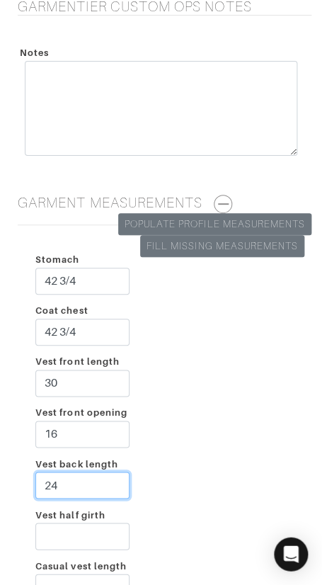
type input "24"
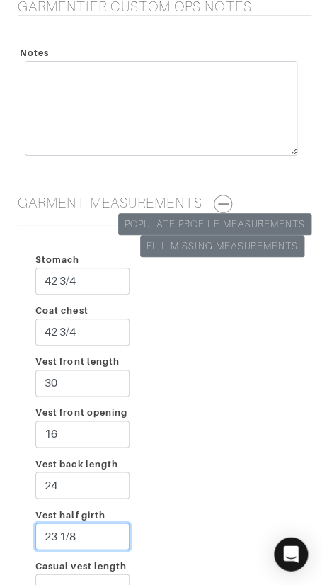
type input "23 1/8"
drag, startPoint x: 210, startPoint y: 303, endPoint x: 205, endPoint y: 310, distance: 7.7
click at [210, 303] on div "Stomach 42 3/4 Coat chest 42 3/4 Vest front length 30 Vest front opening 16 Ves…" at bounding box center [161, 429] width 301 height 385
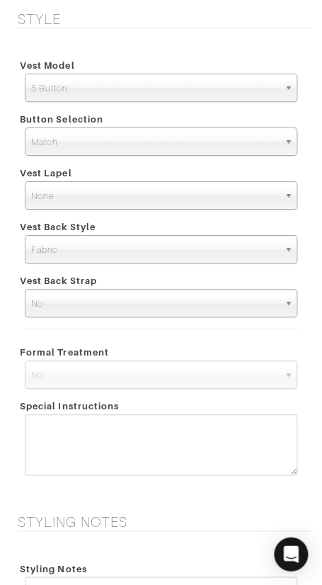
scroll to position [2200, 0]
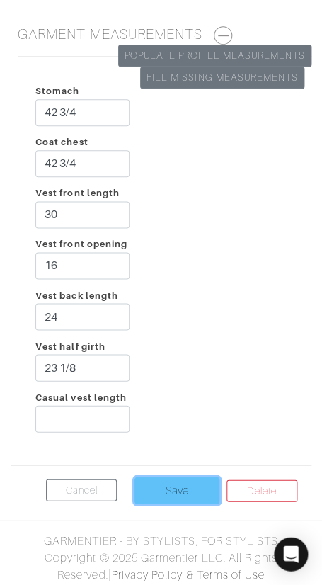
click at [189, 477] on input "Save" at bounding box center [177, 490] width 85 height 27
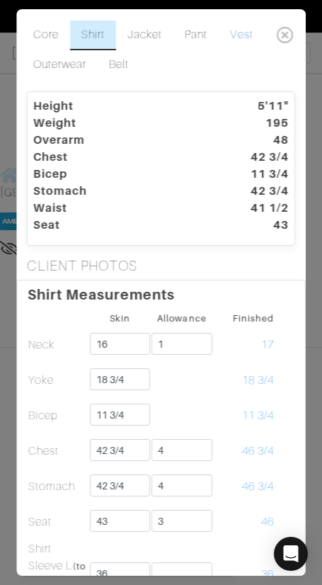
scroll to position [356, 0]
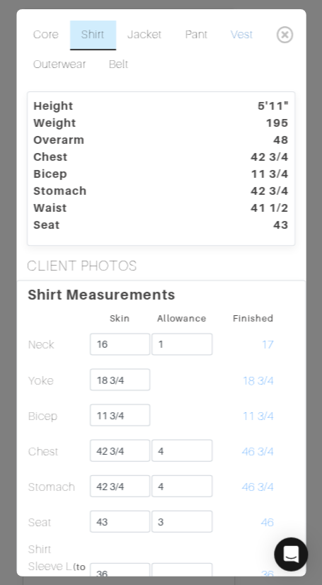
click at [246, 36] on link "Vest" at bounding box center [242, 36] width 45 height 30
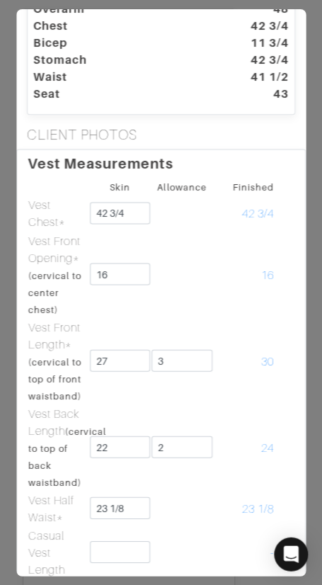
scroll to position [147, 0]
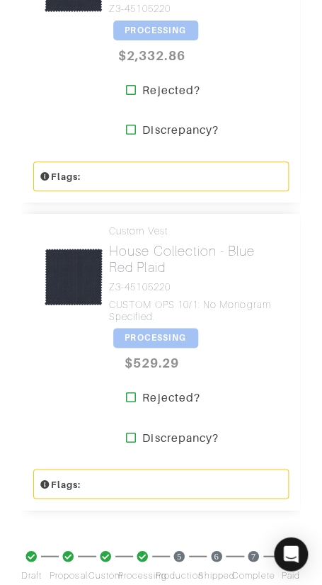
scroll to position [3485, 0]
click at [136, 333] on span "PROCESSING" at bounding box center [155, 338] width 85 height 20
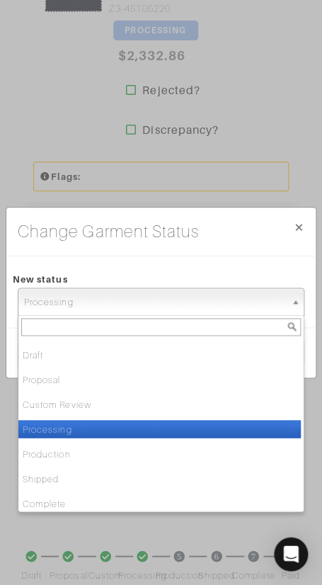
click at [152, 301] on span "Processing" at bounding box center [154, 302] width 261 height 28
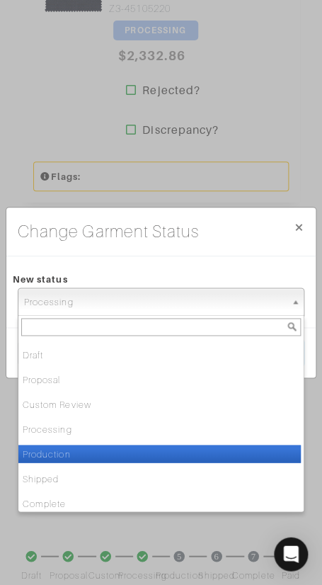
drag, startPoint x: 161, startPoint y: 454, endPoint x: 203, endPoint y: 419, distance: 54.3
click at [161, 453] on li "Production" at bounding box center [159, 454] width 283 height 18
select select "Production"
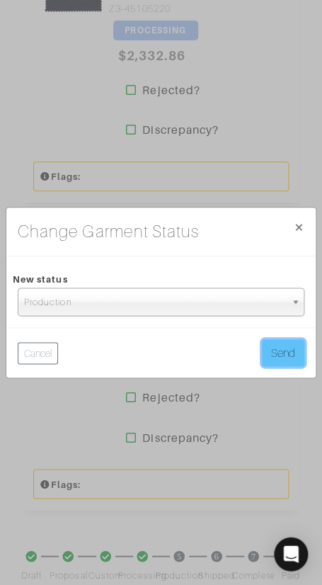
click at [285, 357] on button "Send" at bounding box center [283, 352] width 42 height 27
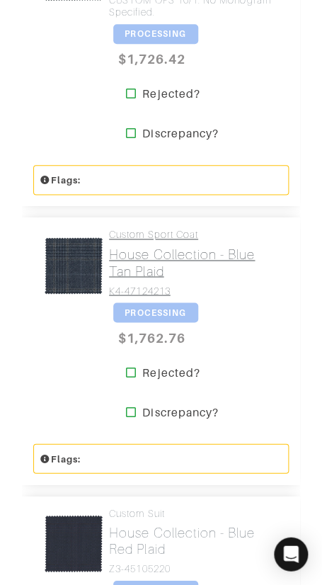
scroll to position [2931, 0]
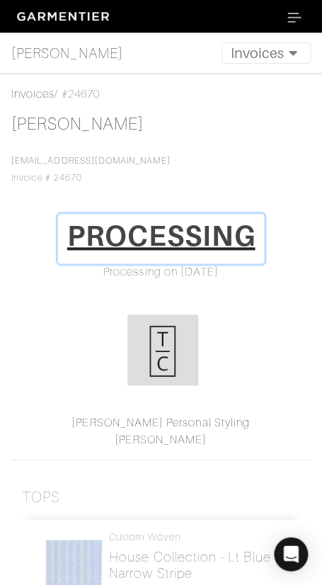
click at [177, 240] on h1 "PROCESSING" at bounding box center [161, 236] width 188 height 34
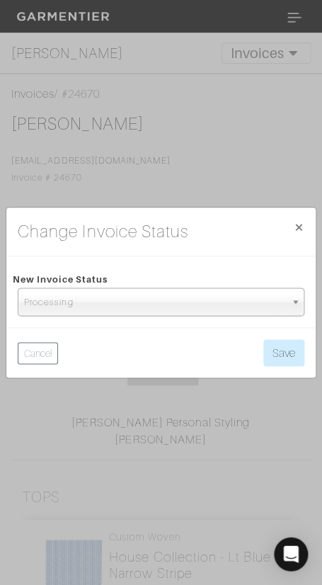
click at [171, 303] on span "Processing" at bounding box center [154, 302] width 261 height 28
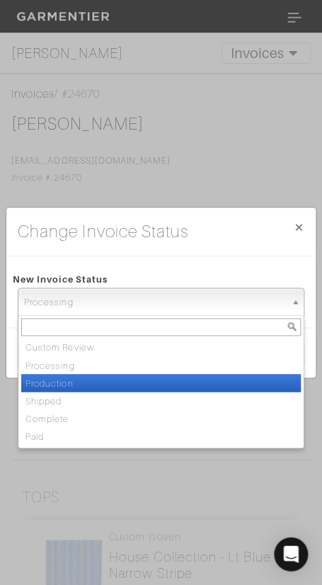
click at [157, 381] on li "Production" at bounding box center [161, 383] width 280 height 18
select select "Production"
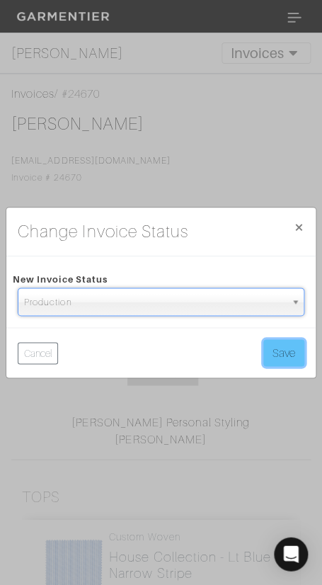
click at [277, 346] on button "Save" at bounding box center [283, 352] width 41 height 27
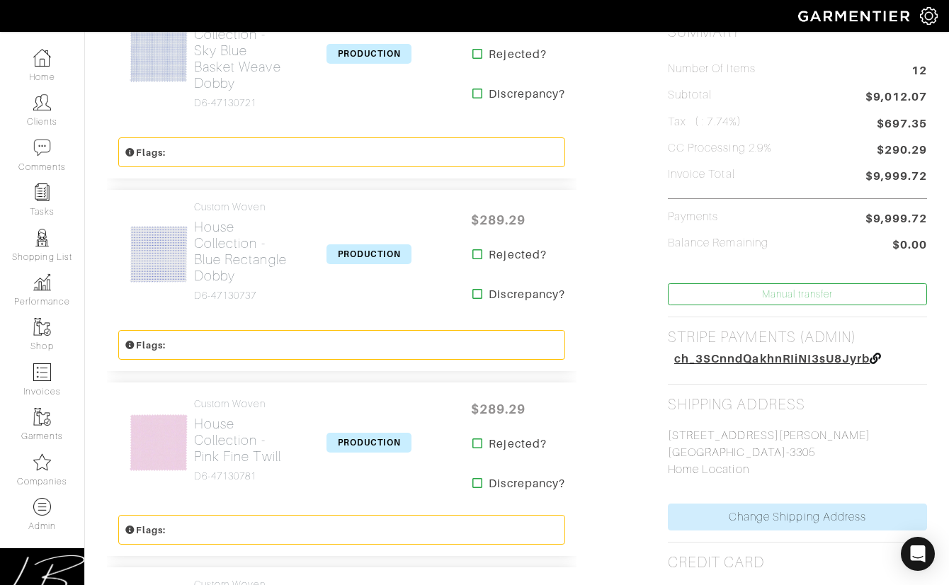
scroll to position [798, 0]
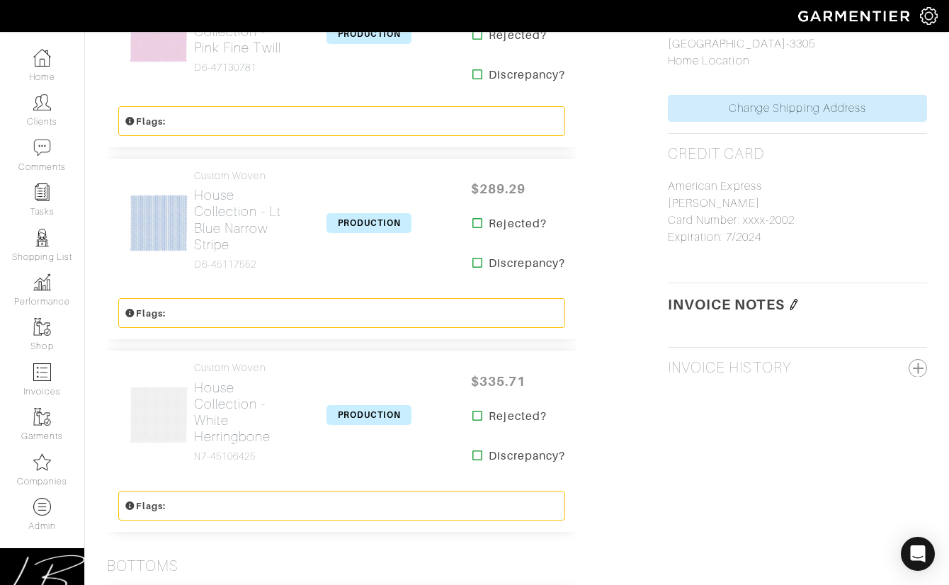
click at [322, 304] on img at bounding box center [793, 304] width 11 height 11
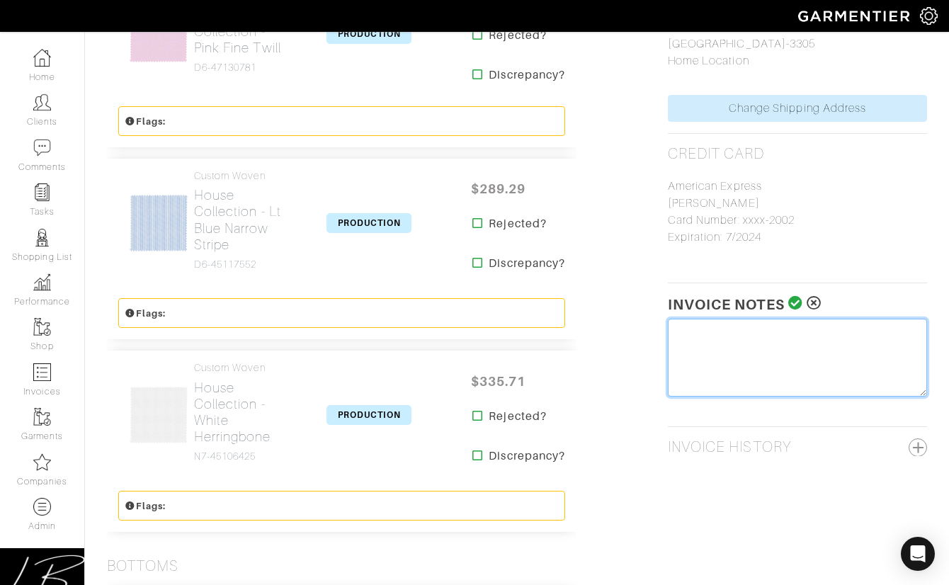
click at [322, 326] on textarea at bounding box center [797, 358] width 259 height 78
type textarea "Tariff Surcharge: $90"
click at [322, 297] on icon at bounding box center [795, 303] width 15 height 14
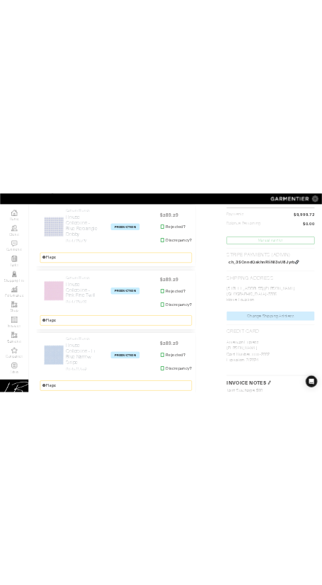
scroll to position [0, 0]
